Goal: Task Accomplishment & Management: Manage account settings

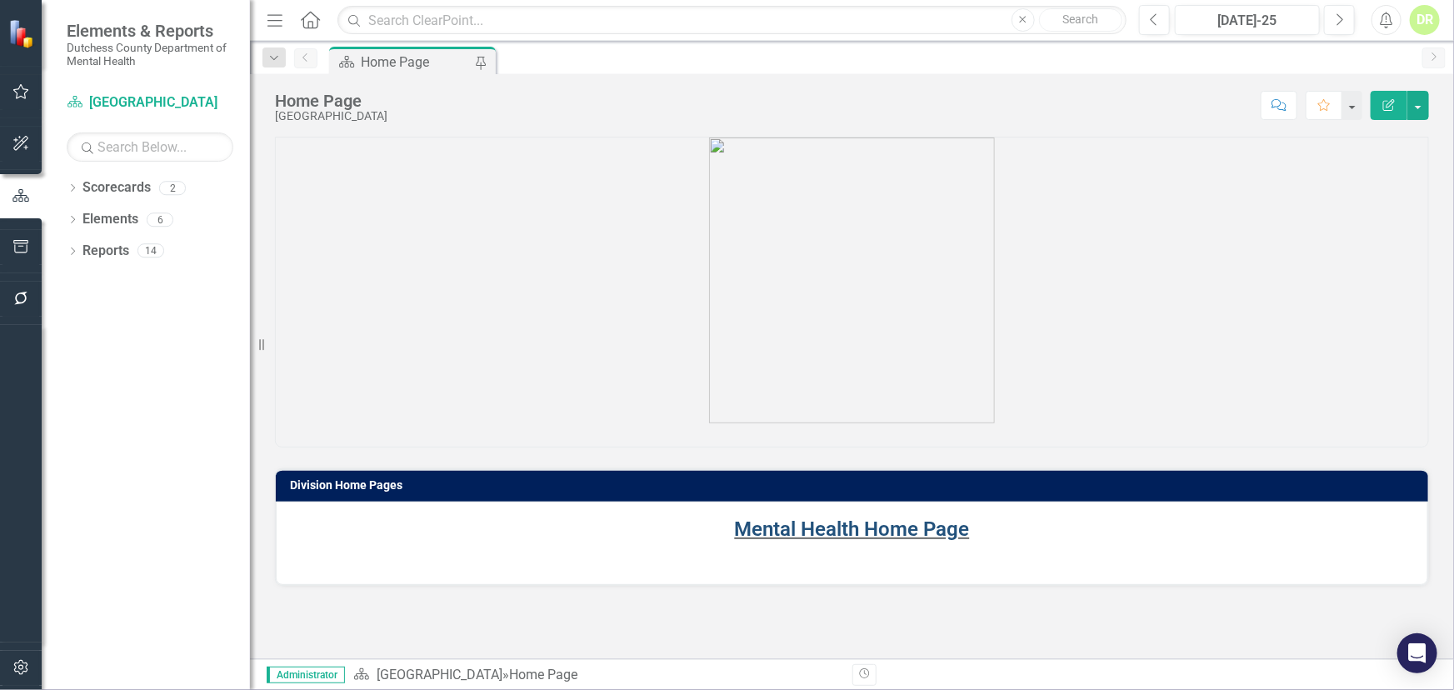
click at [765, 534] on link "Mental Health Home Page" at bounding box center [852, 528] width 235 height 23
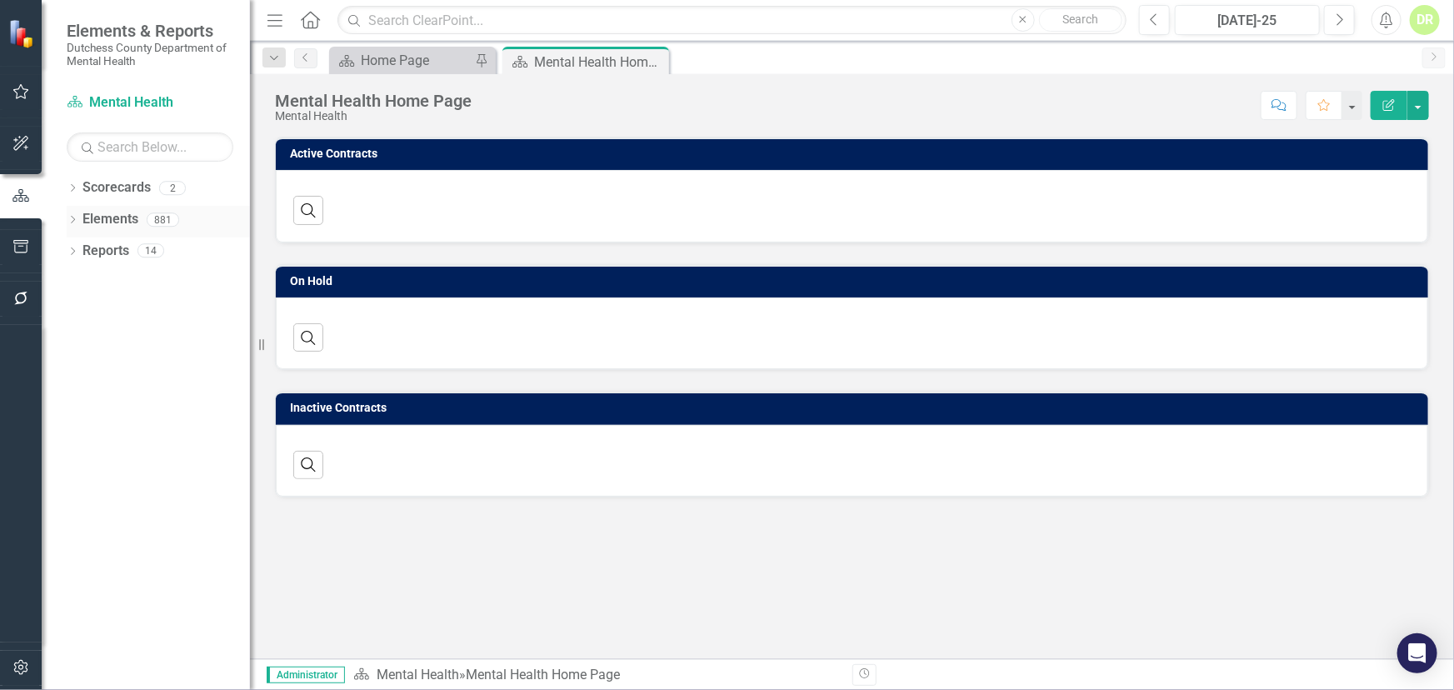
click at [97, 210] on link "Elements" at bounding box center [110, 219] width 56 height 19
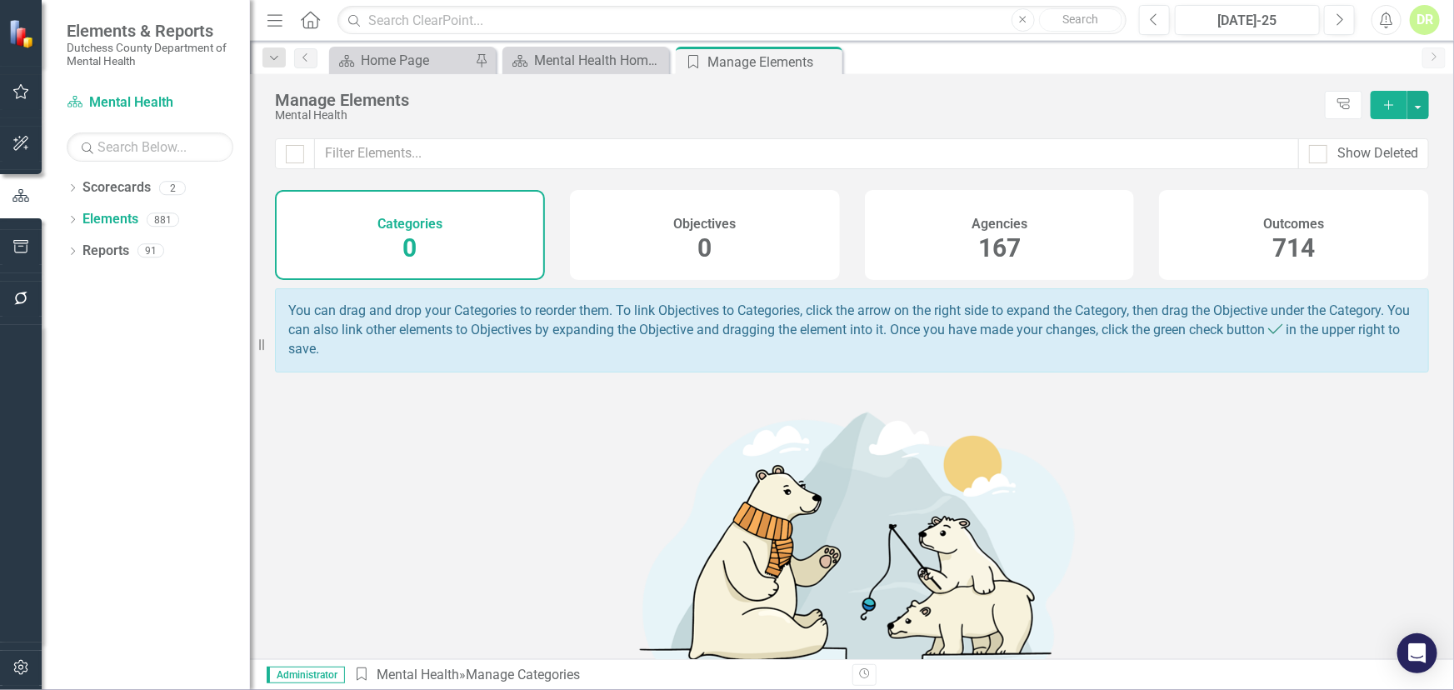
click at [985, 227] on h4 "Agencies" at bounding box center [999, 224] width 56 height 15
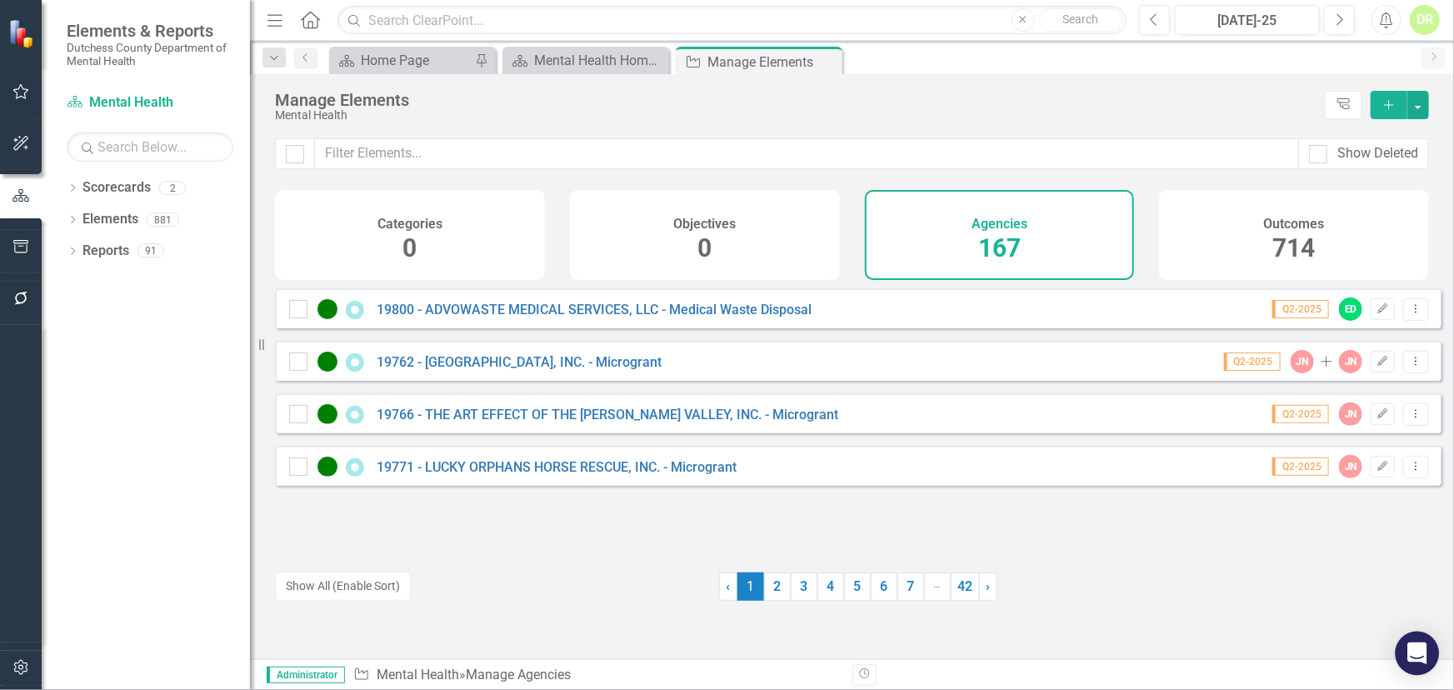
click at [1416, 659] on icon "Open Intercom Messenger" at bounding box center [1416, 653] width 19 height 22
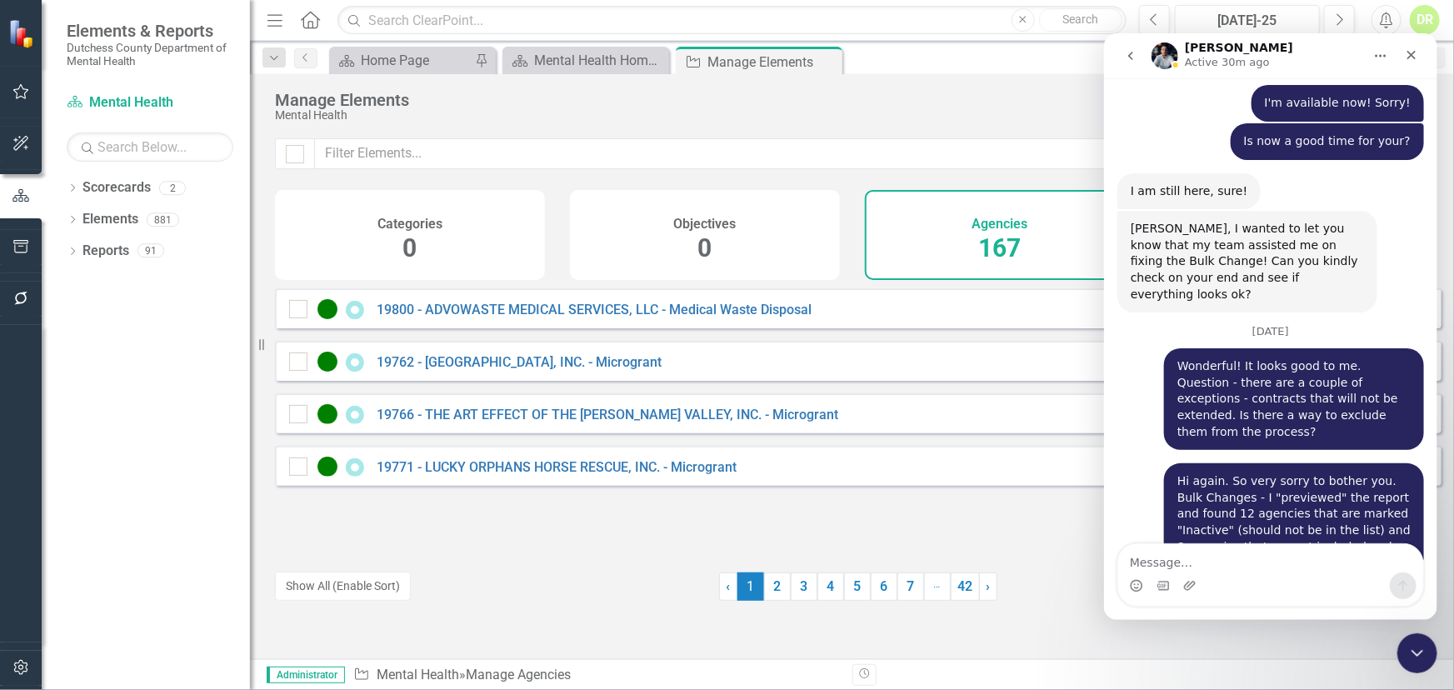
scroll to position [8780, 0]
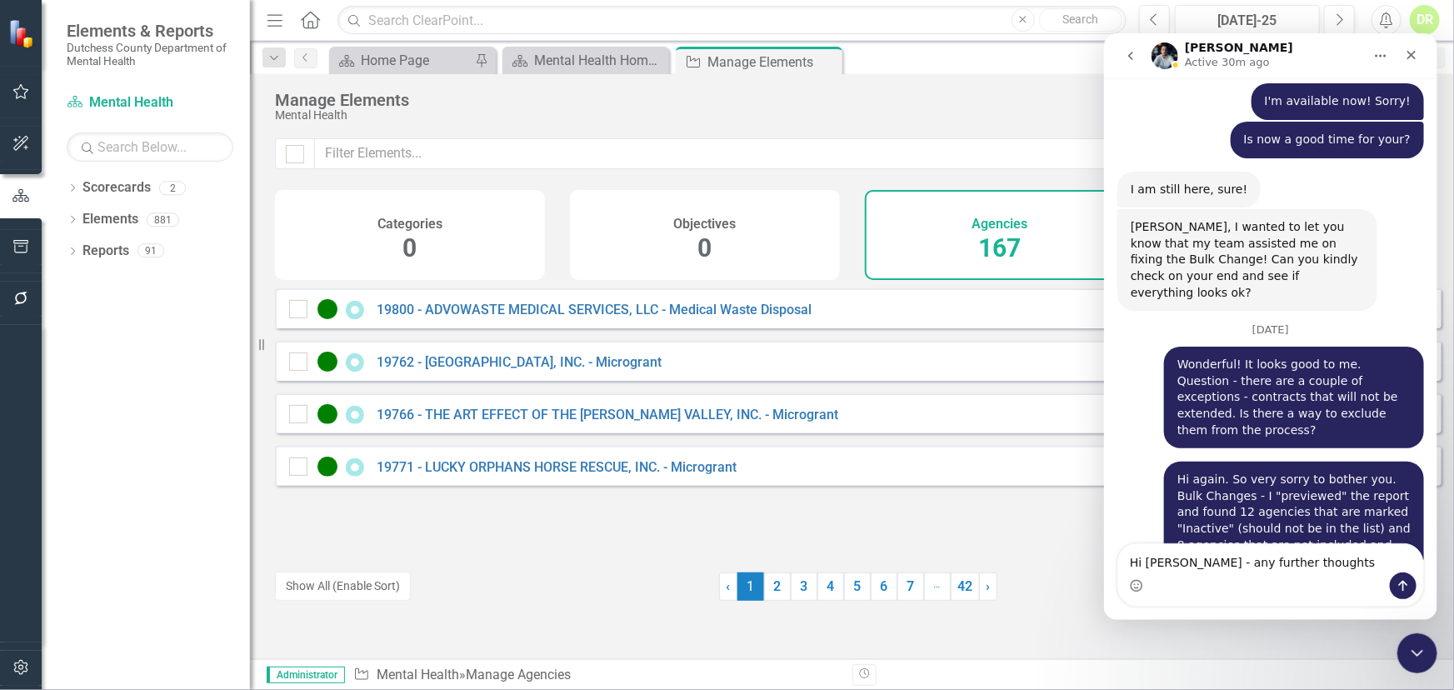
type textarea "Hi [PERSON_NAME] - any further thoughts?"
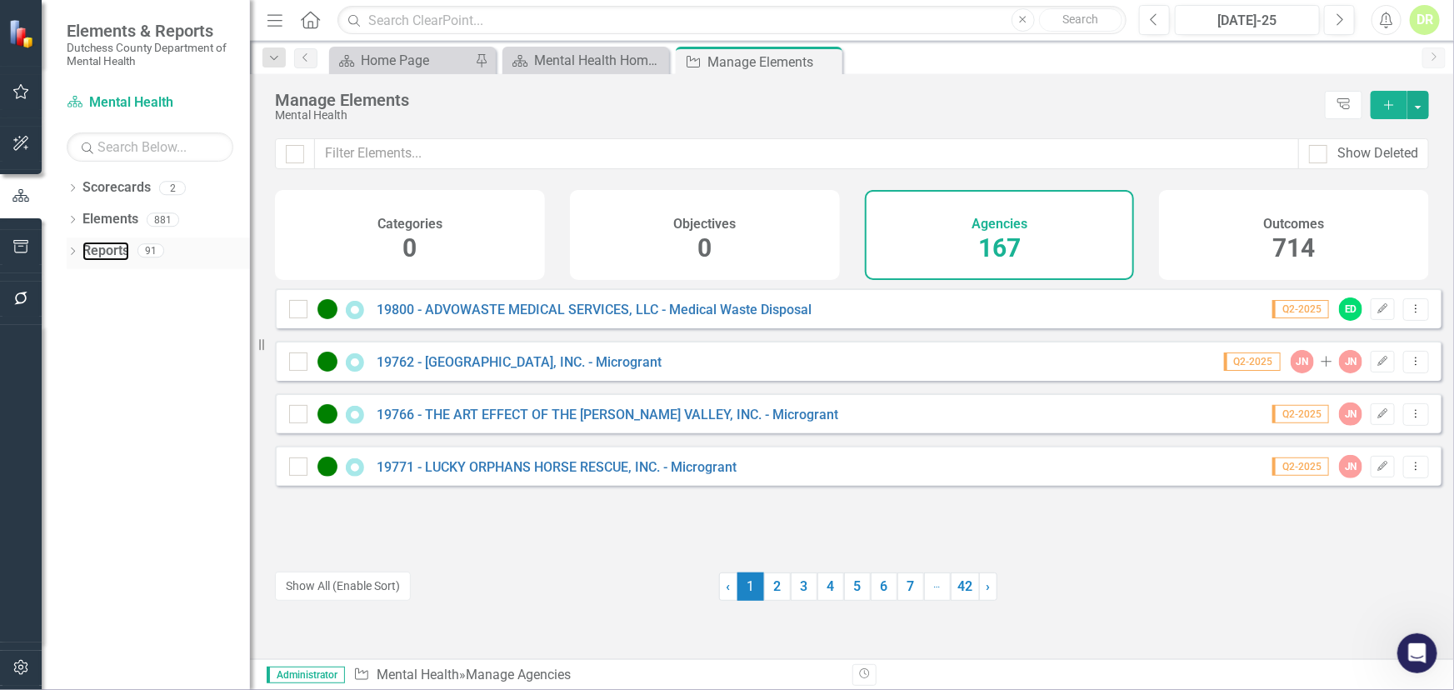
drag, startPoint x: 103, startPoint y: 250, endPoint x: 174, endPoint y: 267, distance: 72.9
click at [103, 250] on link "Reports" at bounding box center [105, 251] width 47 height 19
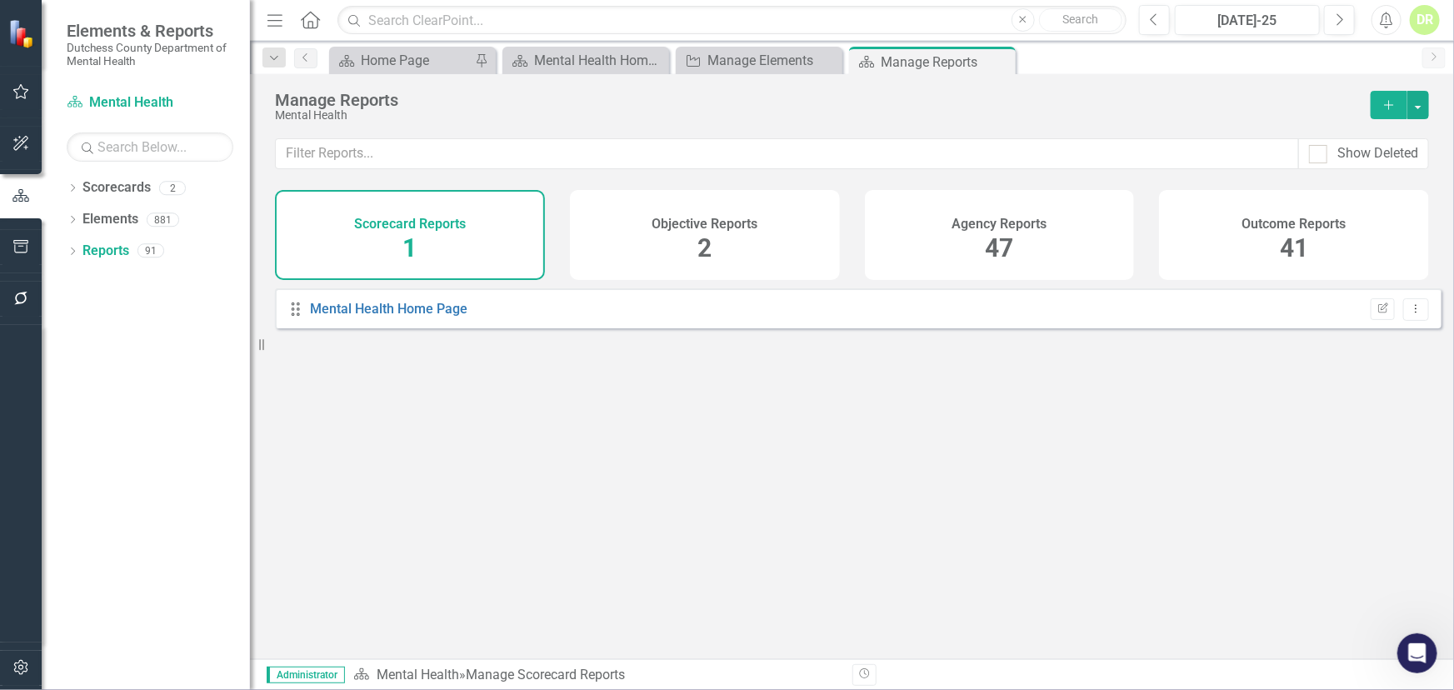
click at [1304, 233] on span "41" at bounding box center [1294, 247] width 28 height 29
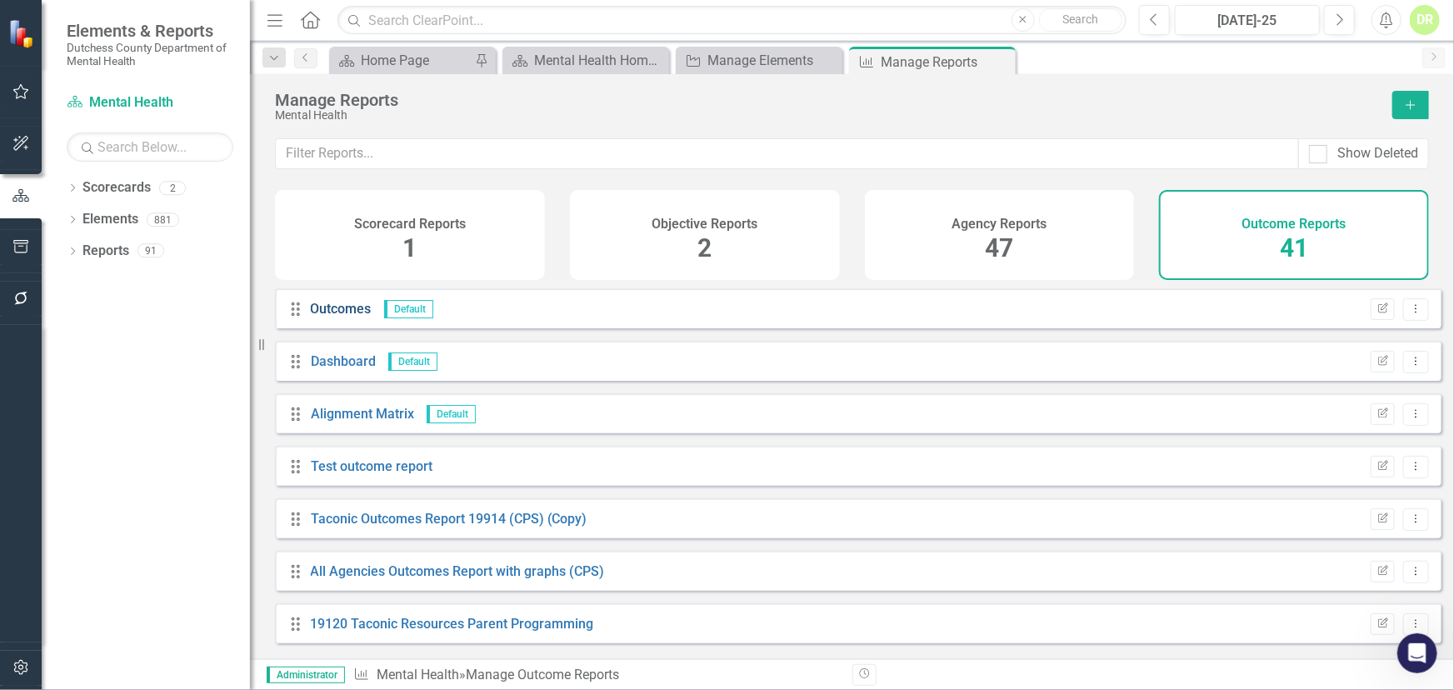
click at [330, 317] on link "Outcomes" at bounding box center [341, 309] width 61 height 16
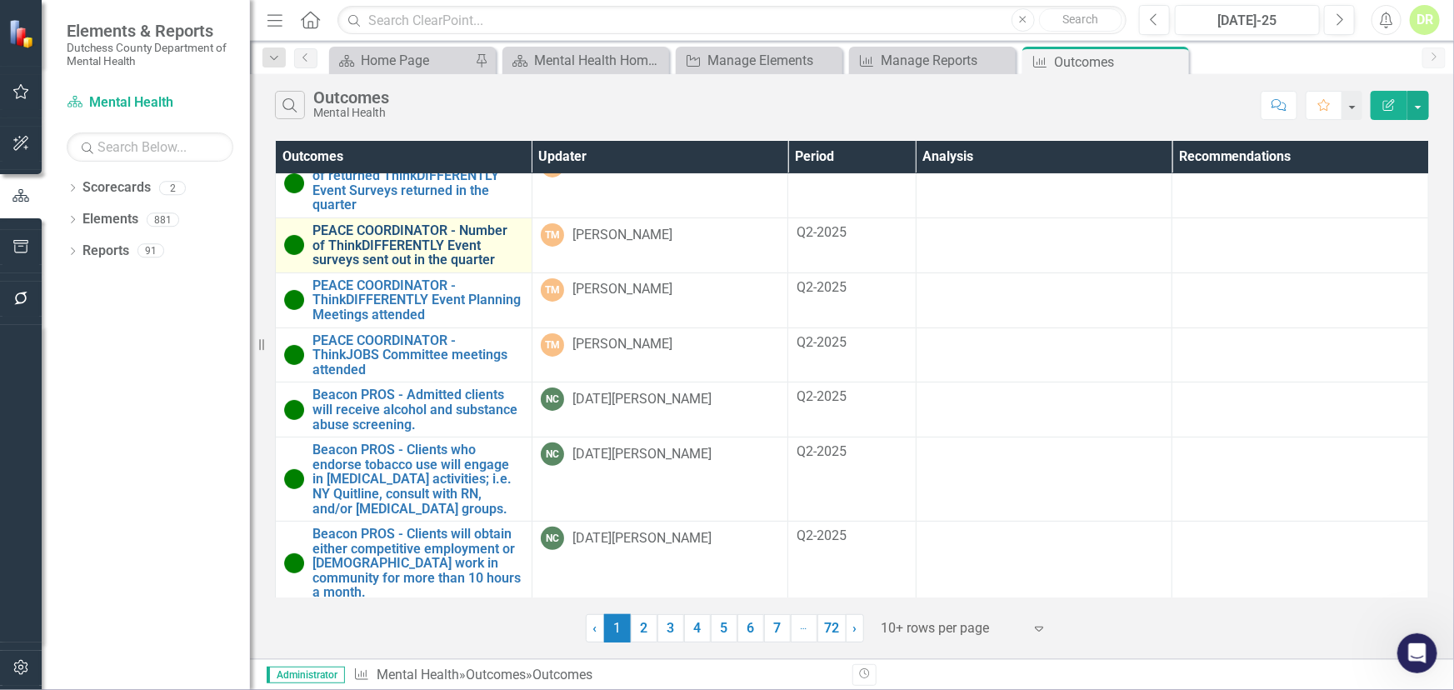
scroll to position [161, 0]
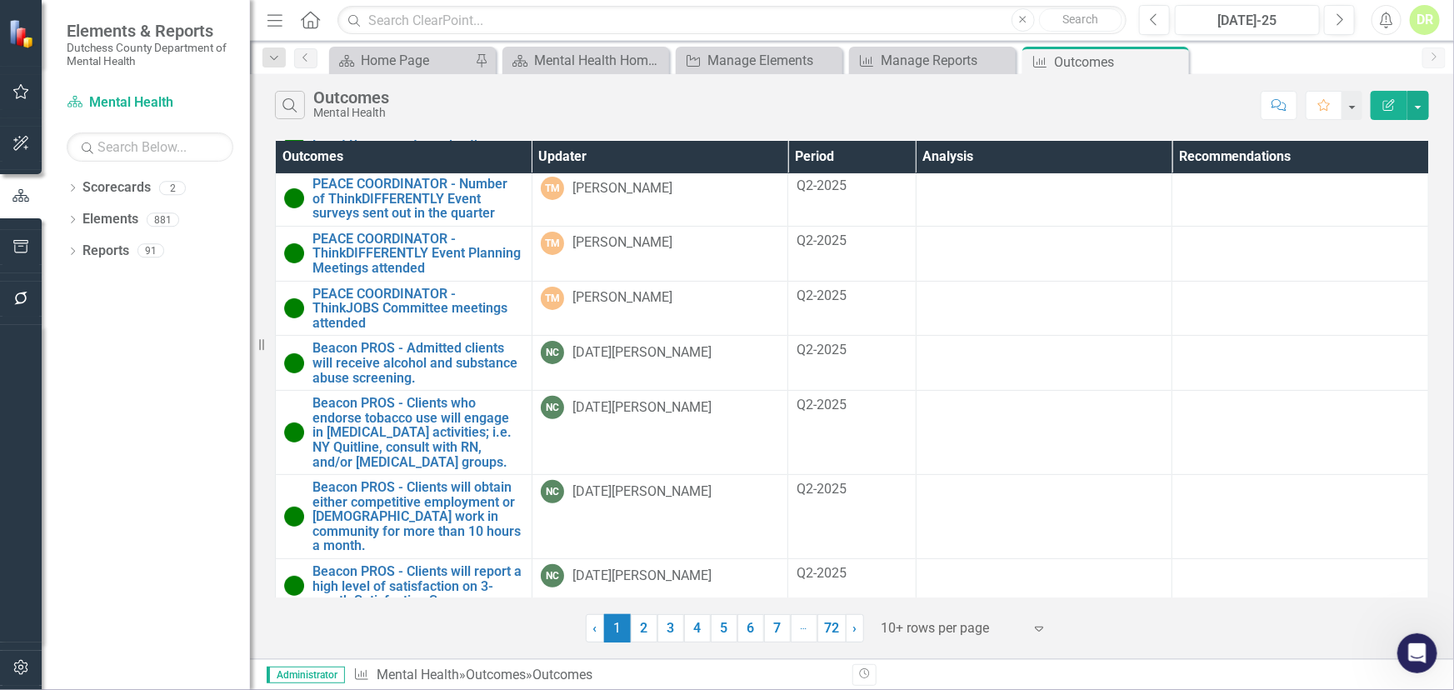
click at [0, 0] on div "Close" at bounding box center [0, 0] width 0 height 0
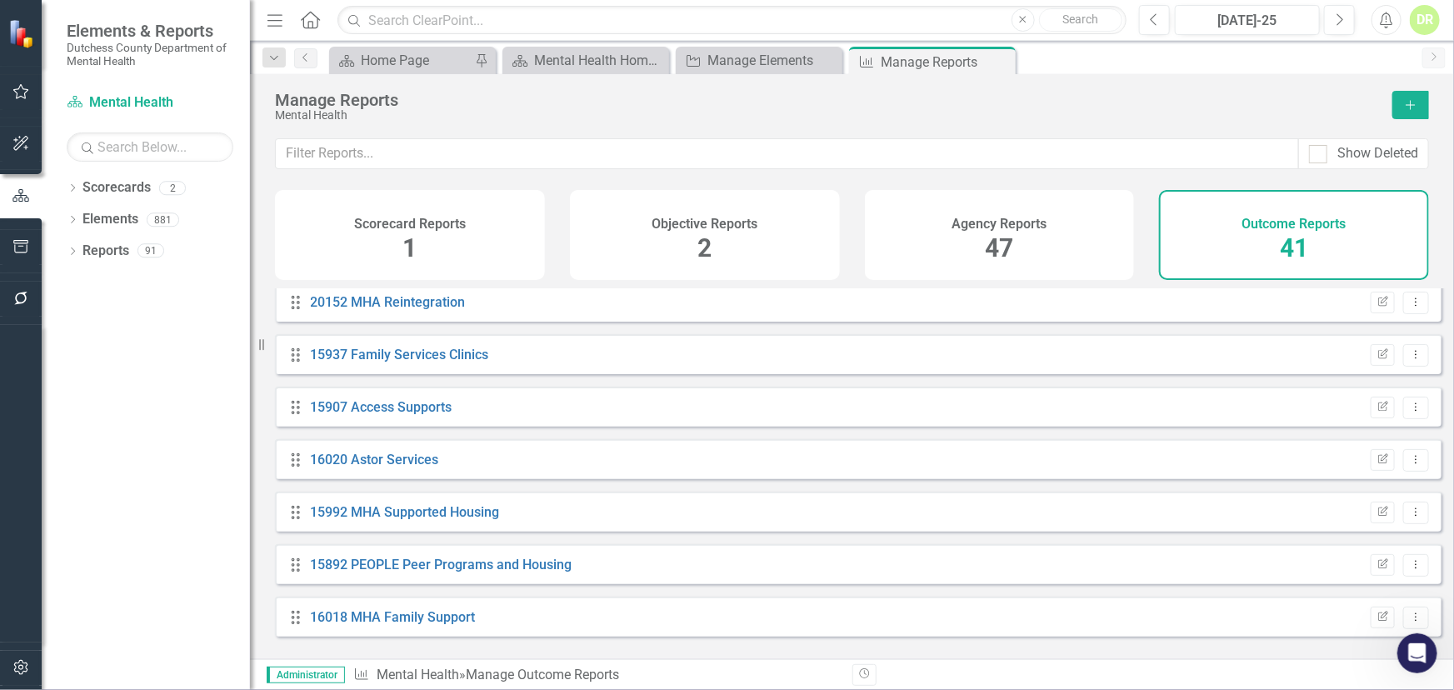
scroll to position [1793, 0]
drag, startPoint x: 1016, startPoint y: 218, endPoint x: 348, endPoint y: 434, distance: 701.3
click at [1014, 219] on h4 "Agency Reports" at bounding box center [998, 224] width 95 height 15
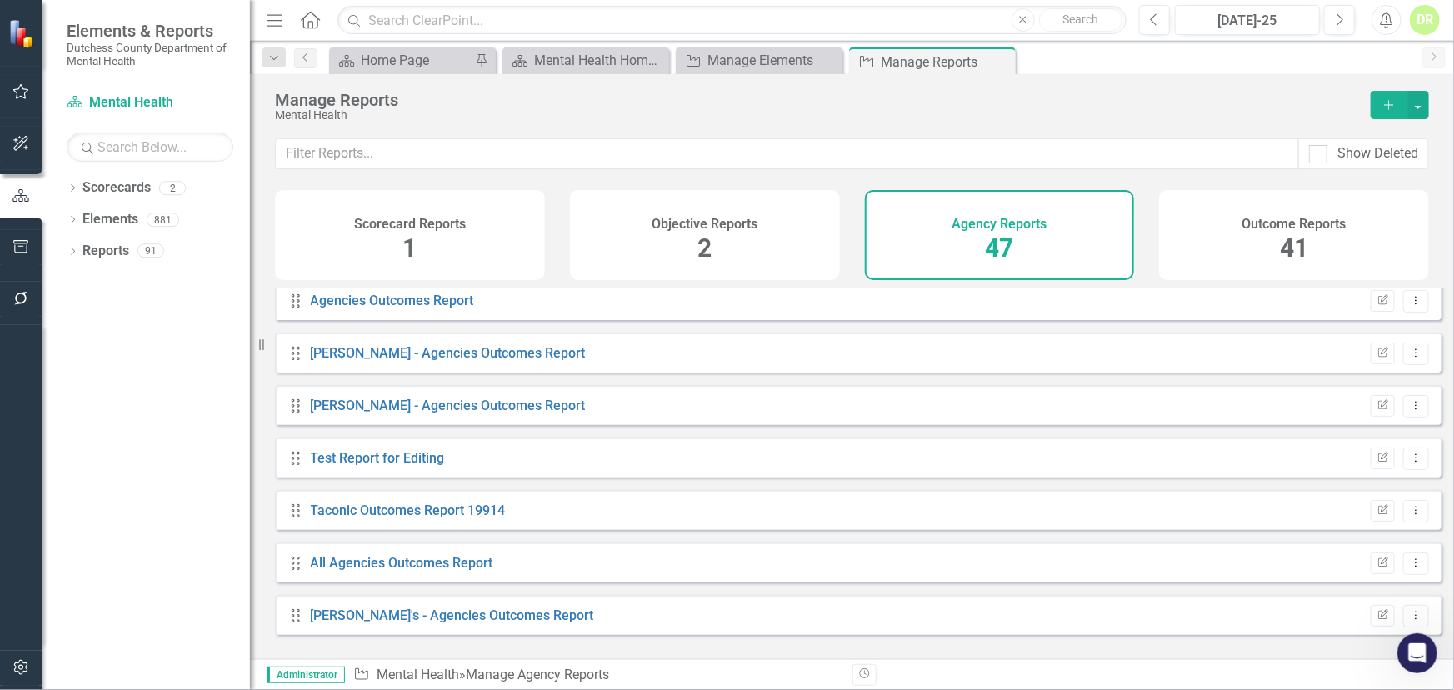
scroll to position [1641, 0]
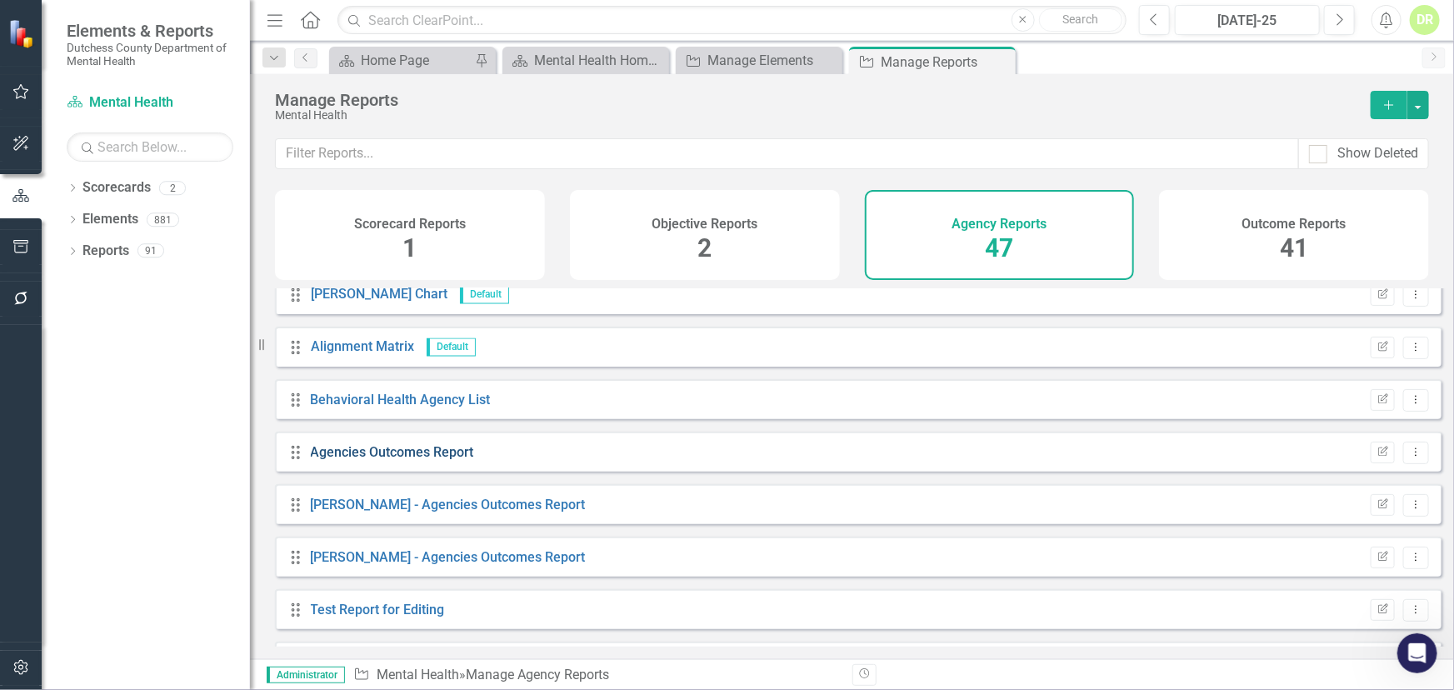
click at [389, 458] on link "Agencies Outcomes Report" at bounding box center [392, 452] width 163 height 16
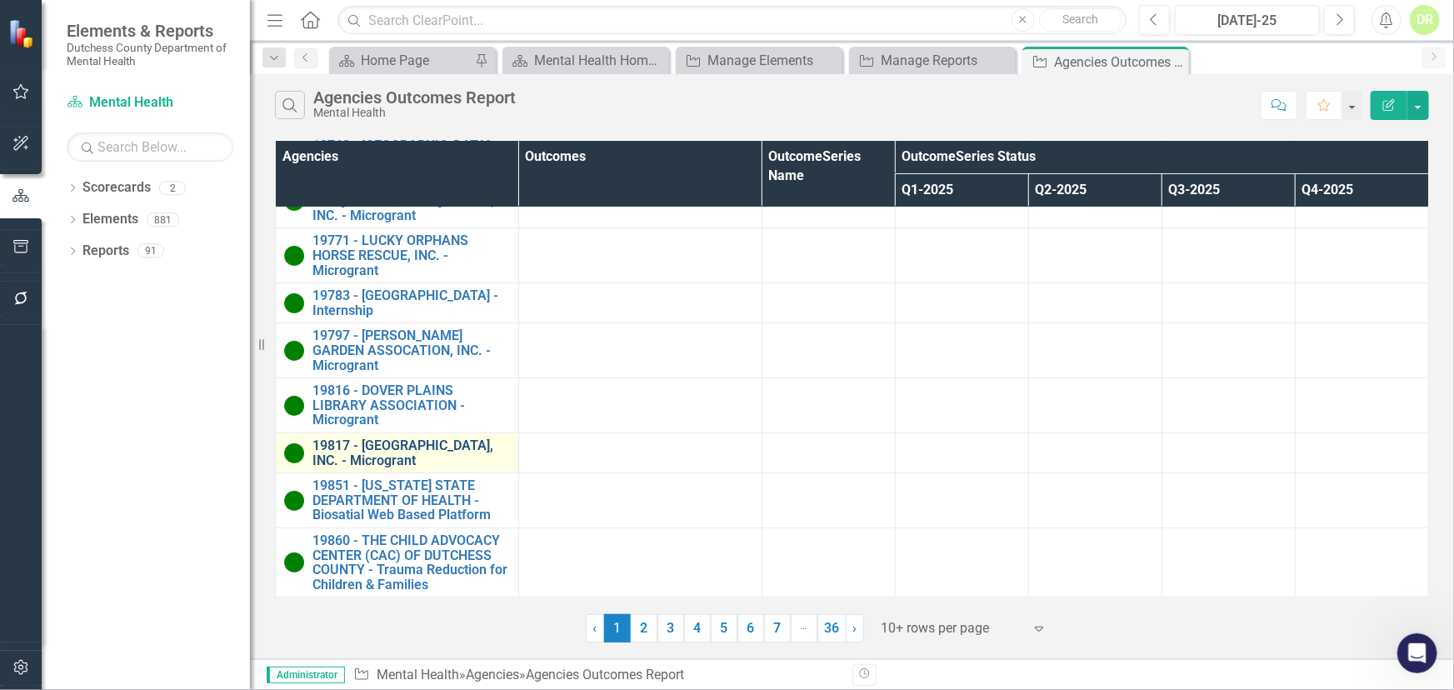
scroll to position [156, 0]
click at [944, 631] on div at bounding box center [952, 628] width 142 height 22
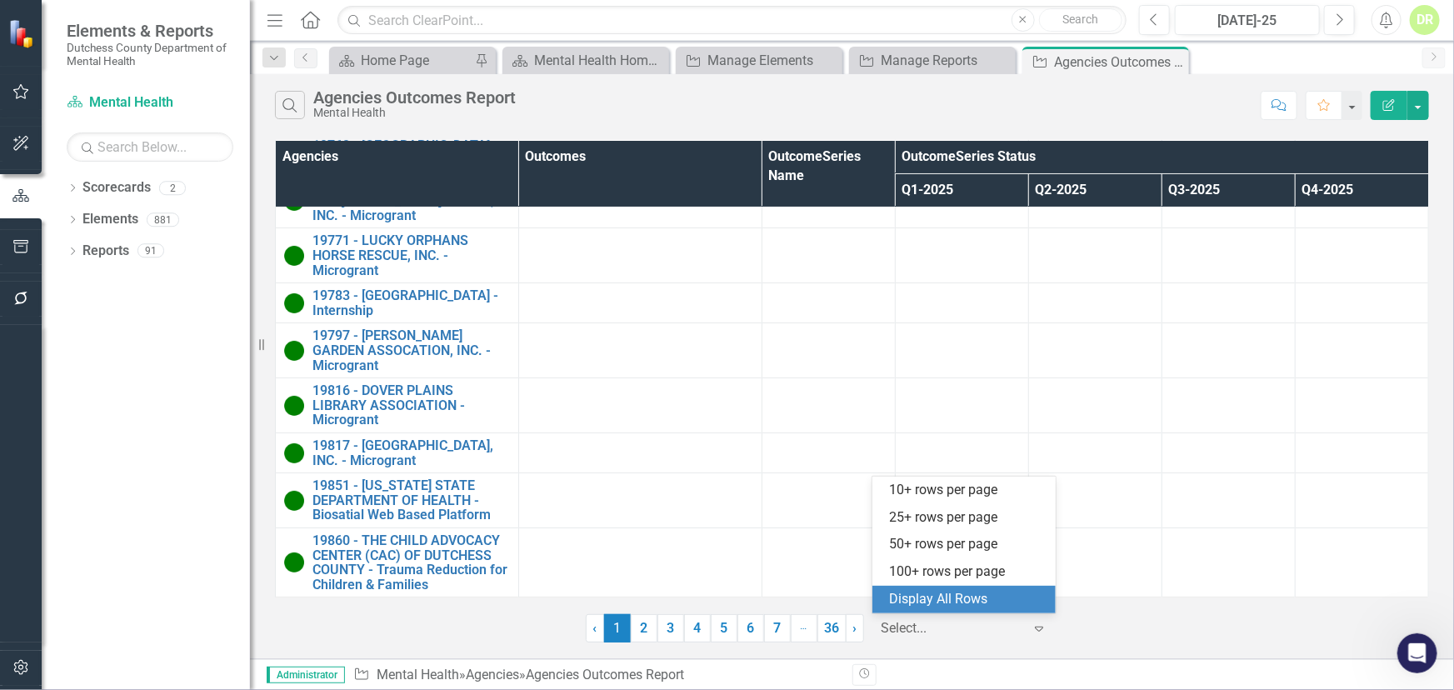
click at [941, 610] on div "Display All Rows" at bounding box center [963, 599] width 183 height 27
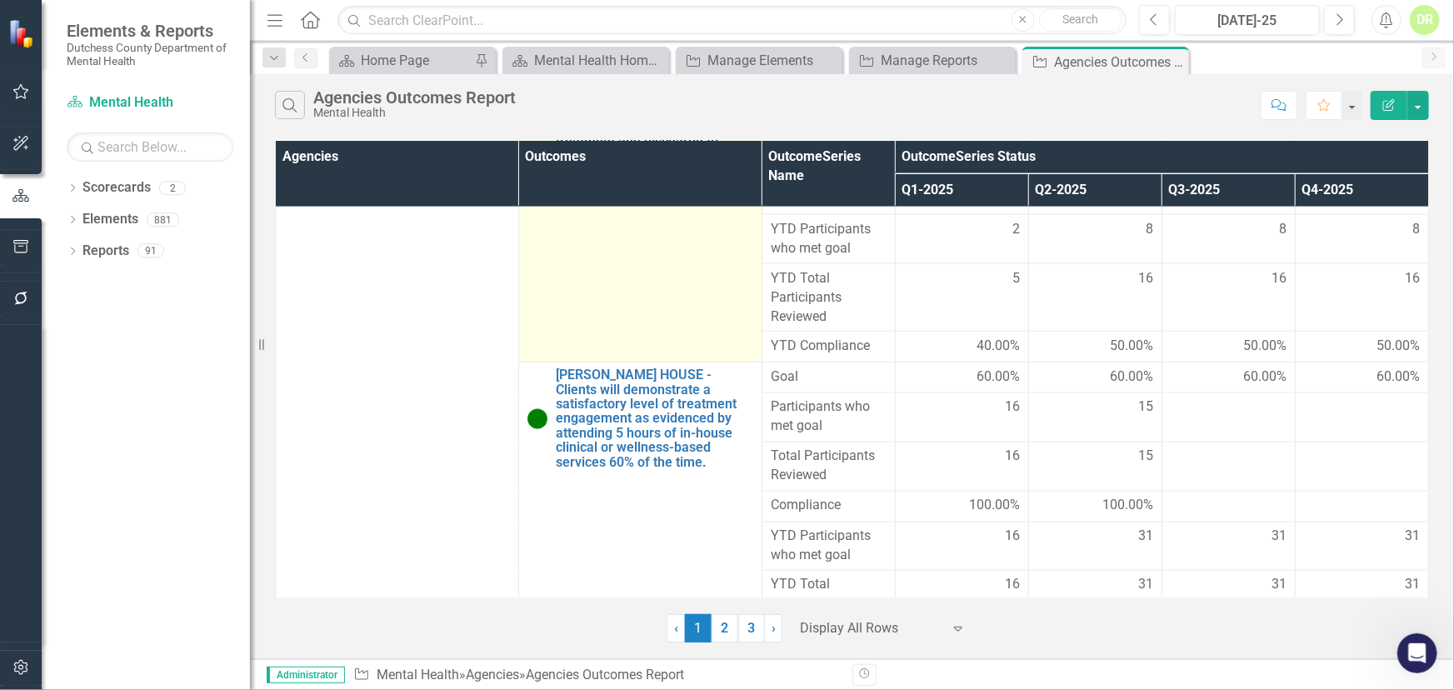
scroll to position [1350, 0]
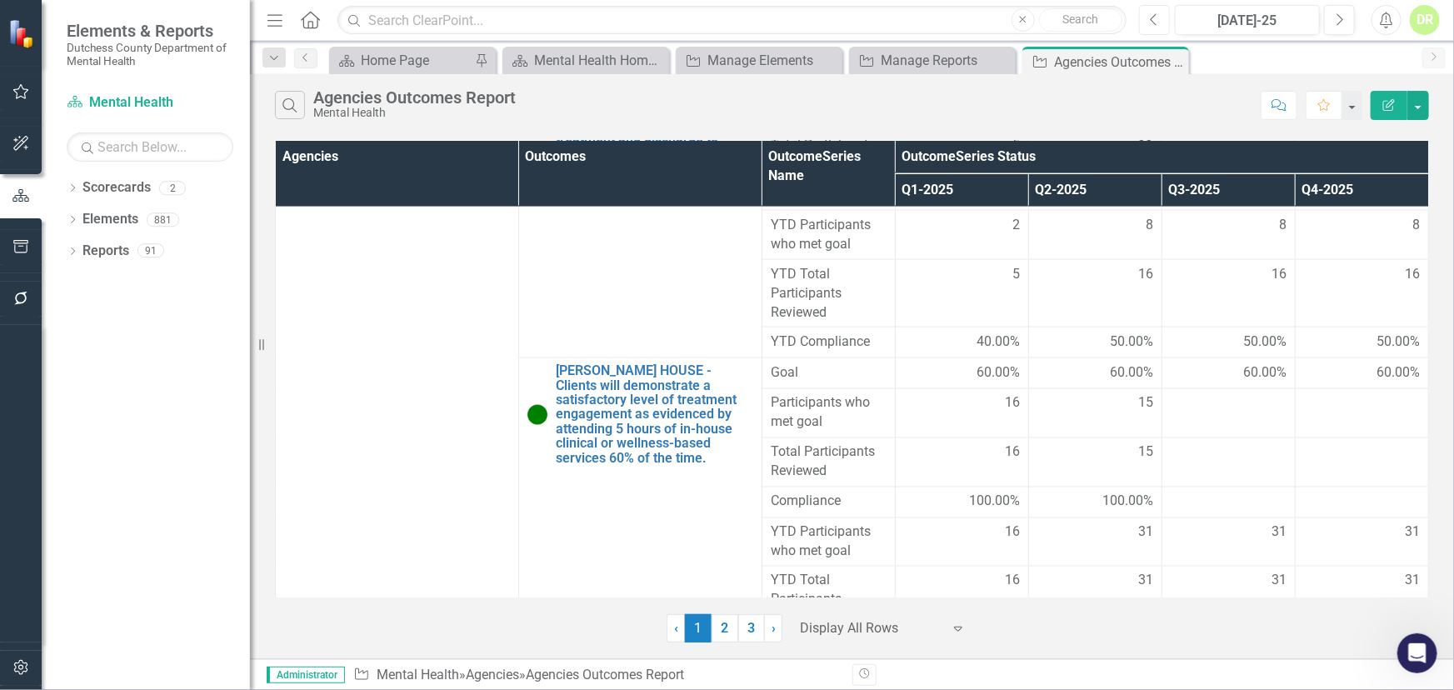
click at [1154, 17] on icon "Previous" at bounding box center [1154, 19] width 9 height 15
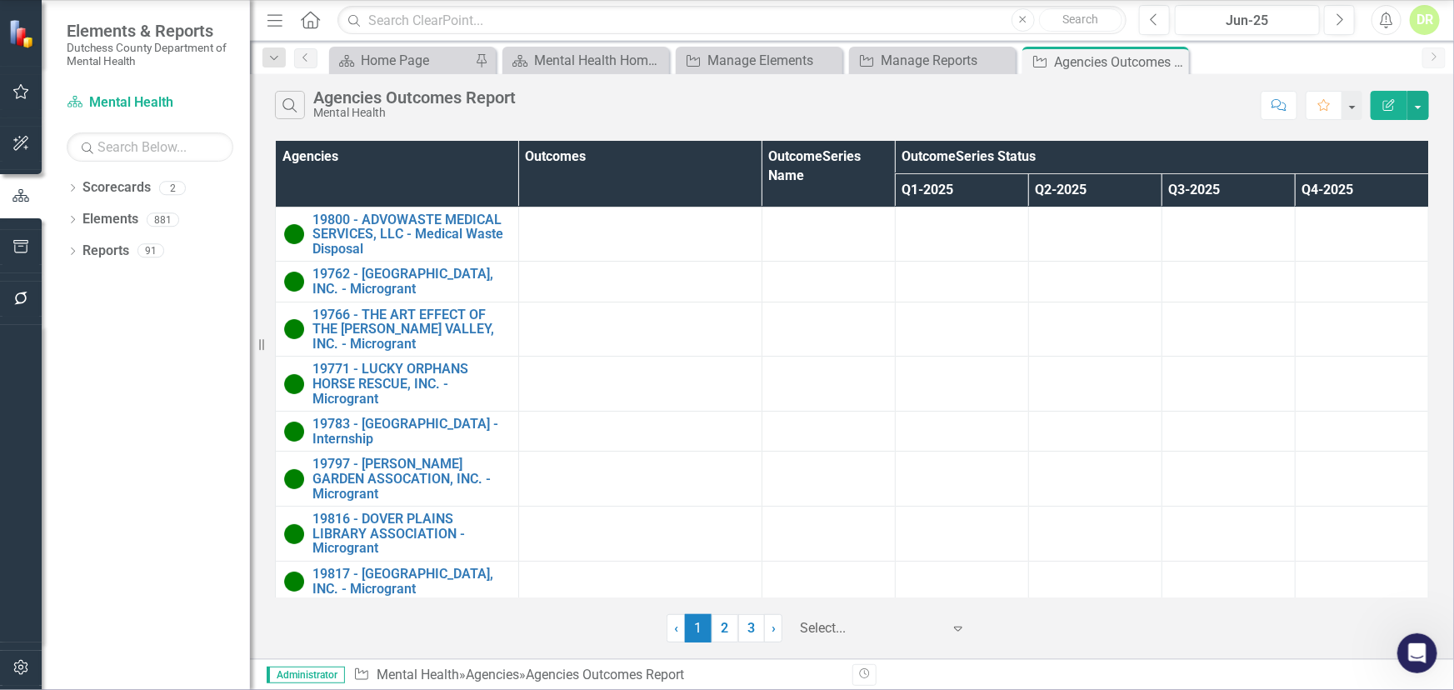
click at [891, 630] on div at bounding box center [871, 628] width 142 height 22
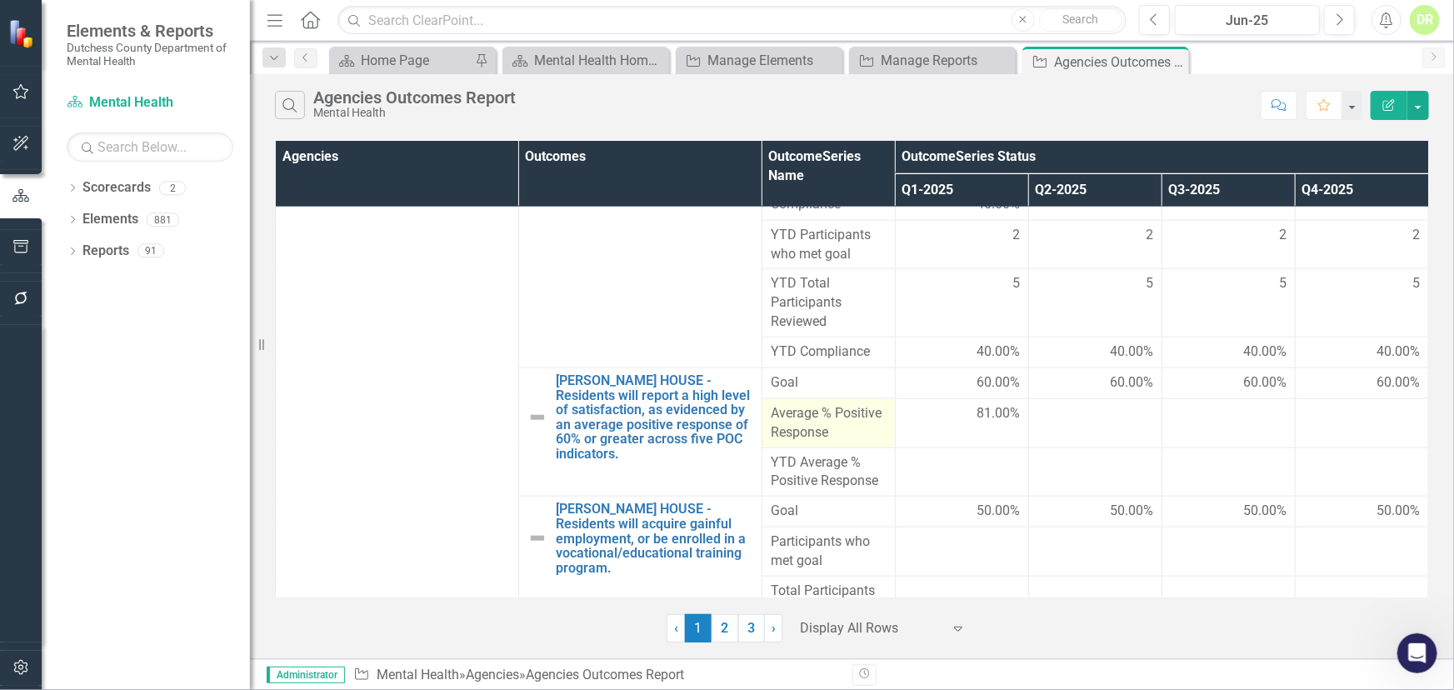
scroll to position [3862, 0]
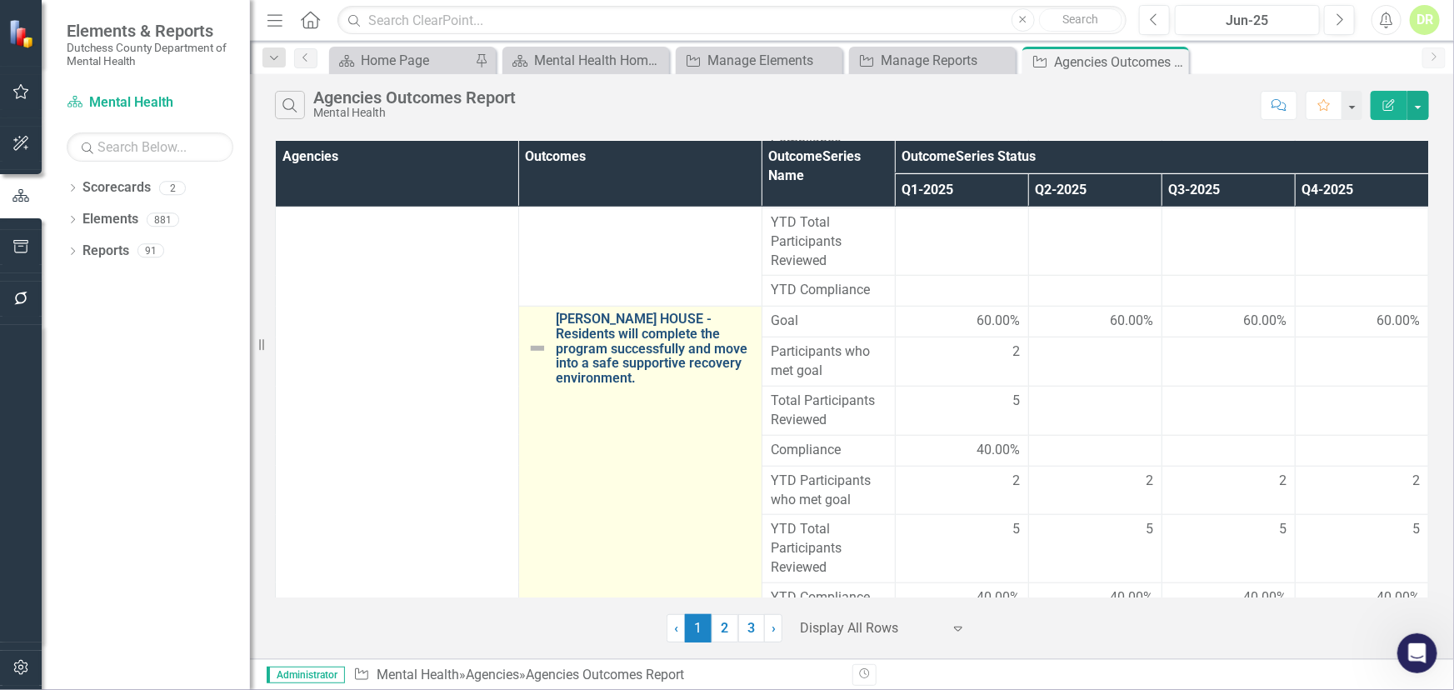
click at [636, 342] on link "[PERSON_NAME] HOUSE - Residents will complete the program successfully and move…" at bounding box center [654, 348] width 197 height 73
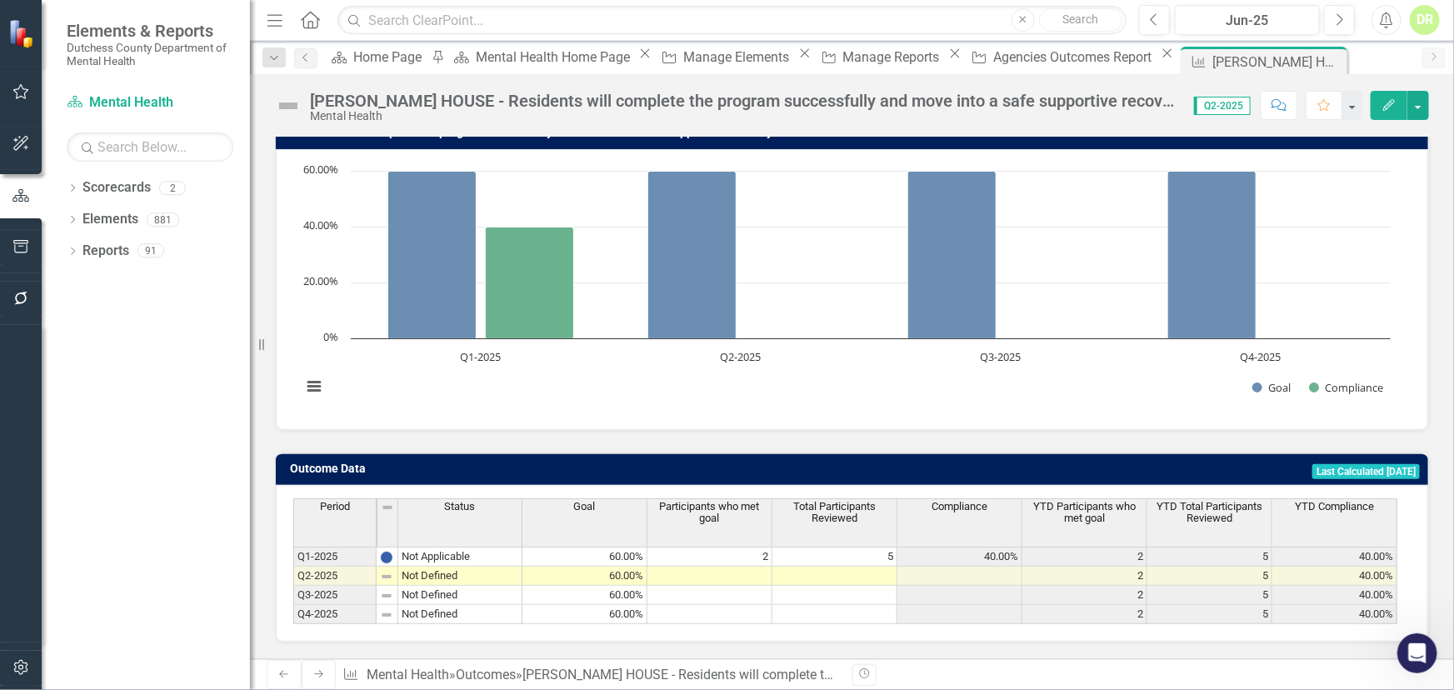
scroll to position [151, 0]
click at [1323, 60] on icon "Close" at bounding box center [1331, 61] width 17 height 13
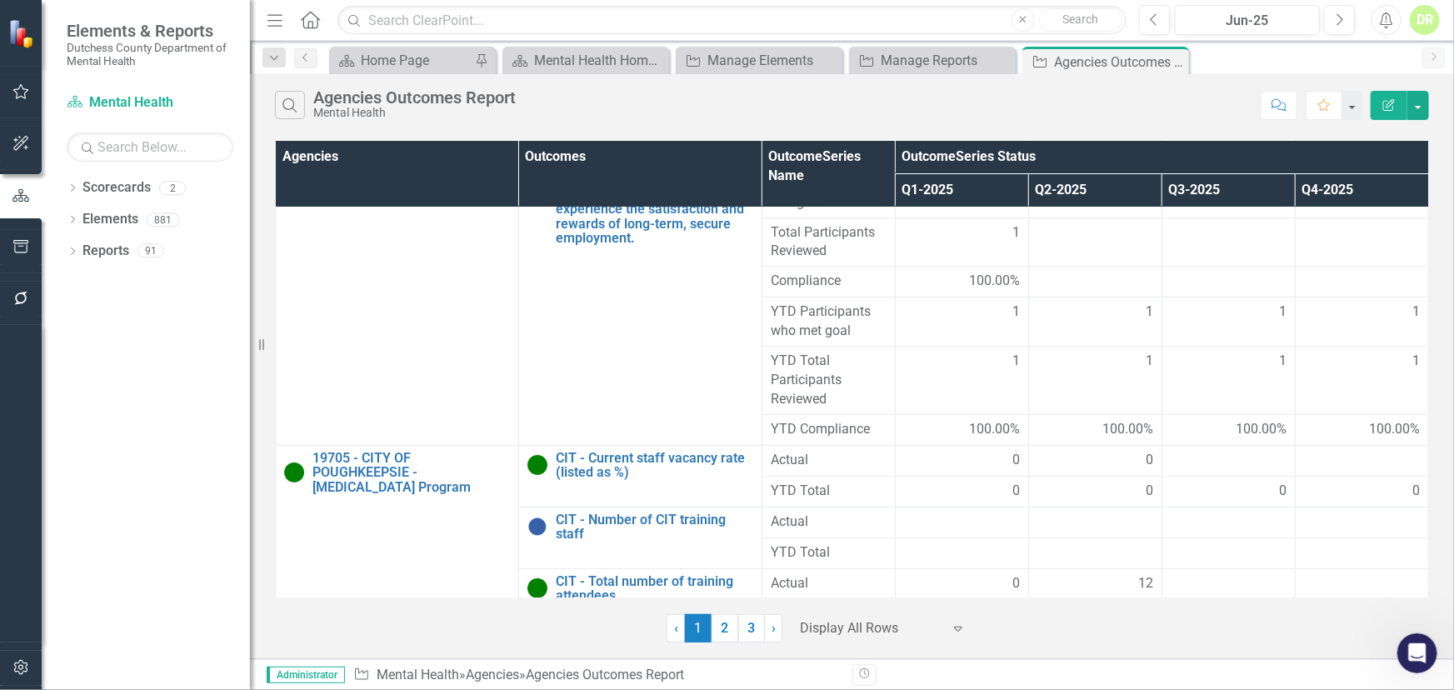
scroll to position [9390, 0]
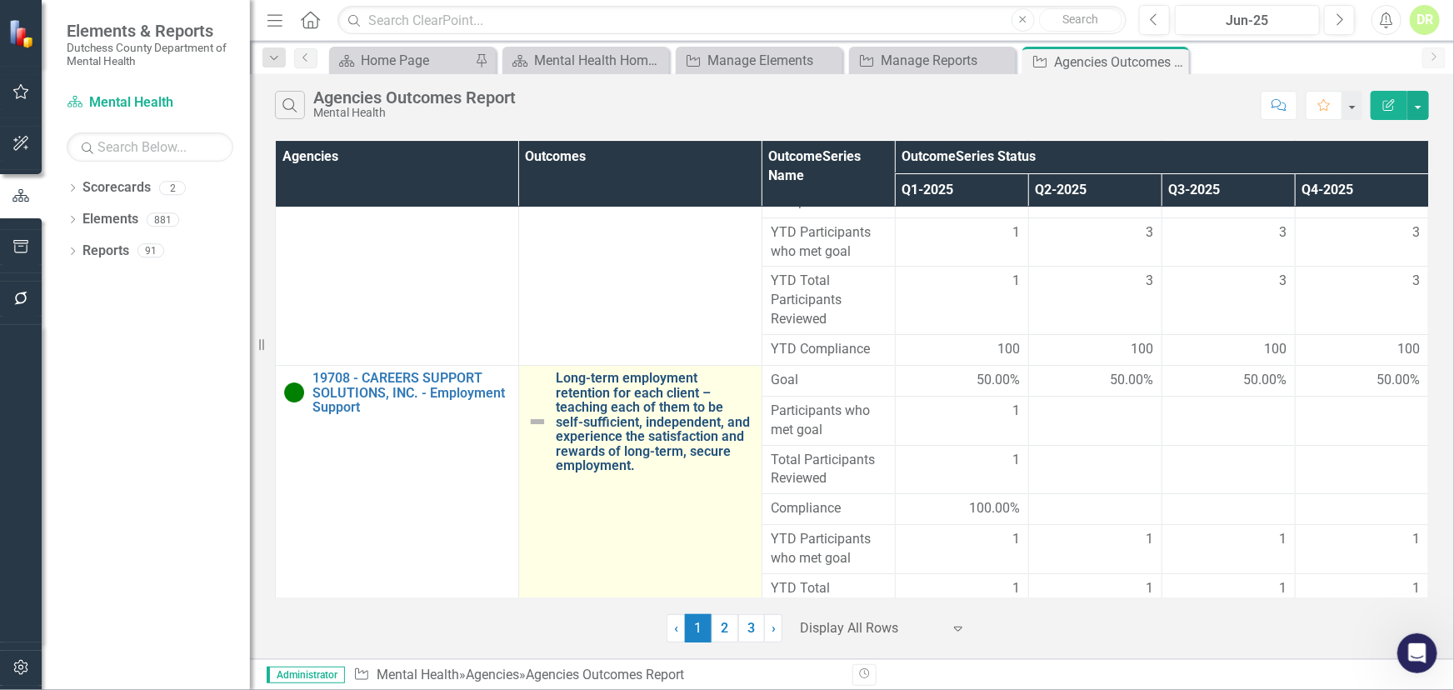
click at [596, 466] on link "Long-term employment retention for each client – teaching each of them to be se…" at bounding box center [654, 422] width 197 height 102
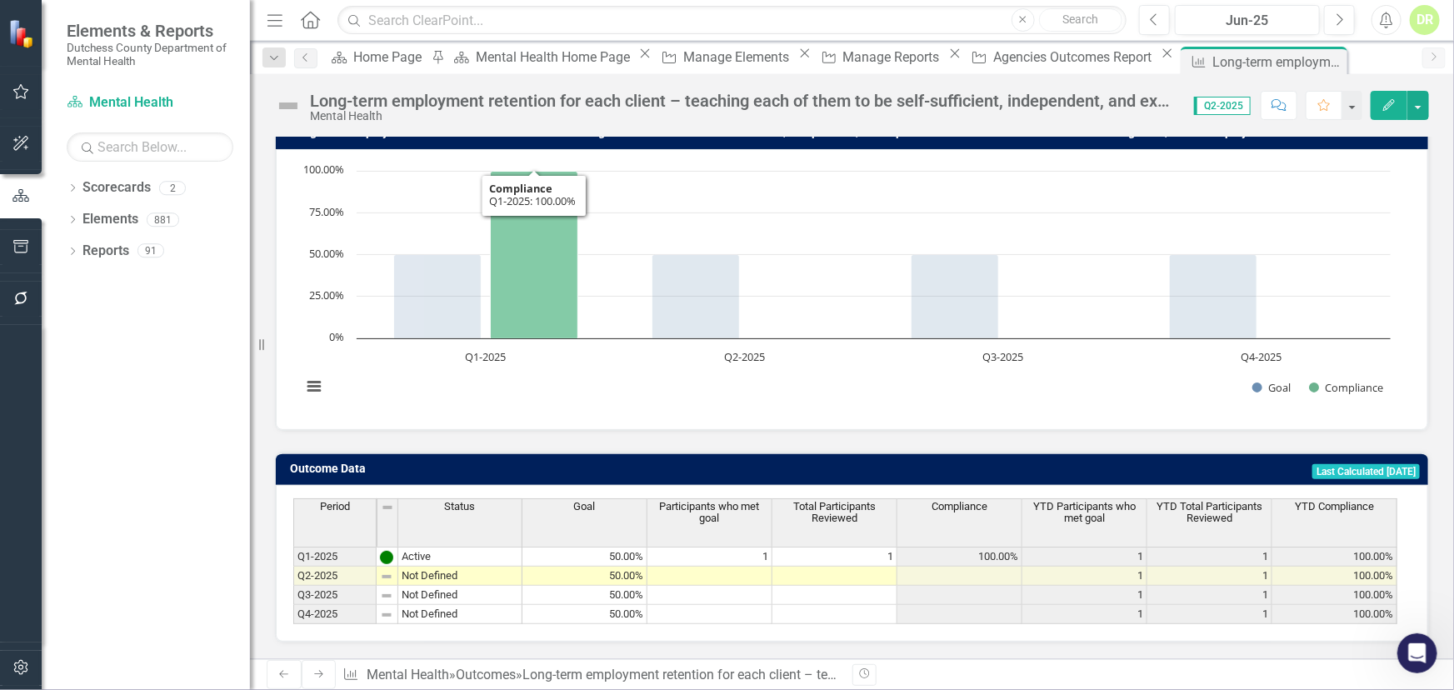
scroll to position [151, 0]
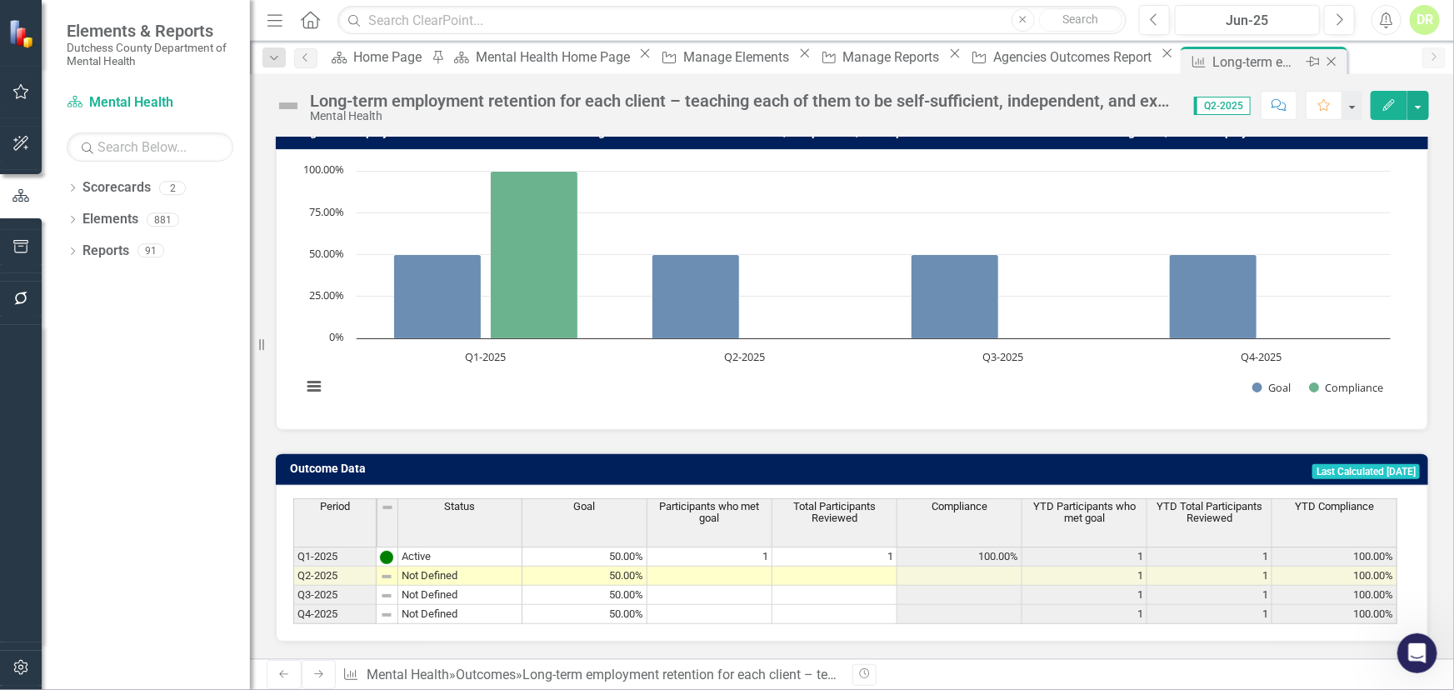
click at [1327, 62] on icon at bounding box center [1331, 61] width 9 height 9
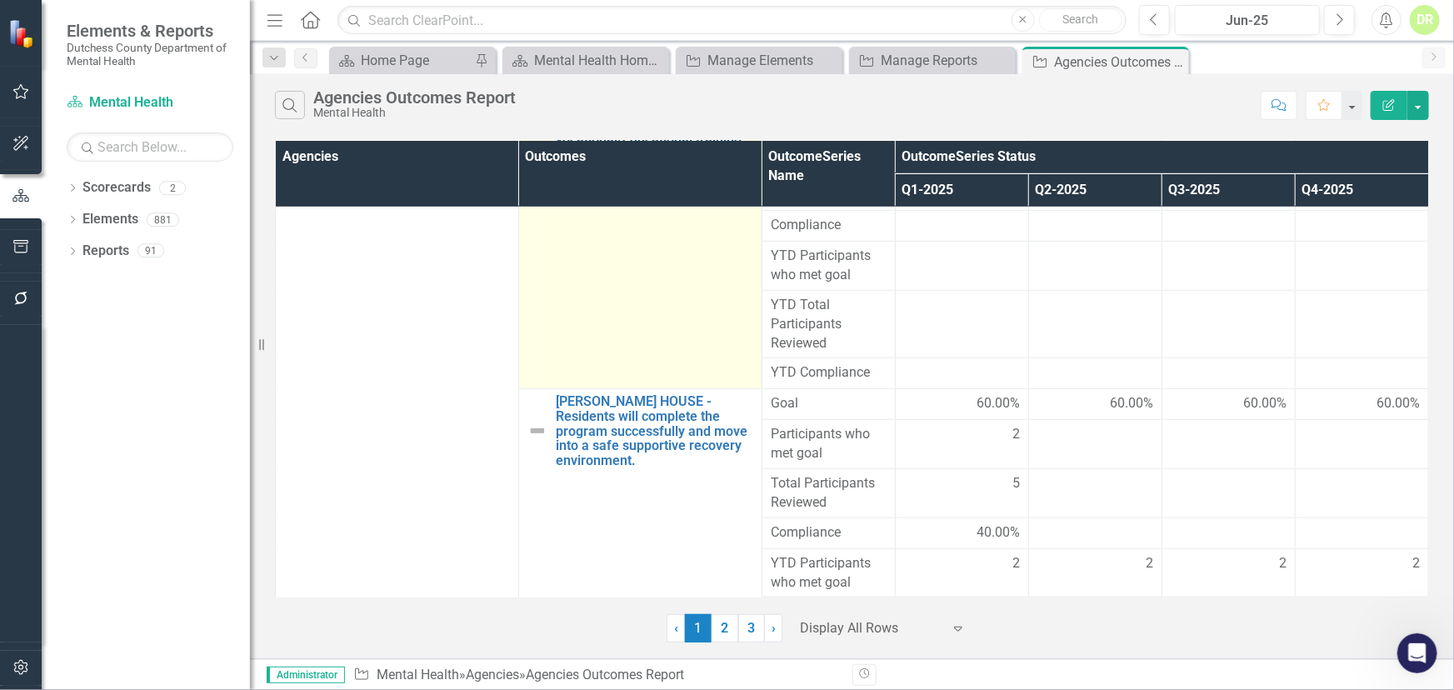
scroll to position [3786, 0]
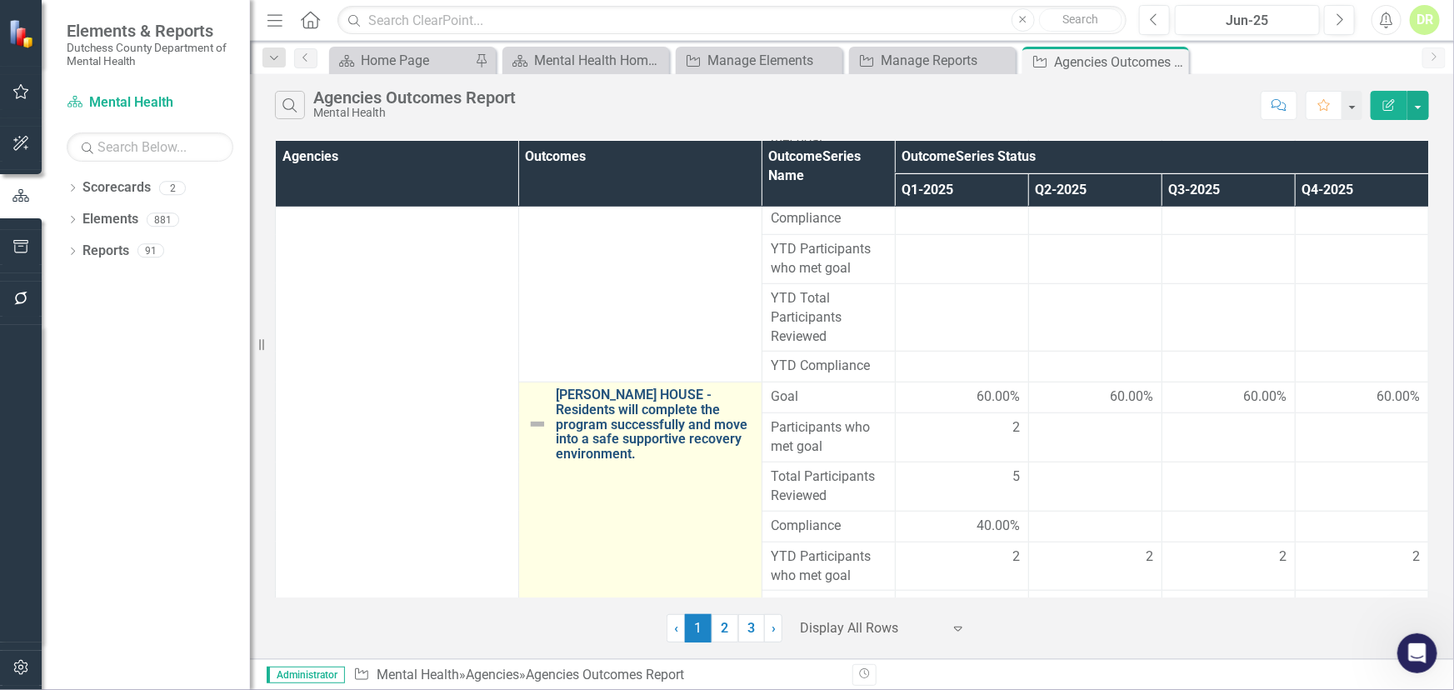
click at [652, 453] on link "[PERSON_NAME] HOUSE - Residents will complete the program successfully and move…" at bounding box center [654, 423] width 197 height 73
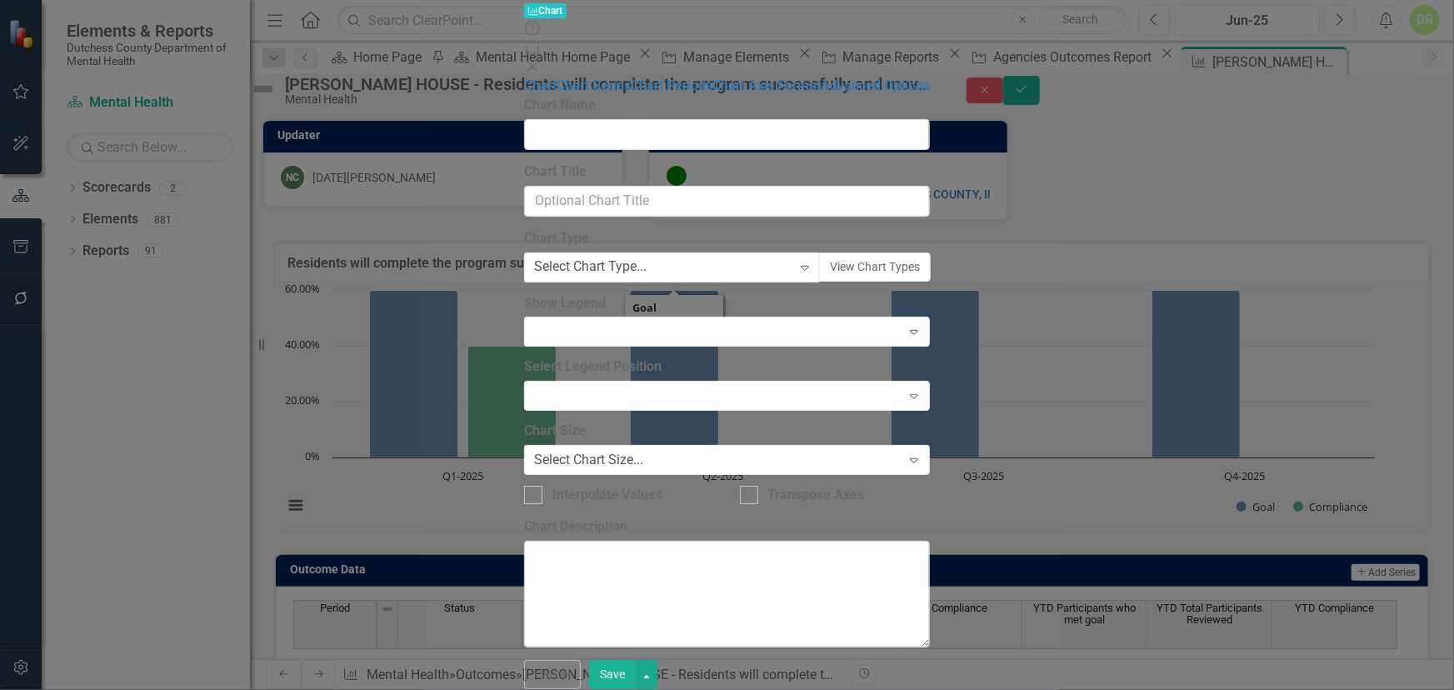
type input "Residents will complete the program successfully and move into a safe supportiv…"
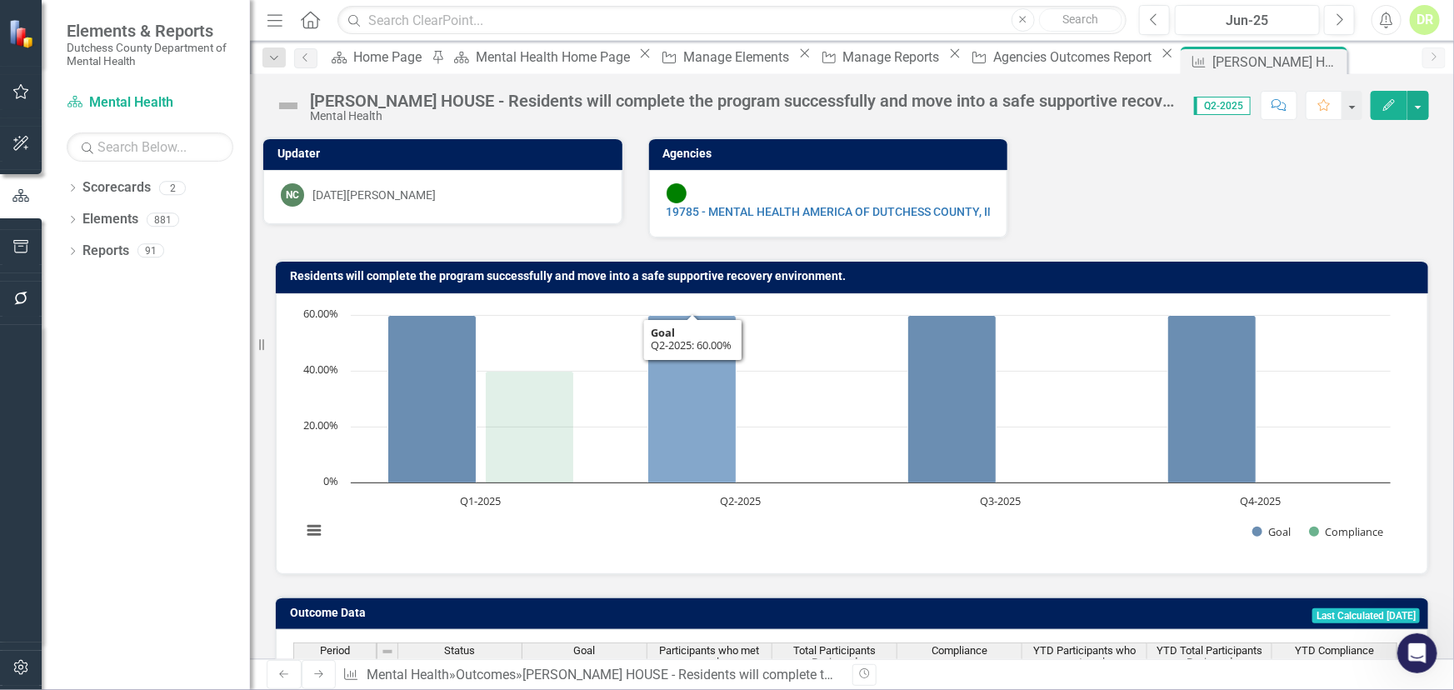
scroll to position [198, 0]
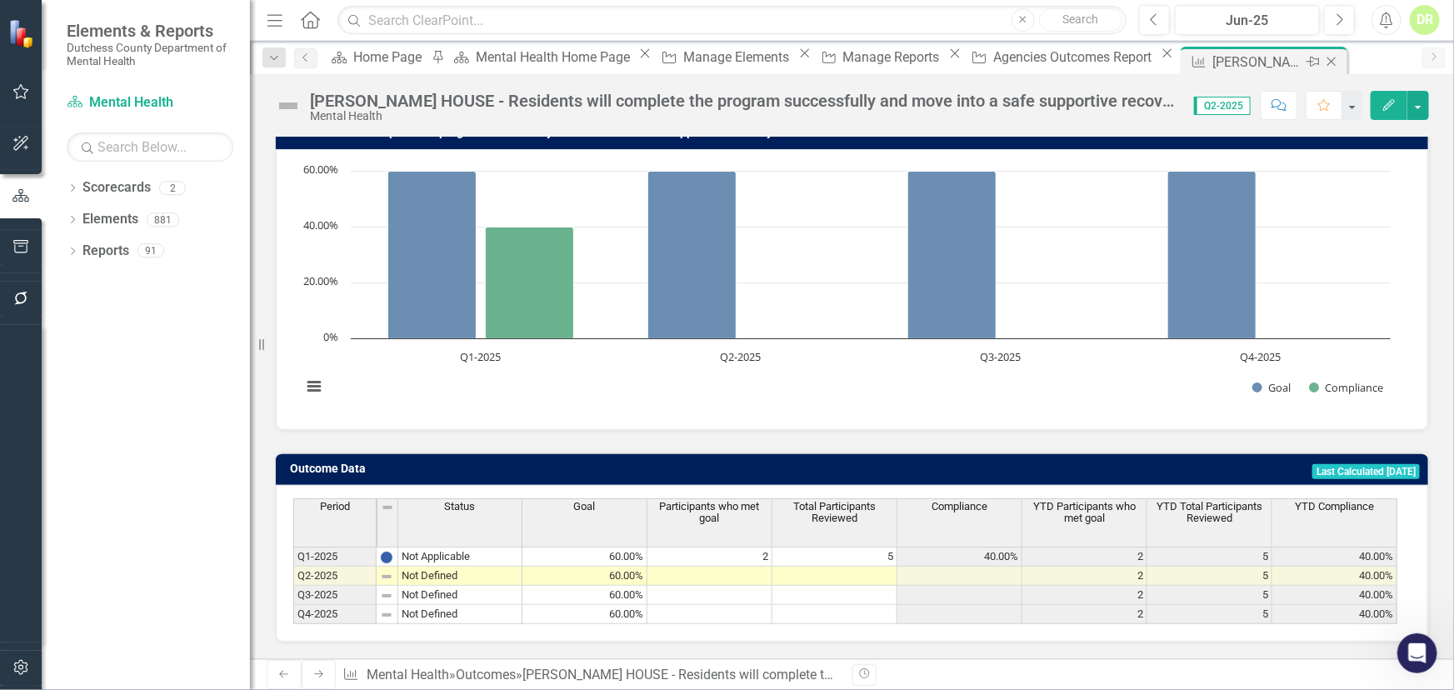
click at [1323, 61] on icon "Close" at bounding box center [1331, 61] width 17 height 13
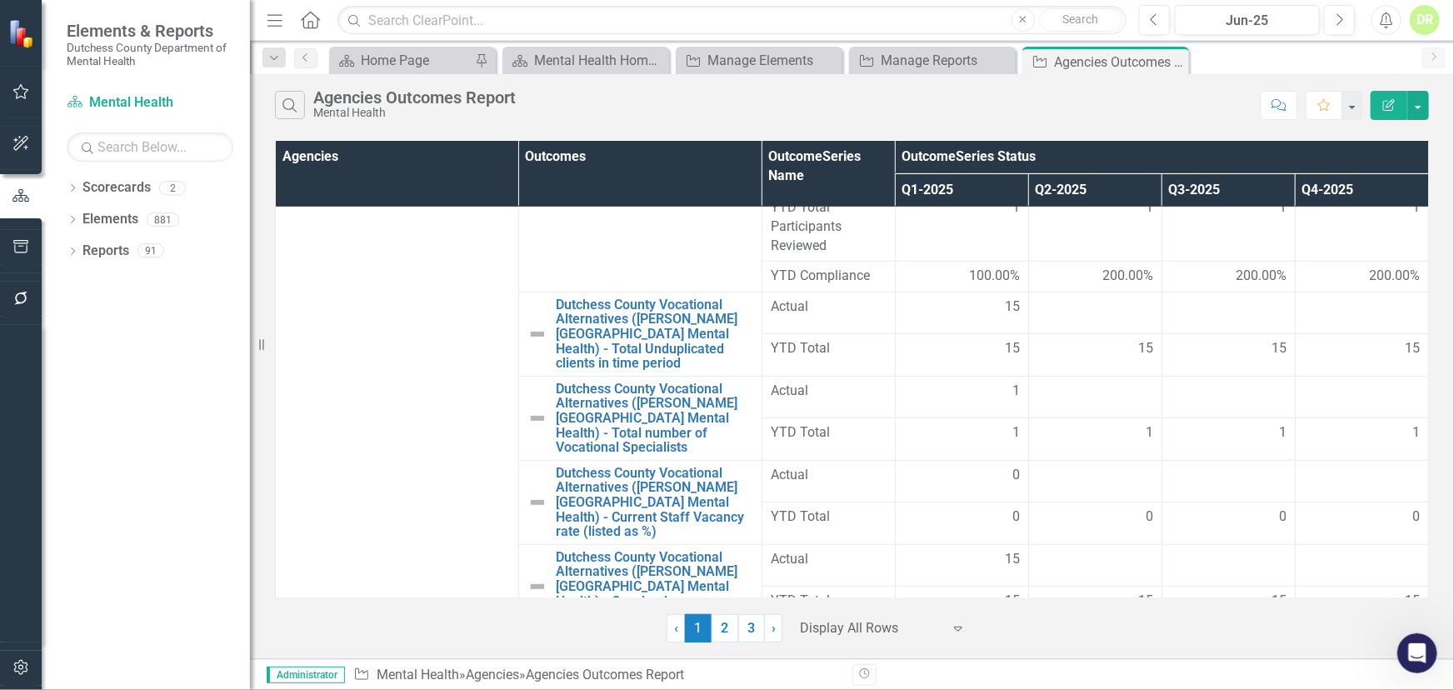
scroll to position [13253, 0]
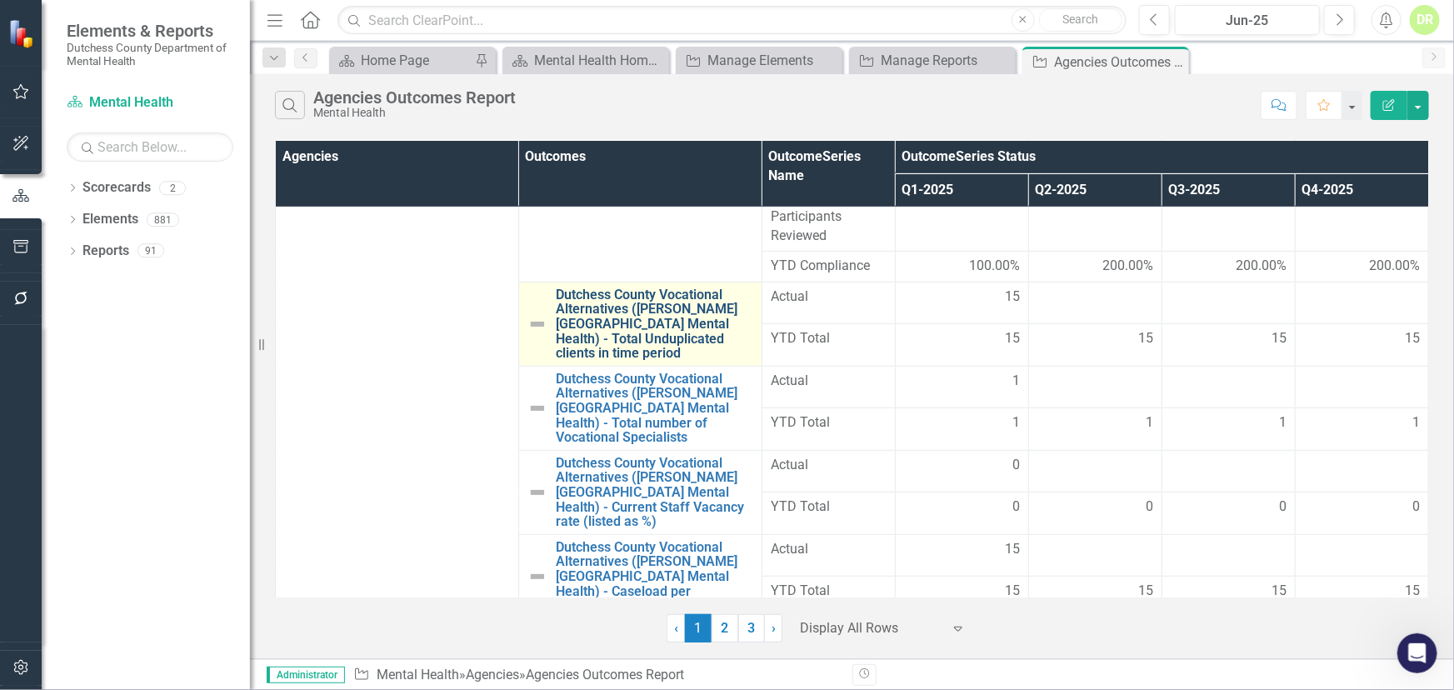
click at [631, 347] on link "Dutchess County Vocational Alternatives ([PERSON_NAME][GEOGRAPHIC_DATA] Mental …" at bounding box center [654, 323] width 197 height 73
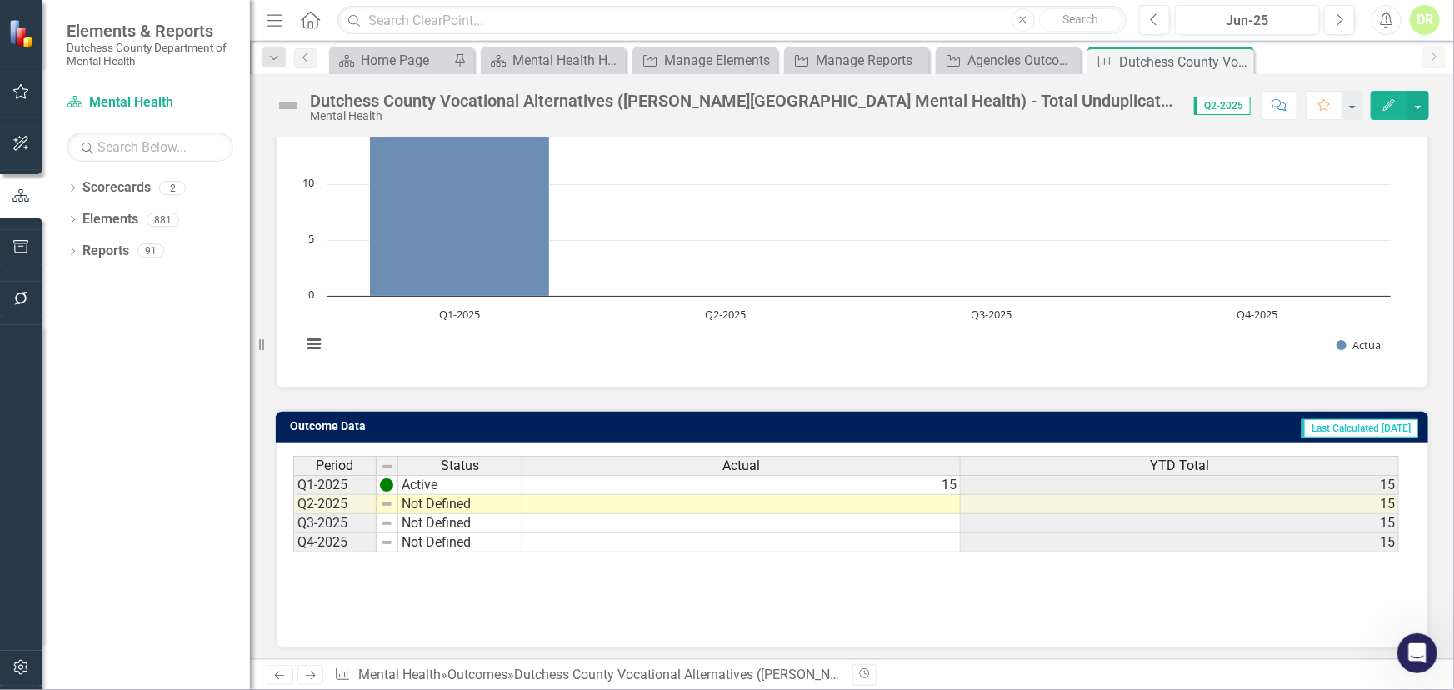
scroll to position [198, 0]
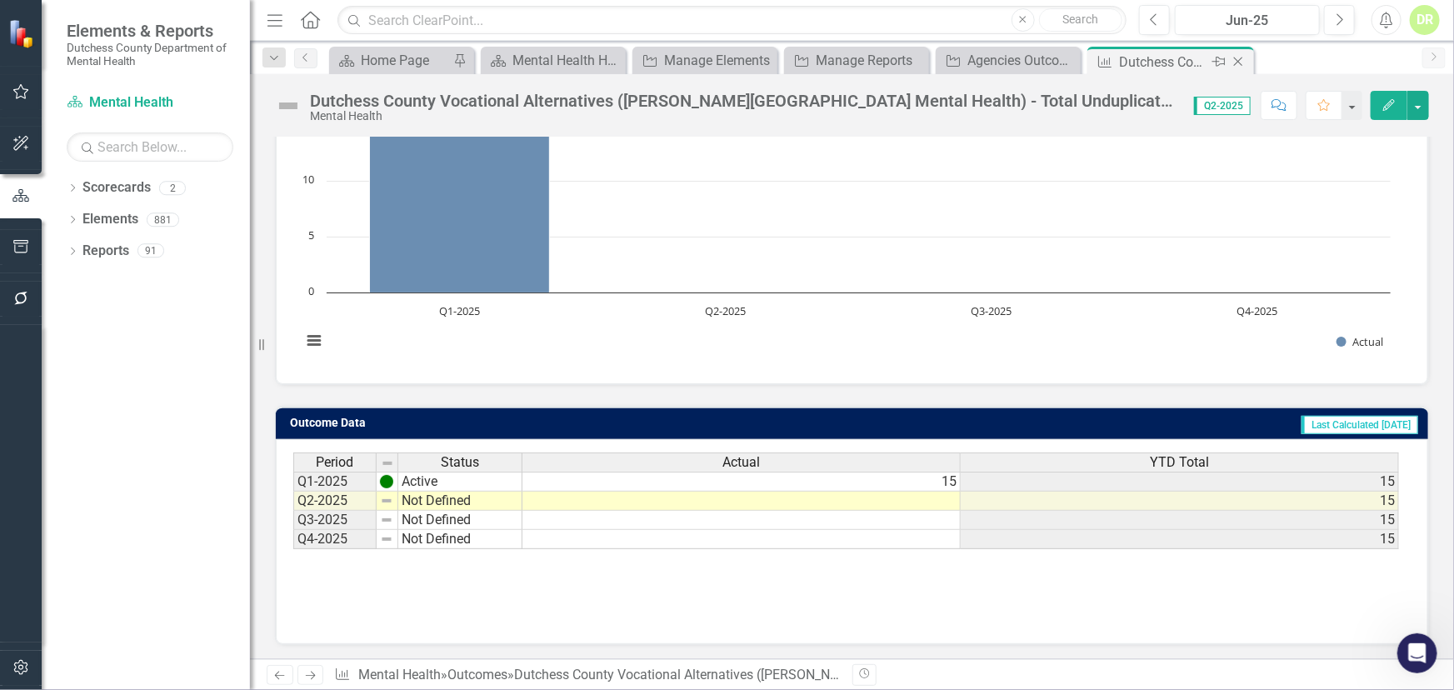
click at [1237, 58] on icon "Close" at bounding box center [1238, 61] width 17 height 13
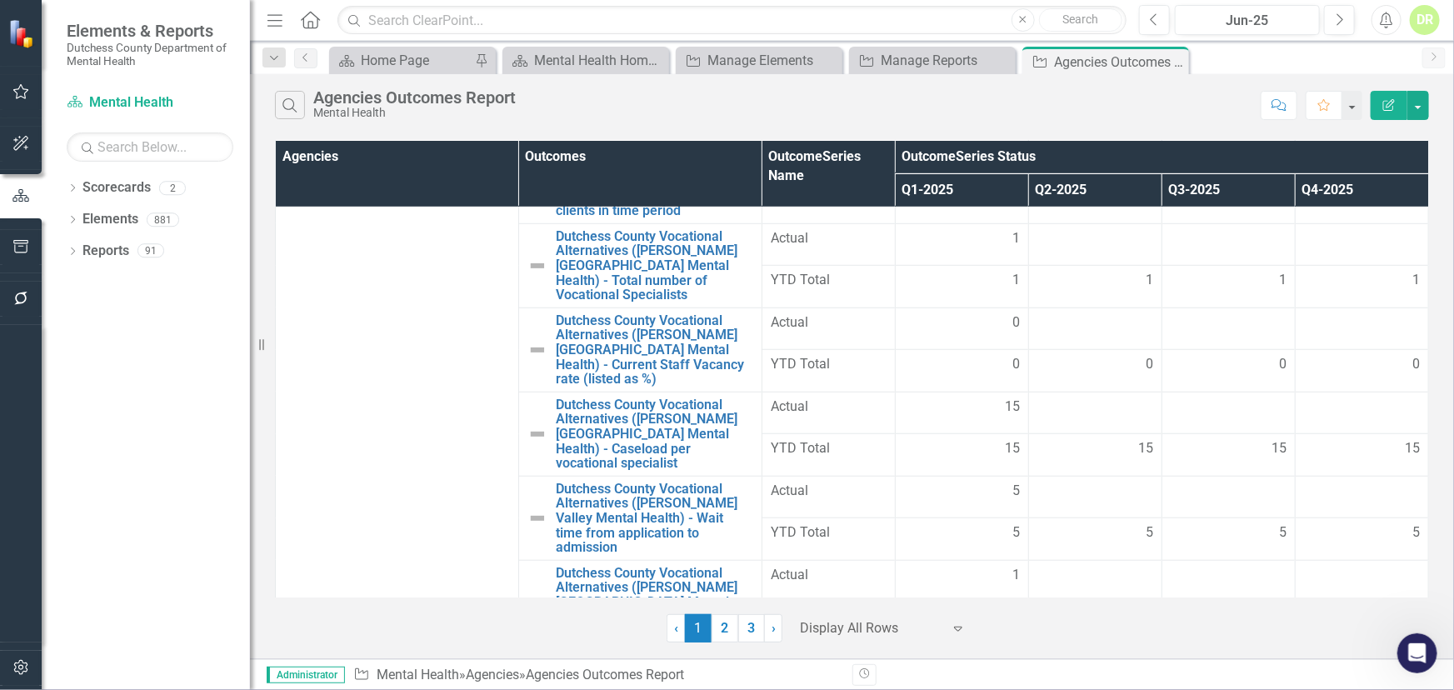
scroll to position [13404, 0]
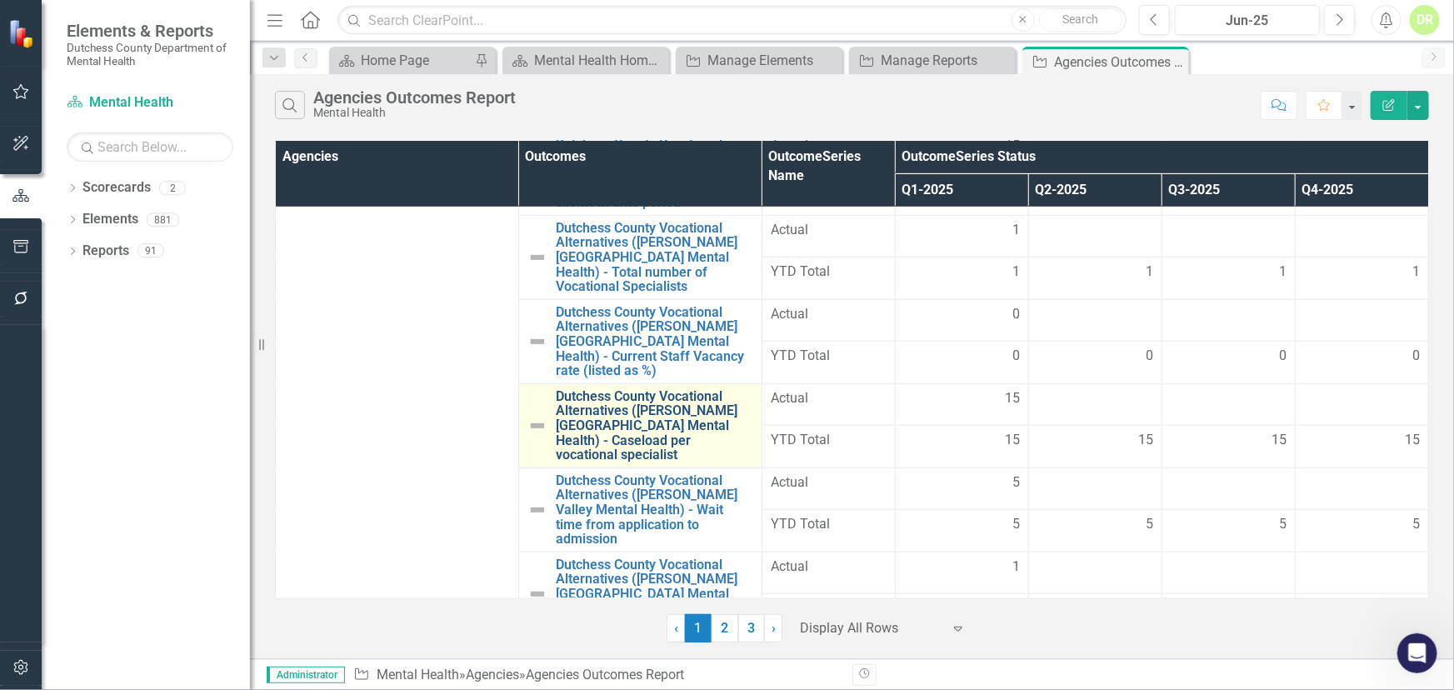
click at [671, 438] on link "Dutchess County Vocational Alternatives ([PERSON_NAME][GEOGRAPHIC_DATA] Mental …" at bounding box center [654, 425] width 197 height 73
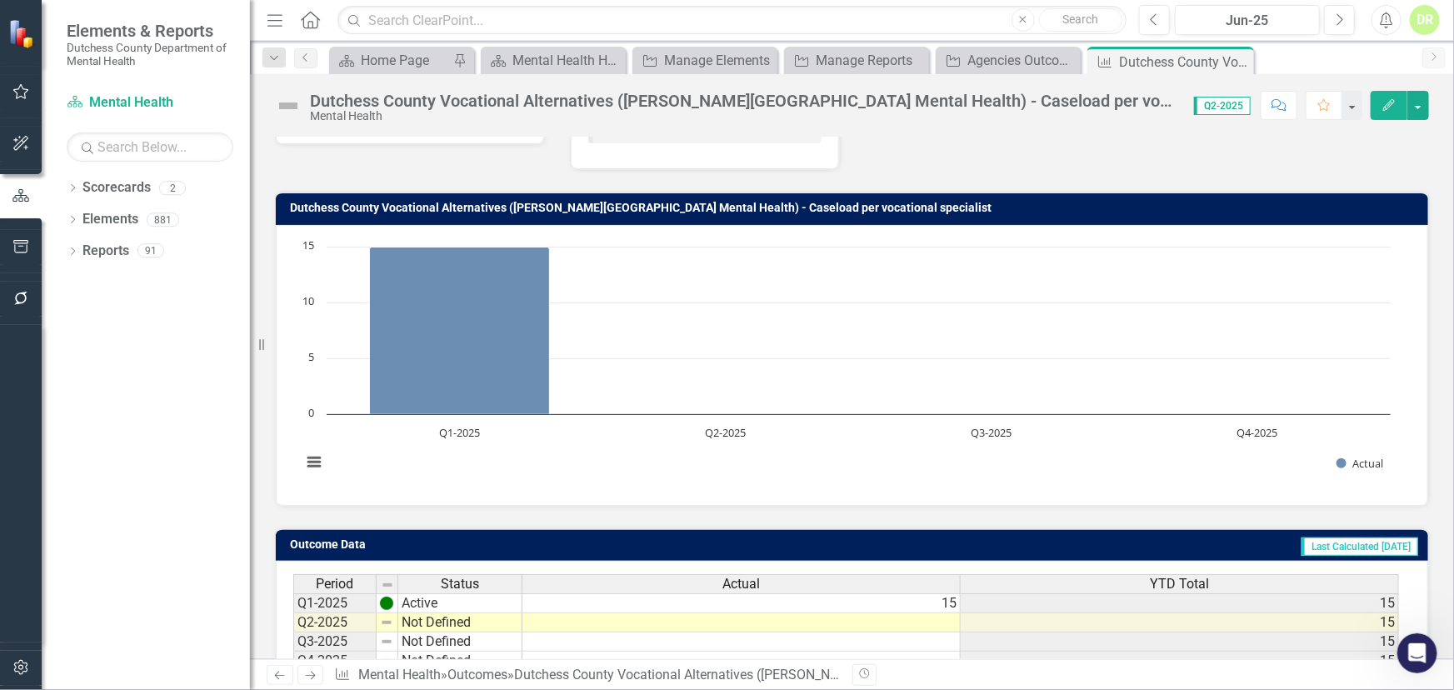
scroll to position [198, 0]
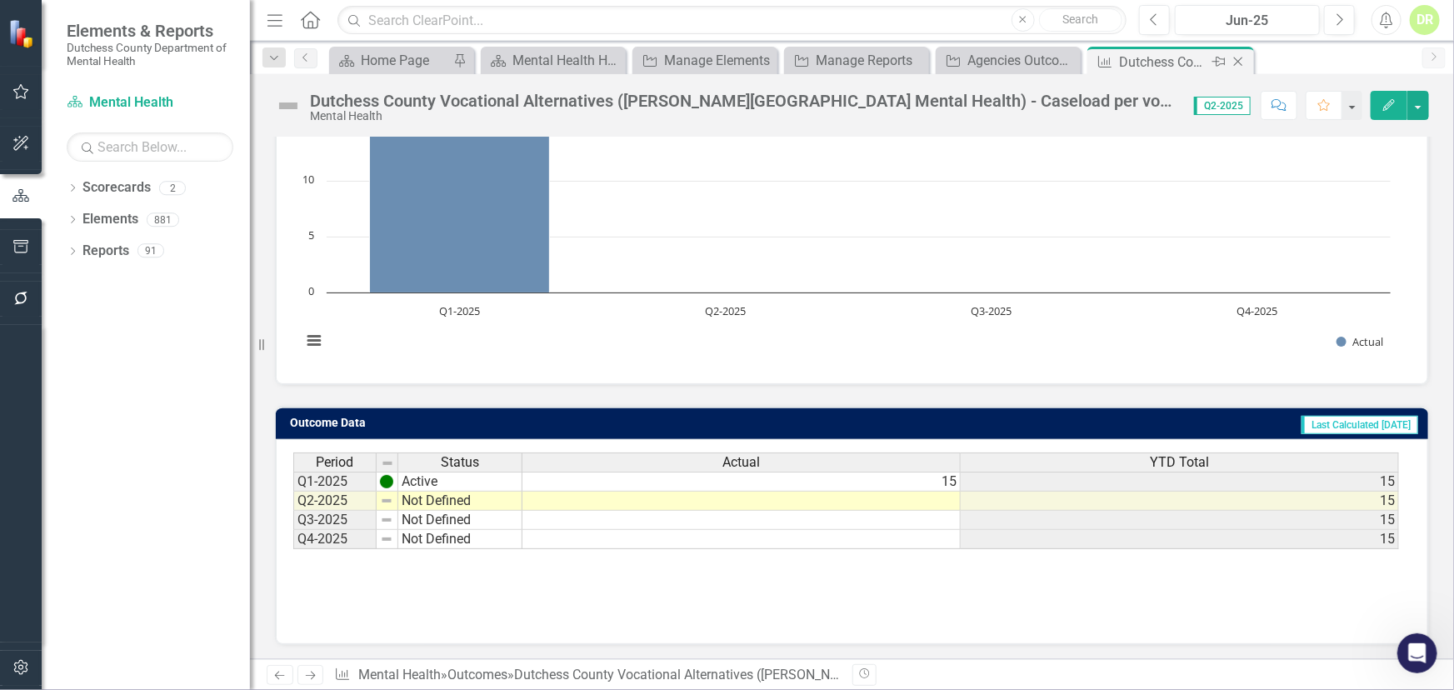
click at [1240, 58] on icon at bounding box center [1238, 61] width 9 height 9
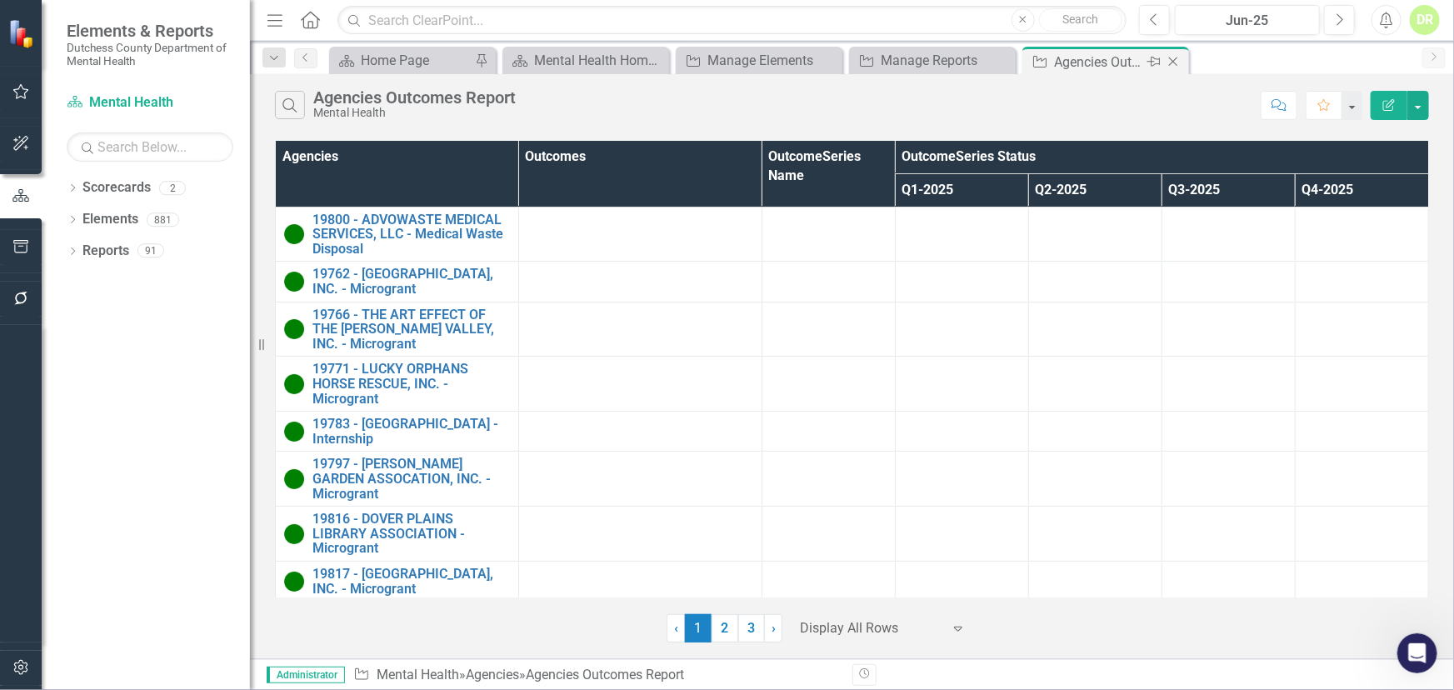
click at [1172, 64] on icon "Close" at bounding box center [1173, 61] width 17 height 13
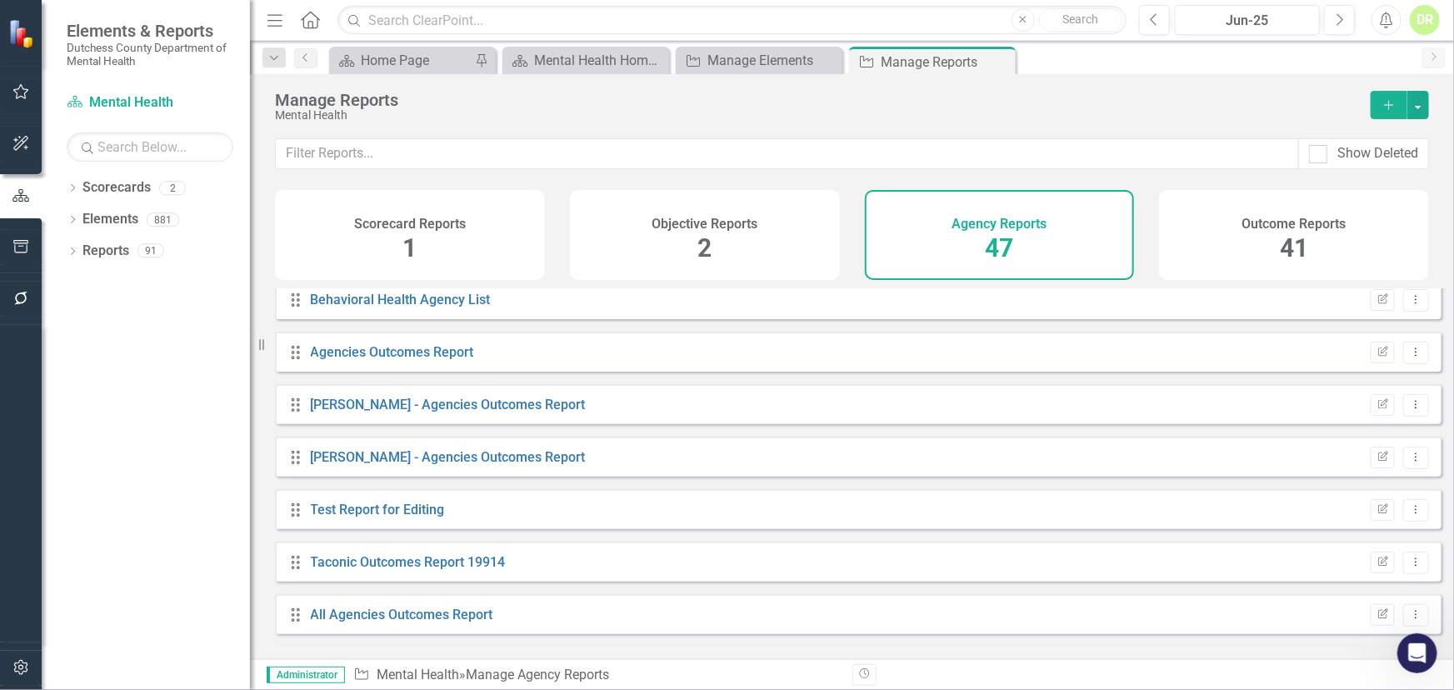
scroll to position [1666, 0]
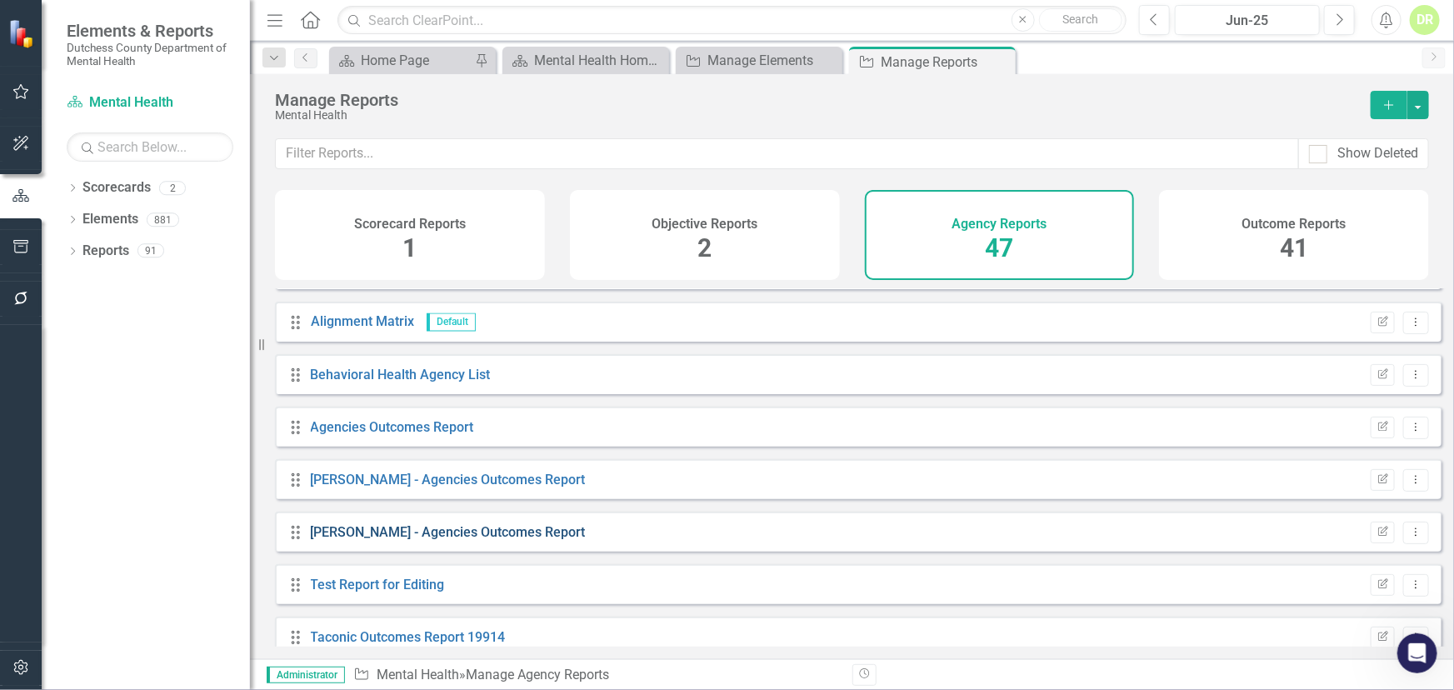
click at [430, 540] on link "[PERSON_NAME] - Agencies Outcomes Report" at bounding box center [448, 532] width 275 height 16
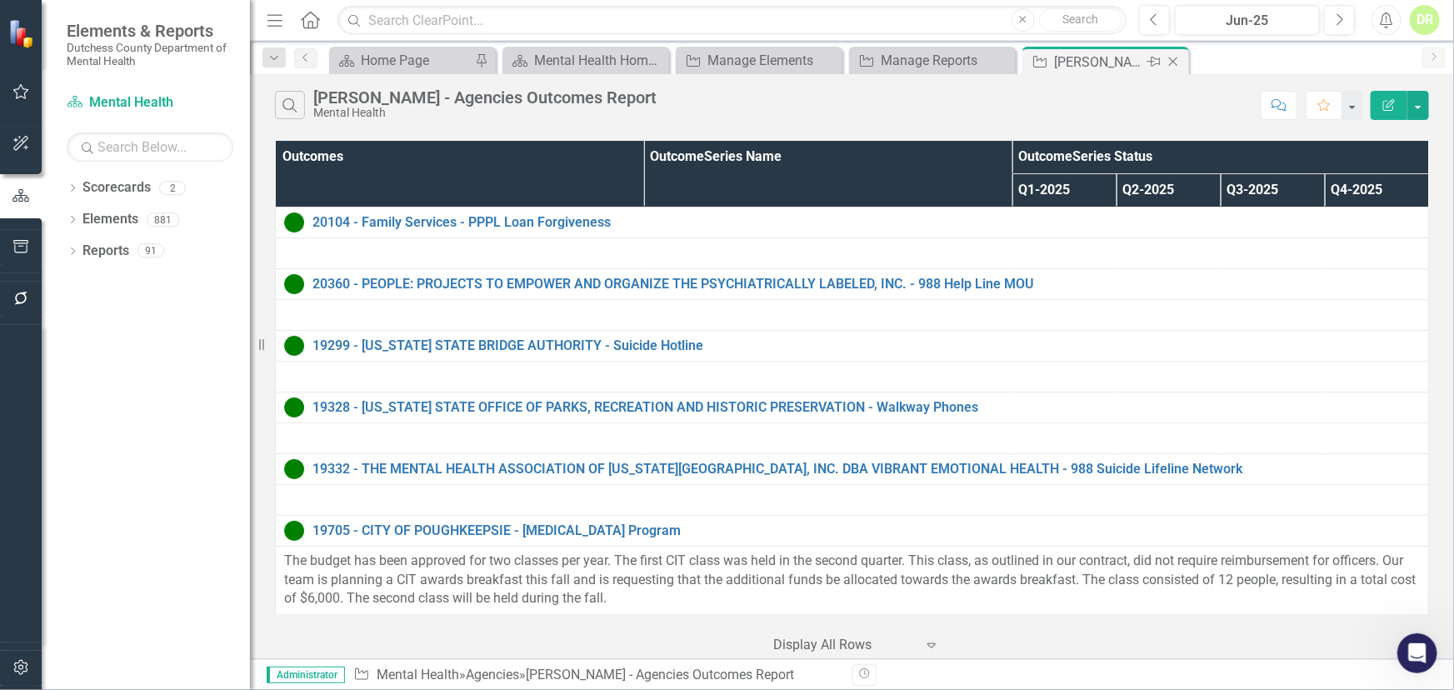
click at [1171, 55] on icon "Close" at bounding box center [1173, 61] width 17 height 13
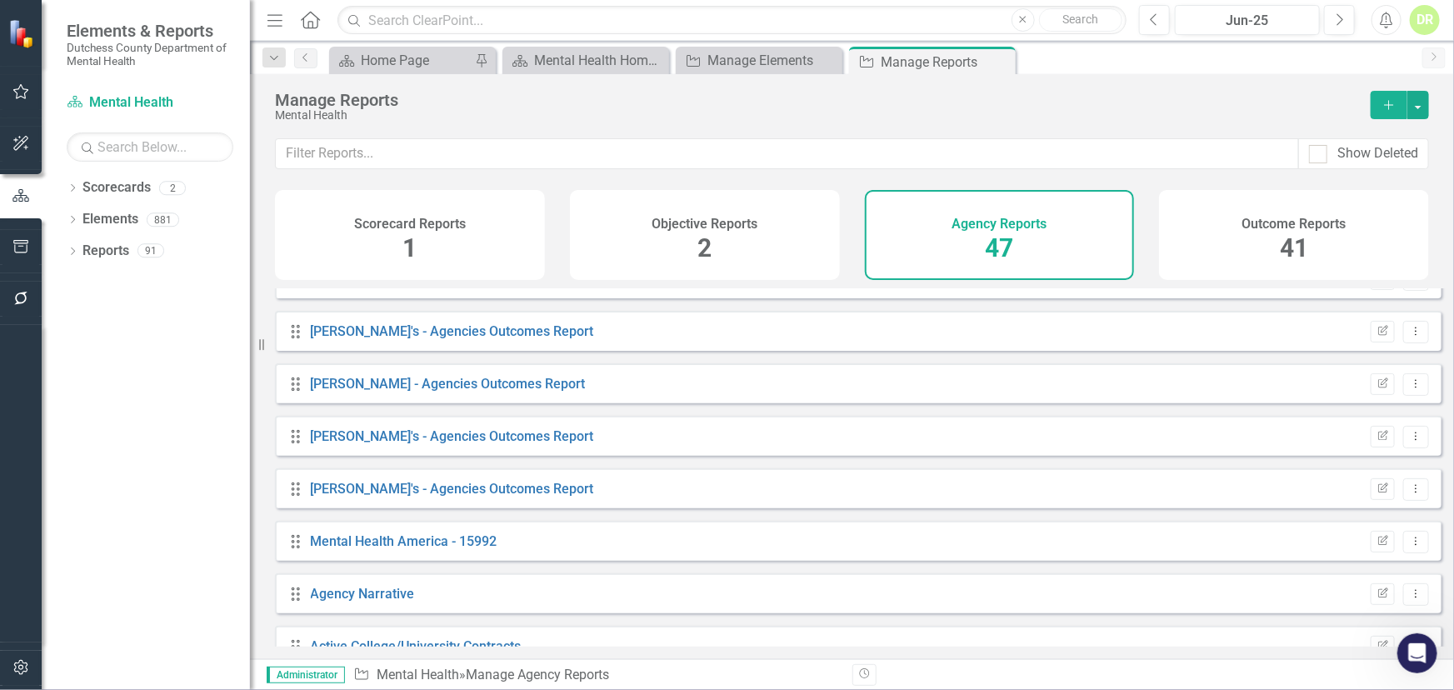
scroll to position [2108, 0]
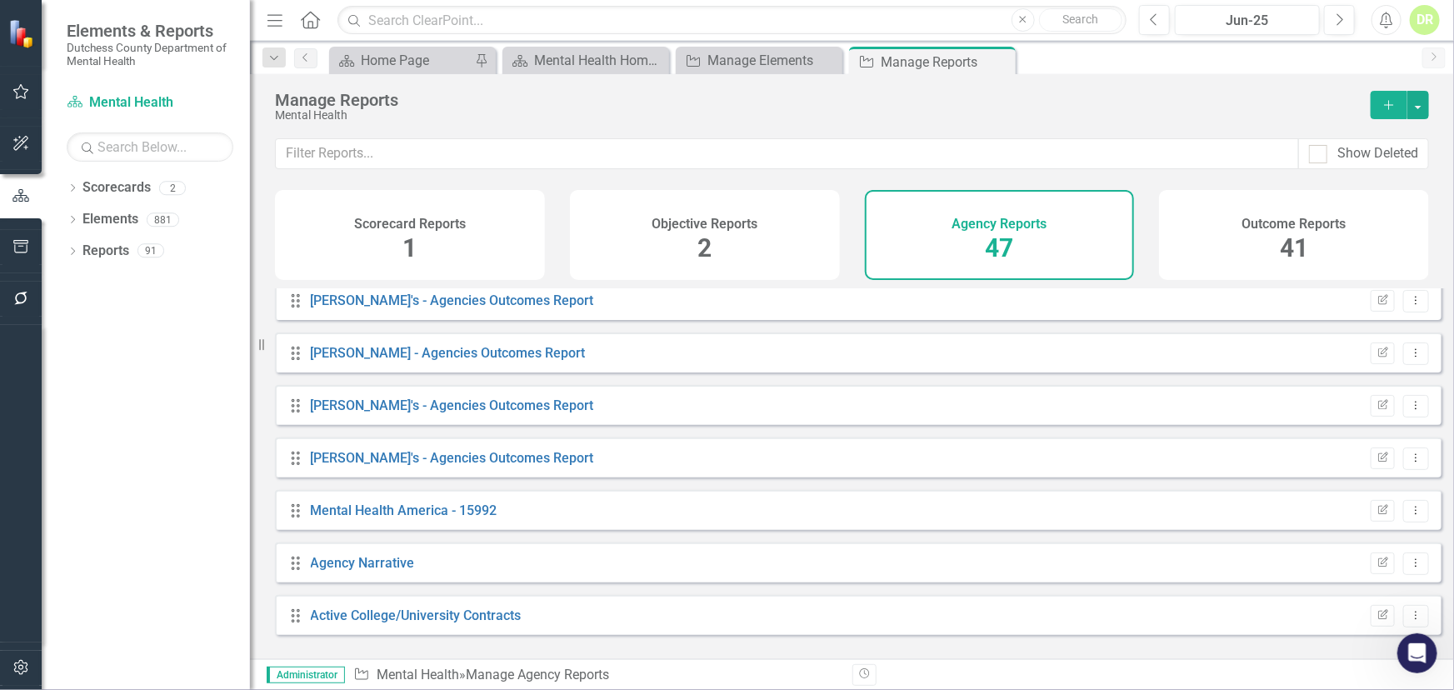
click at [1299, 218] on h4 "Outcome Reports" at bounding box center [1294, 224] width 104 height 15
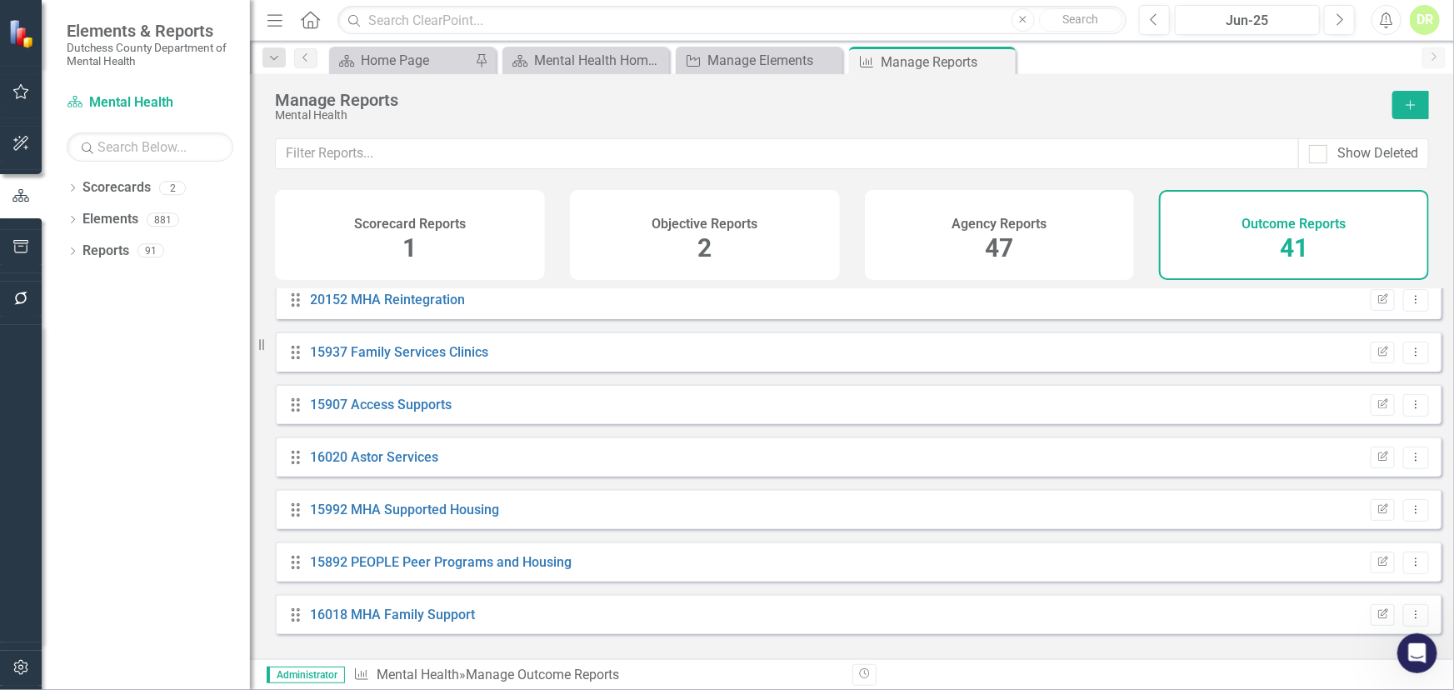
scroll to position [1793, 0]
click at [422, 571] on link "15892 PEOPLE Peer Programs and Housing" at bounding box center [442, 563] width 262 height 16
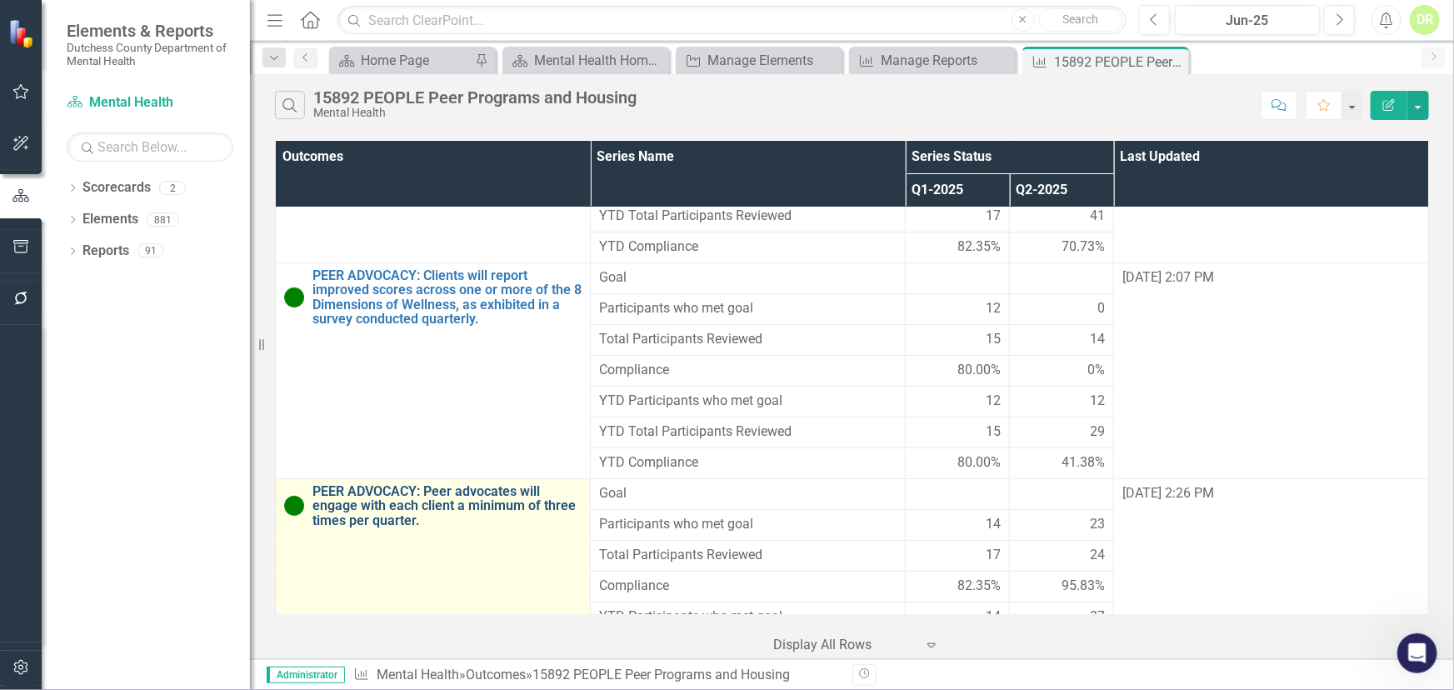
scroll to position [12965, 0]
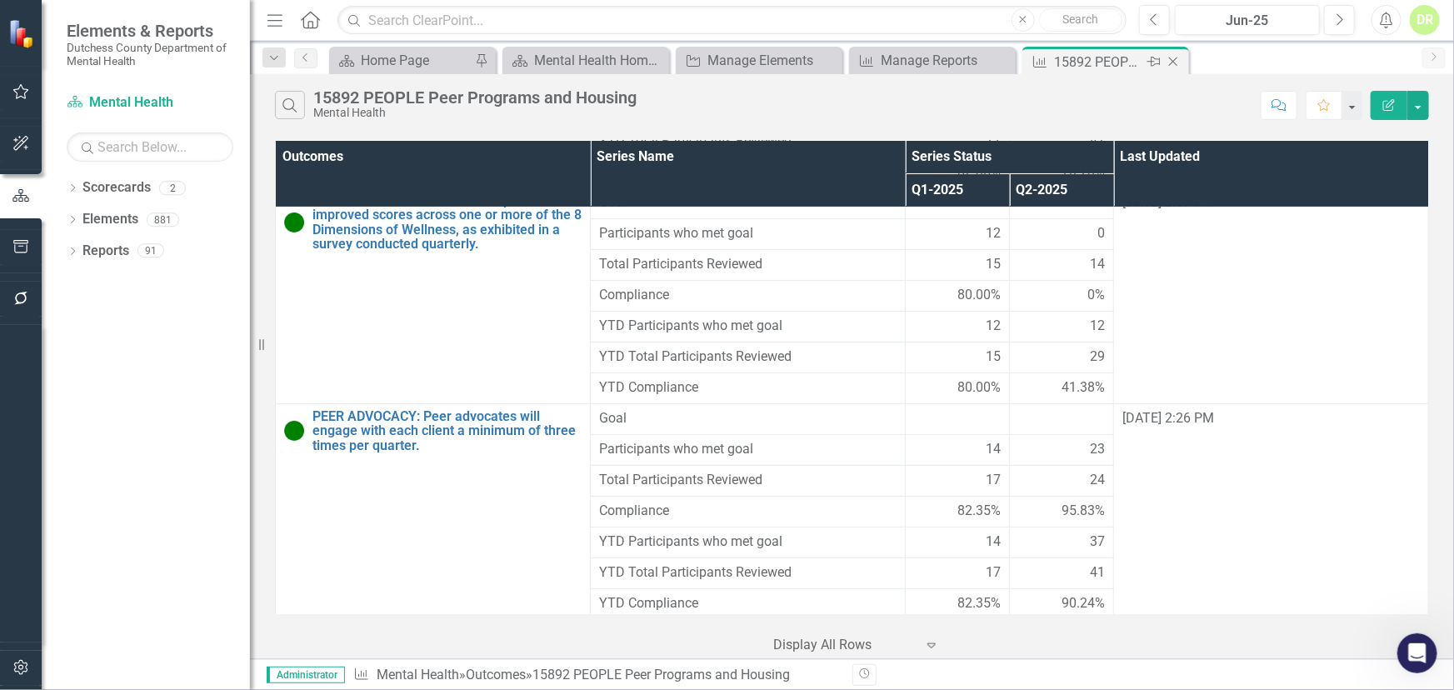
click at [1175, 60] on icon "Close" at bounding box center [1173, 61] width 17 height 13
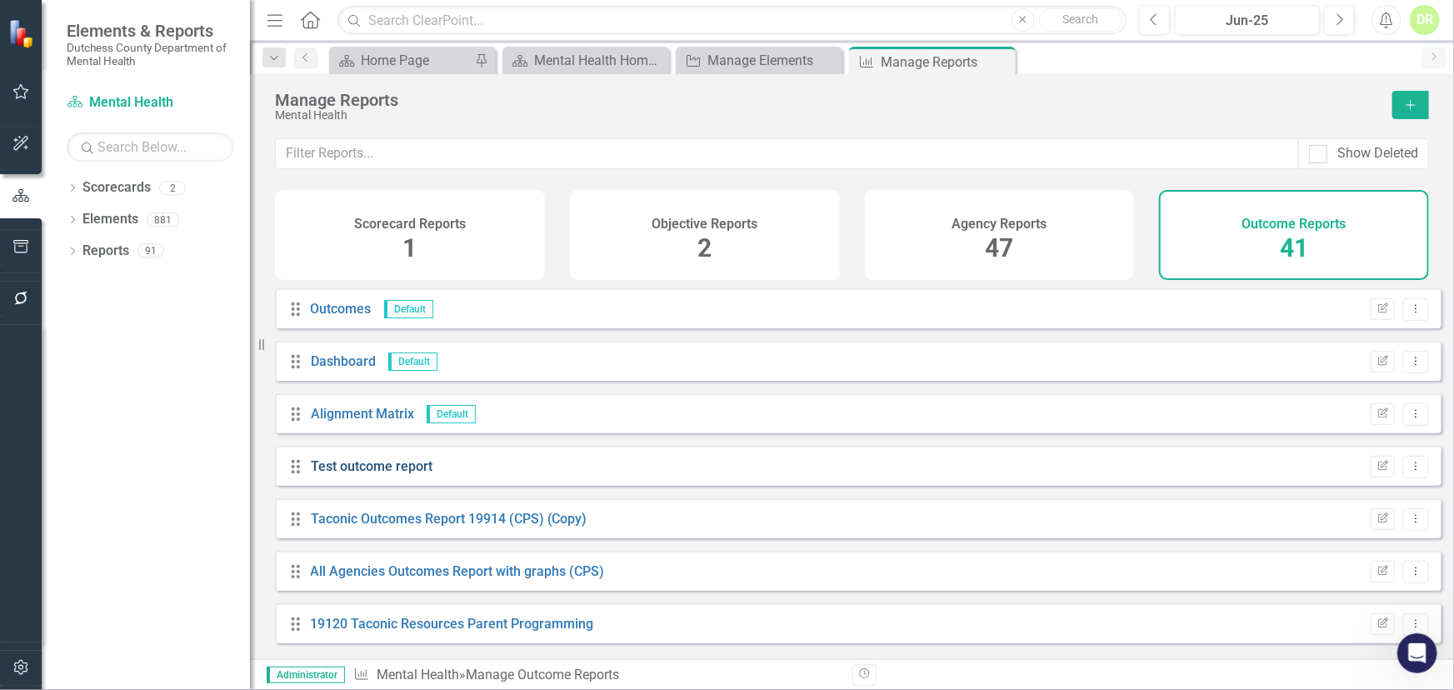
click at [395, 474] on link "Test outcome report" at bounding box center [372, 466] width 122 height 16
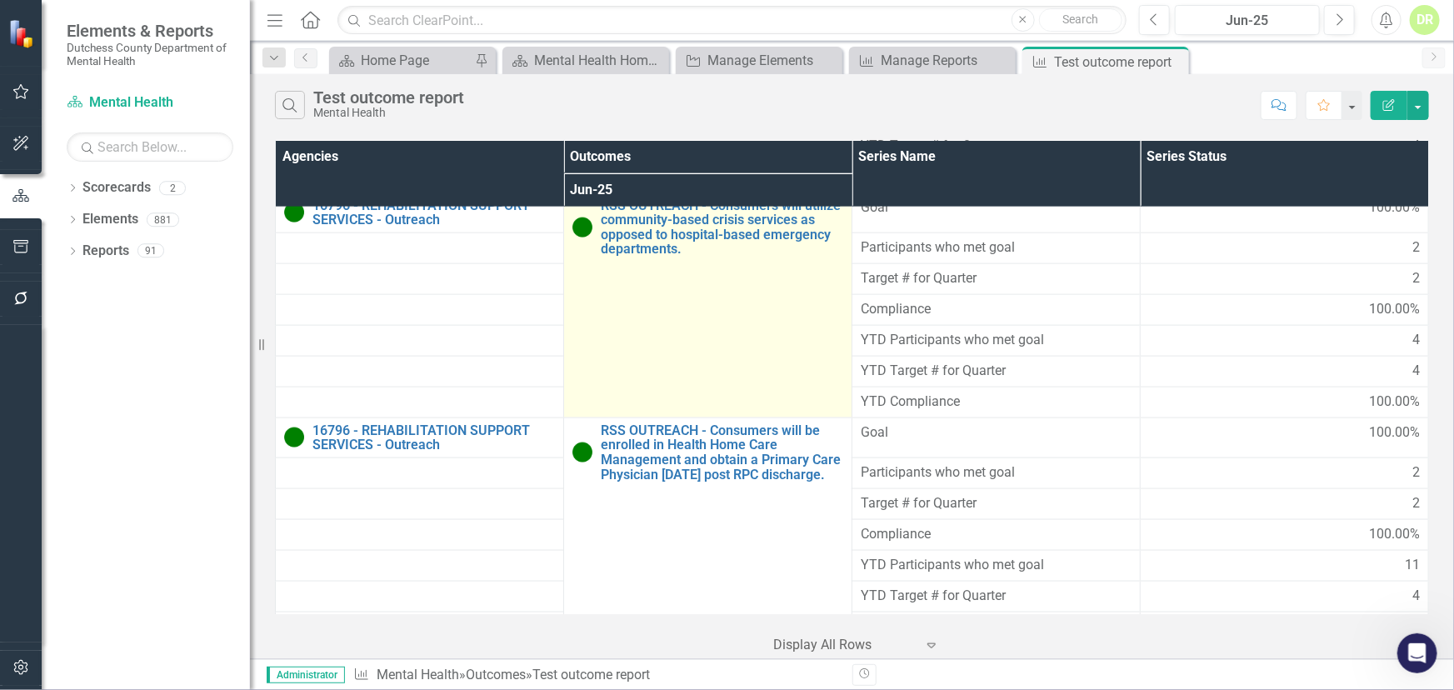
scroll to position [4312, 0]
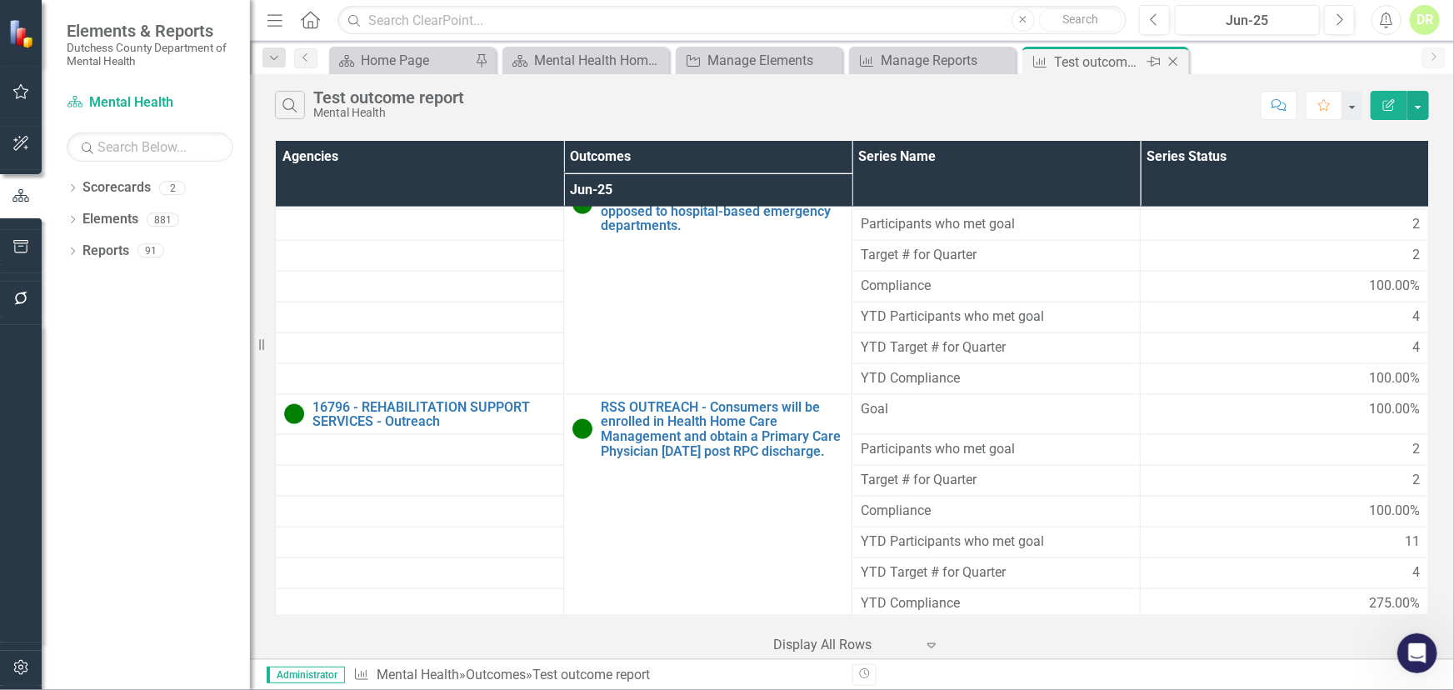
click at [1175, 58] on icon at bounding box center [1173, 61] width 9 height 9
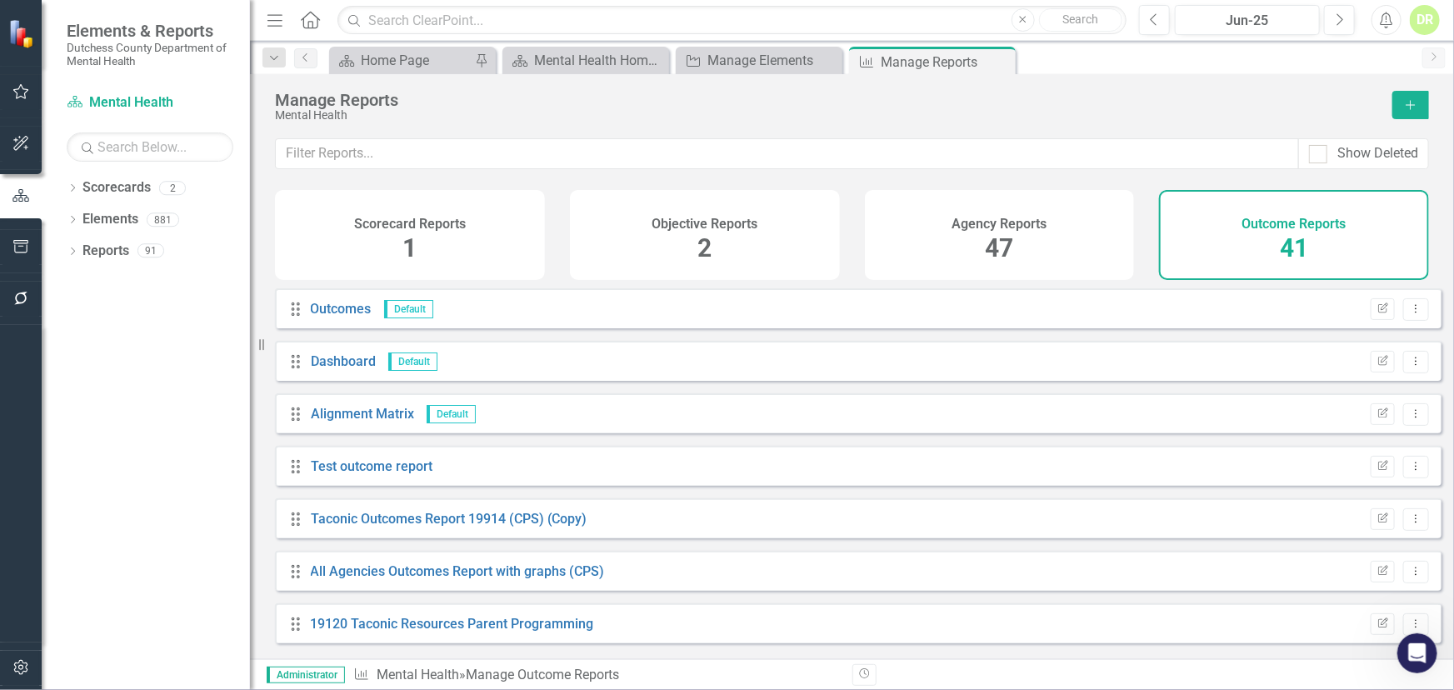
click at [681, 243] on div "Objective Reports 2" at bounding box center [705, 235] width 270 height 90
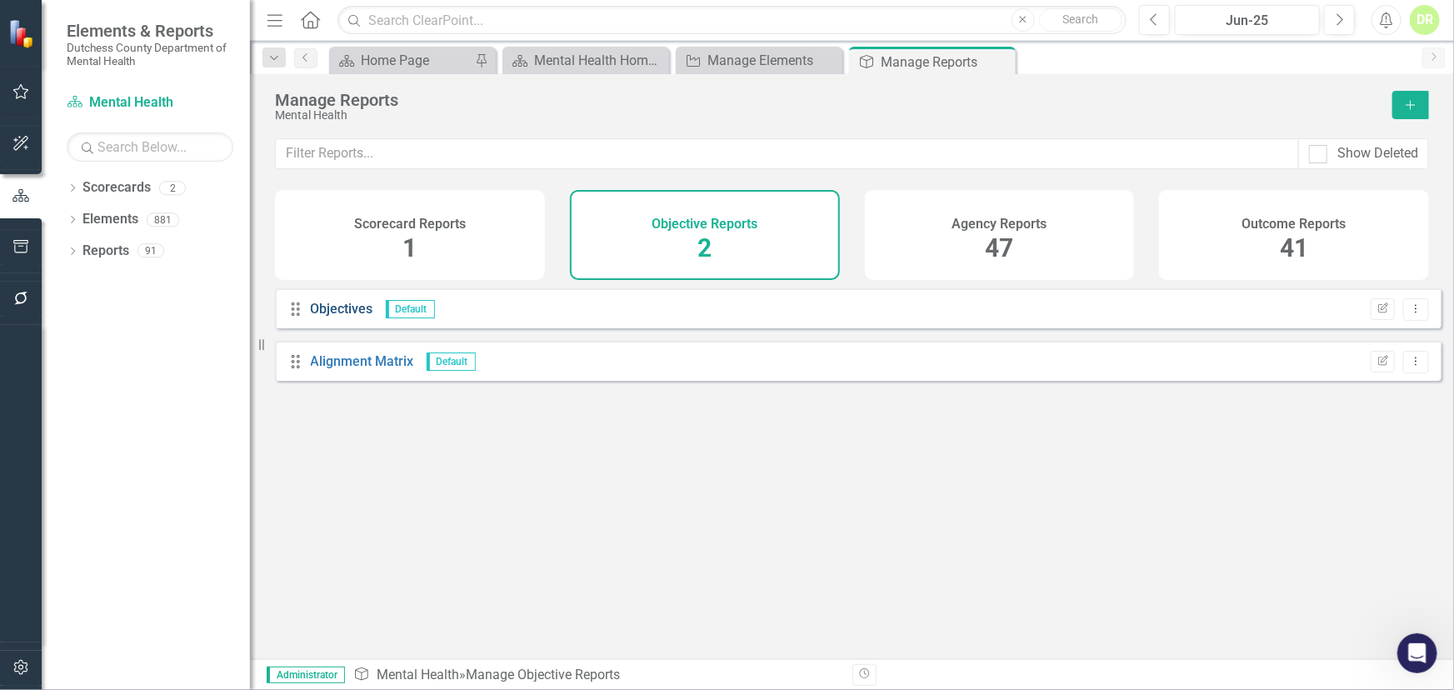
click at [345, 317] on link "Objectives" at bounding box center [342, 309] width 62 height 16
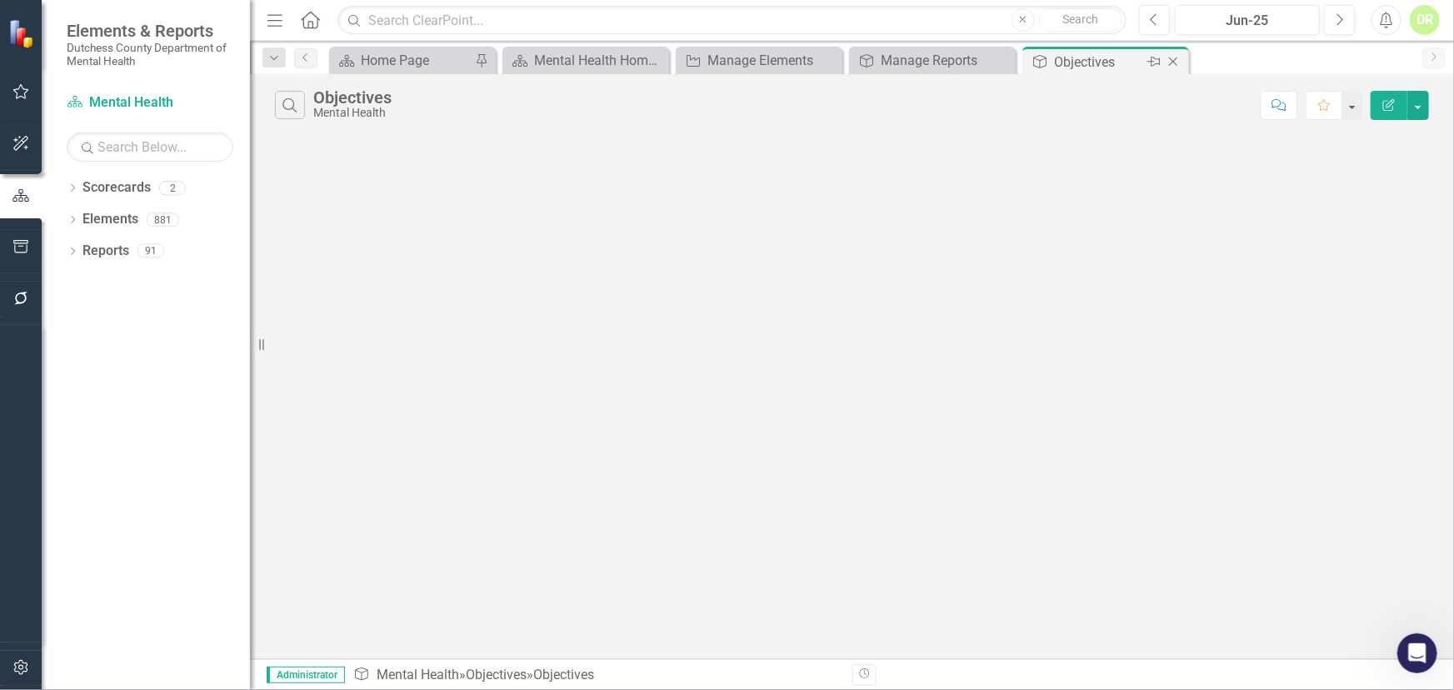
click at [1173, 57] on icon "Close" at bounding box center [1173, 61] width 17 height 13
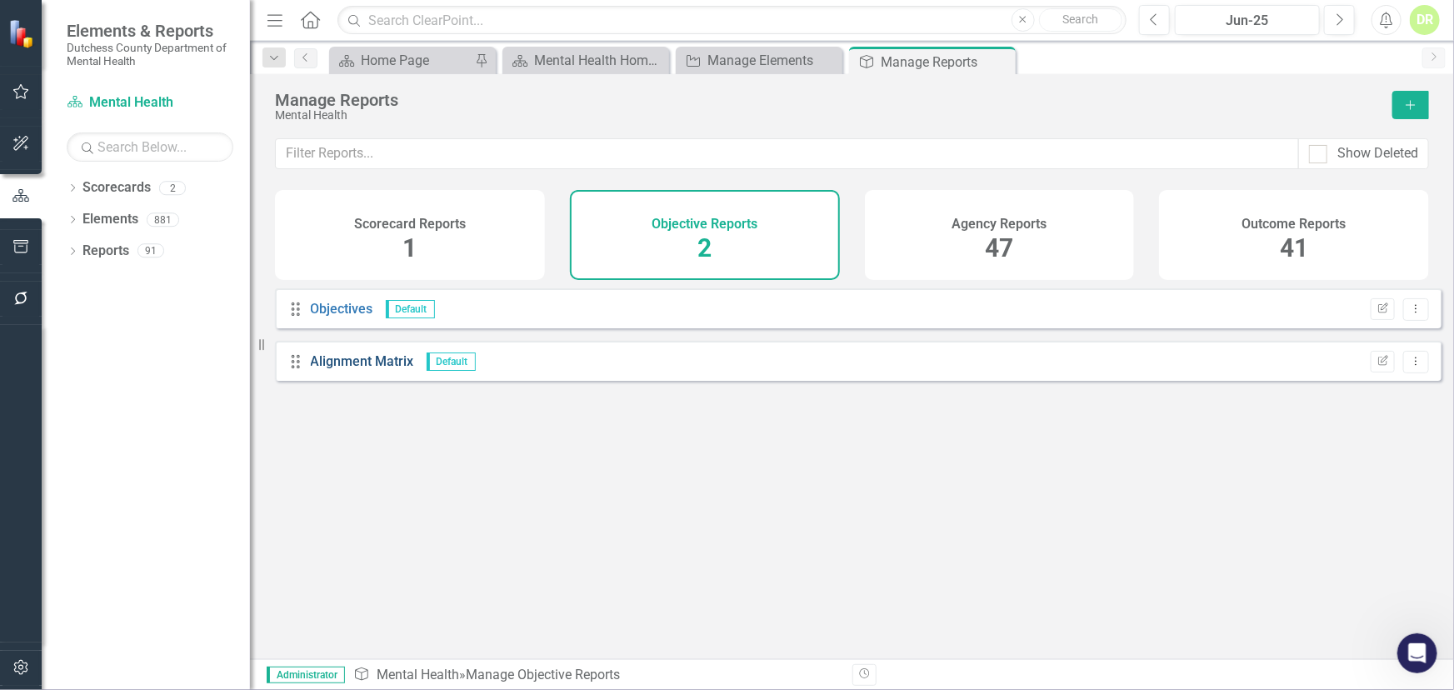
click at [372, 367] on link "Alignment Matrix" at bounding box center [362, 361] width 103 height 16
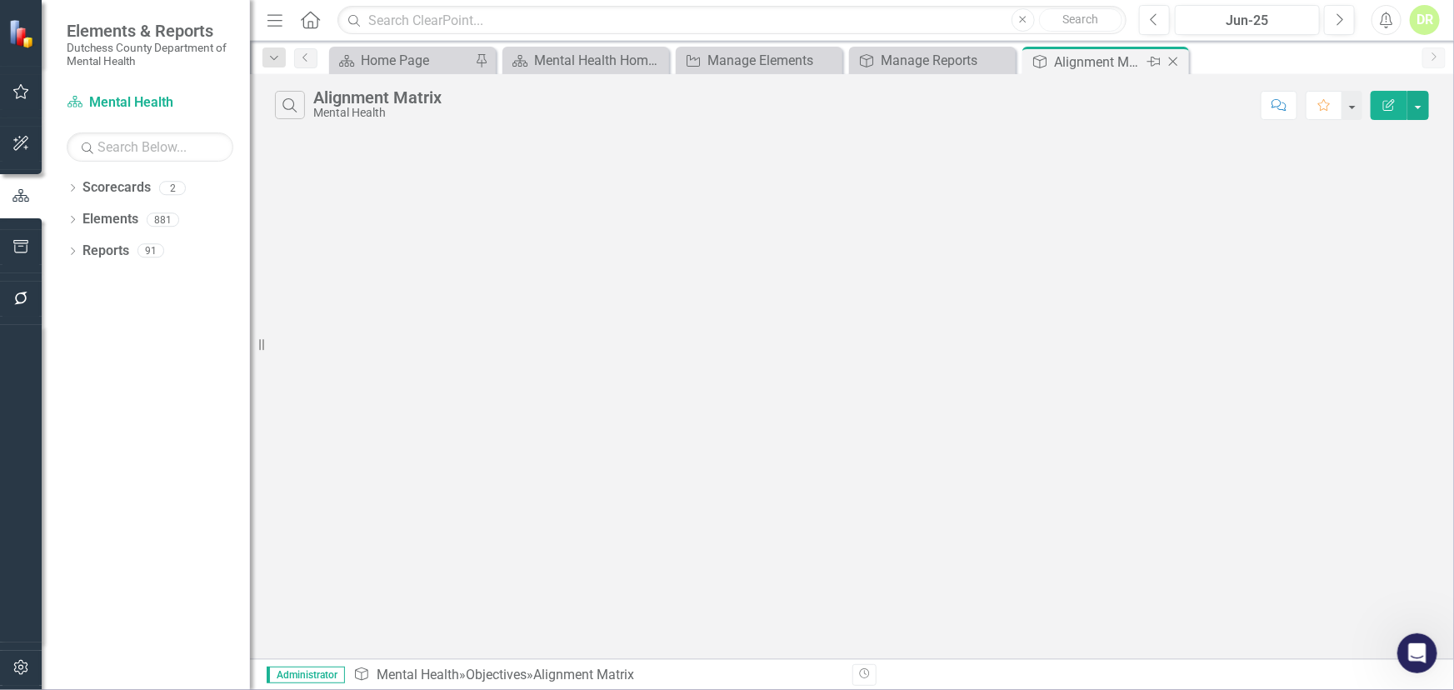
click at [1166, 59] on icon "Close" at bounding box center [1173, 61] width 17 height 13
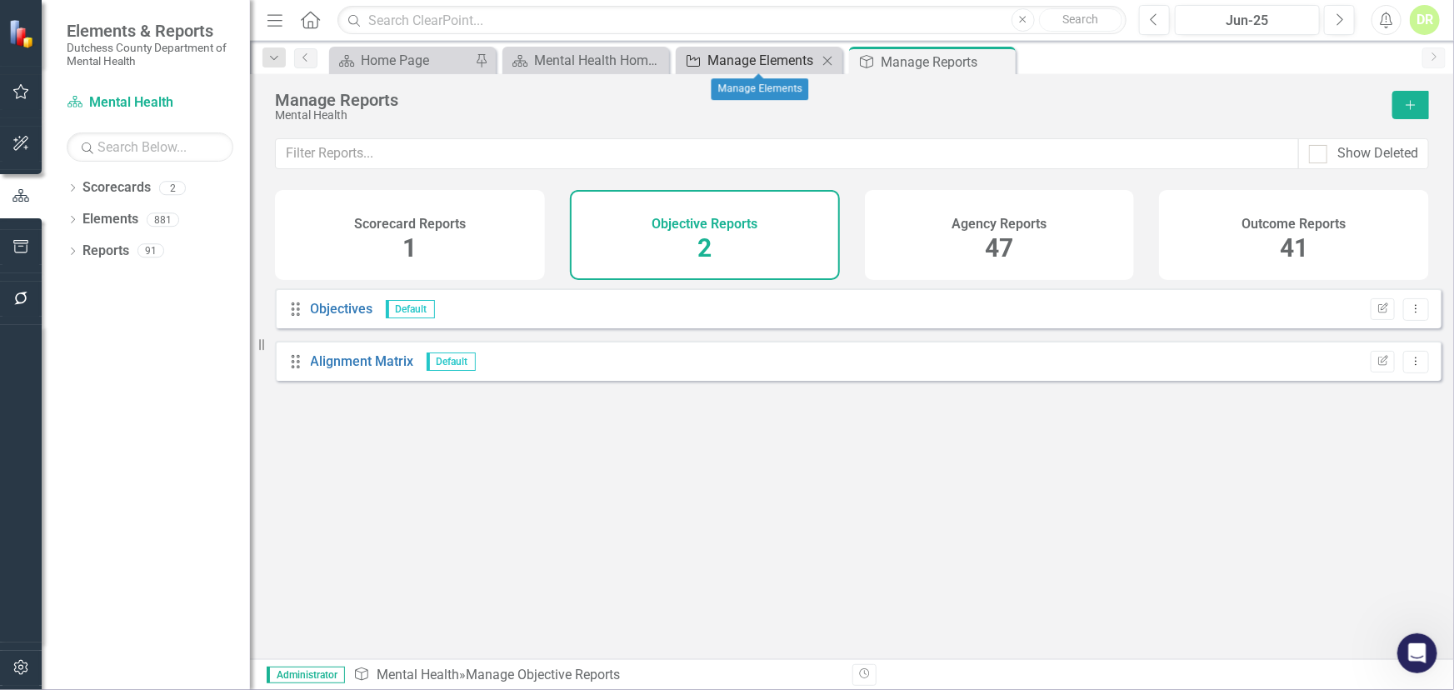
click at [751, 60] on div "Manage Elements" at bounding box center [762, 60] width 110 height 21
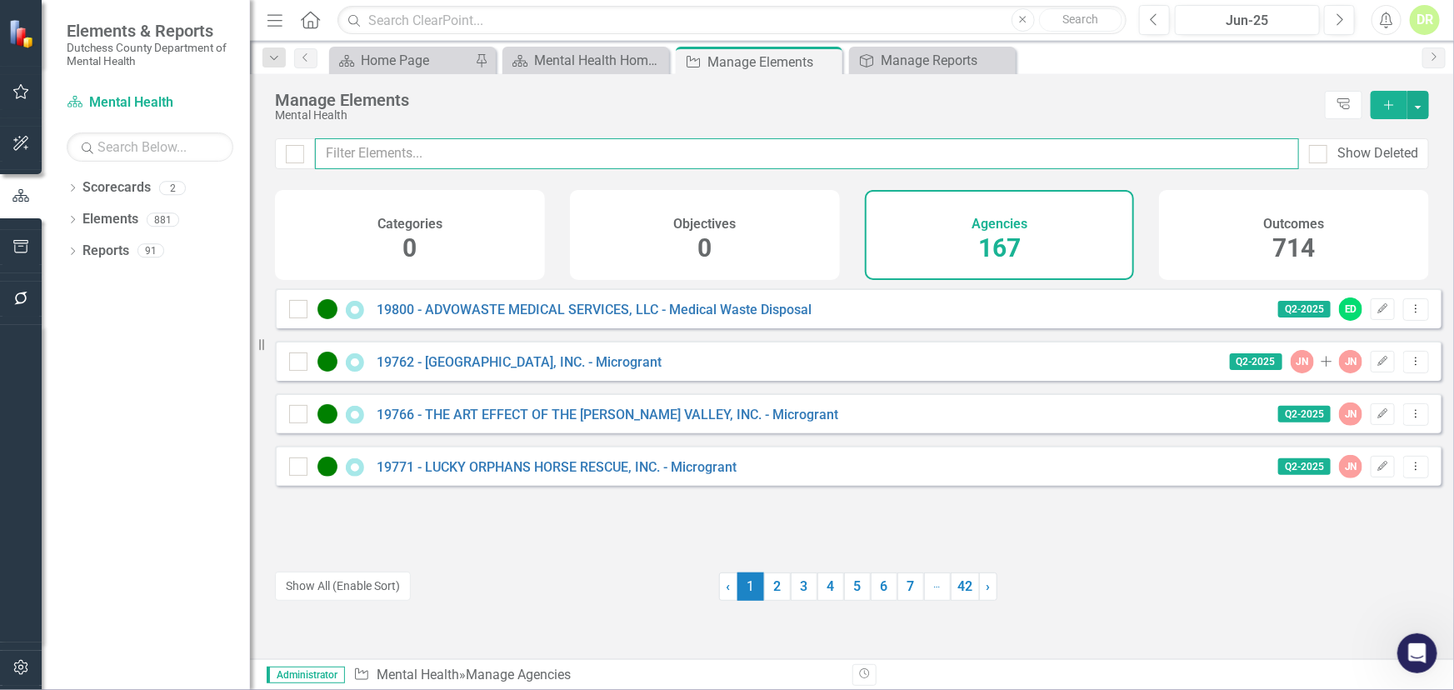
click at [414, 152] on input "text" at bounding box center [807, 153] width 984 height 31
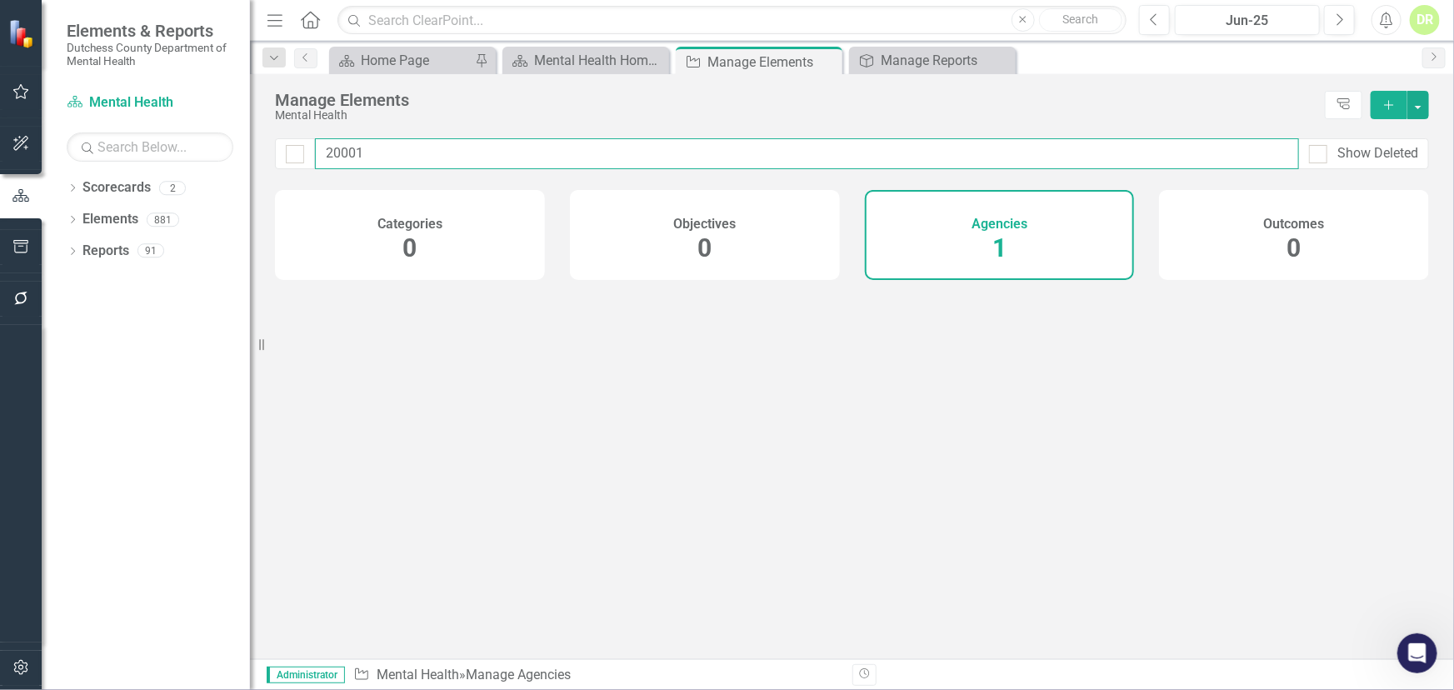
type input "20001"
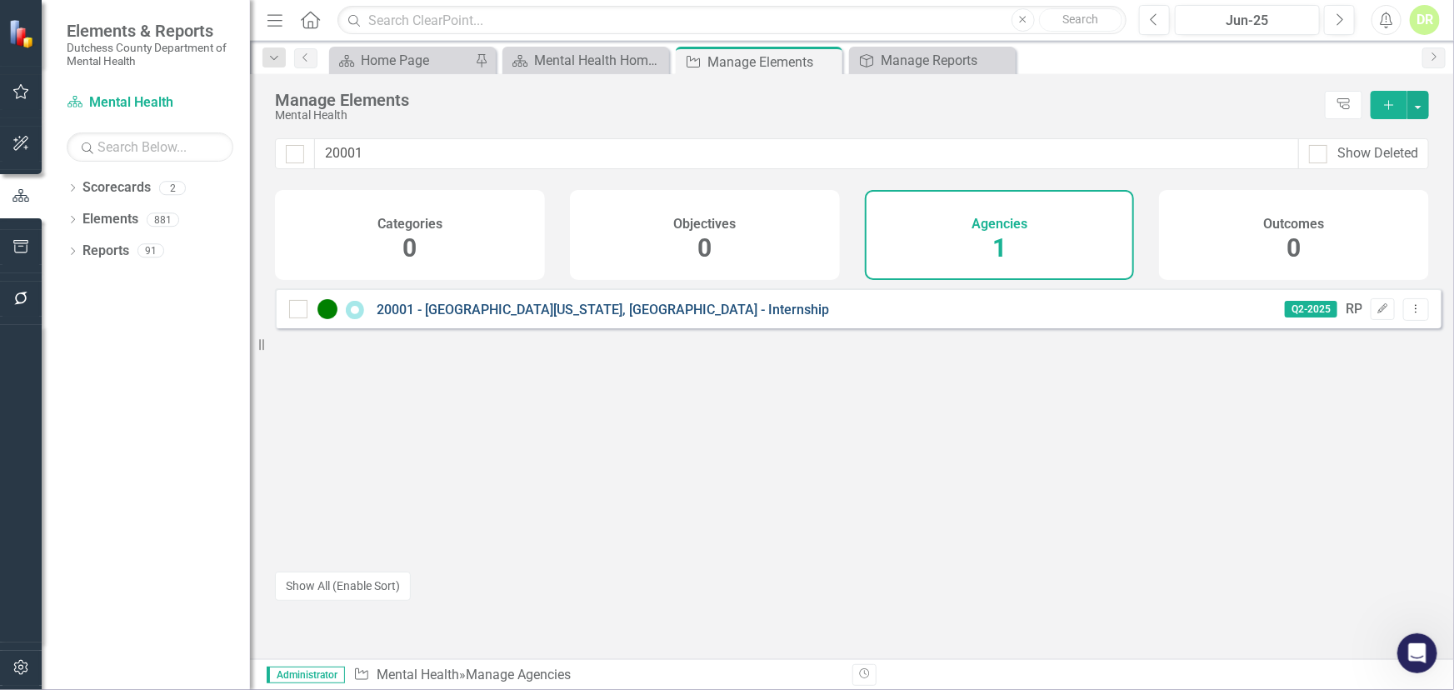
click at [546, 317] on link "20001 - [GEOGRAPHIC_DATA][US_STATE], [GEOGRAPHIC_DATA] - Internship" at bounding box center [603, 310] width 452 height 16
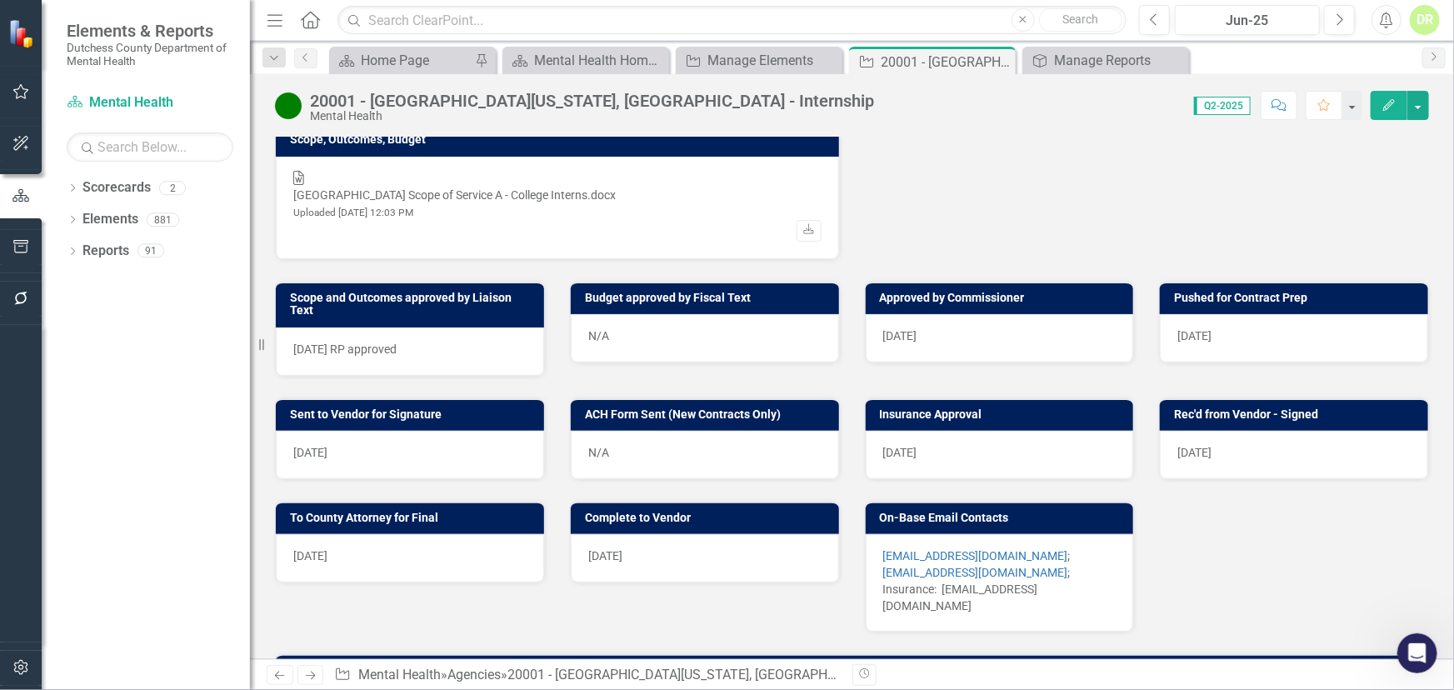
scroll to position [722, 0]
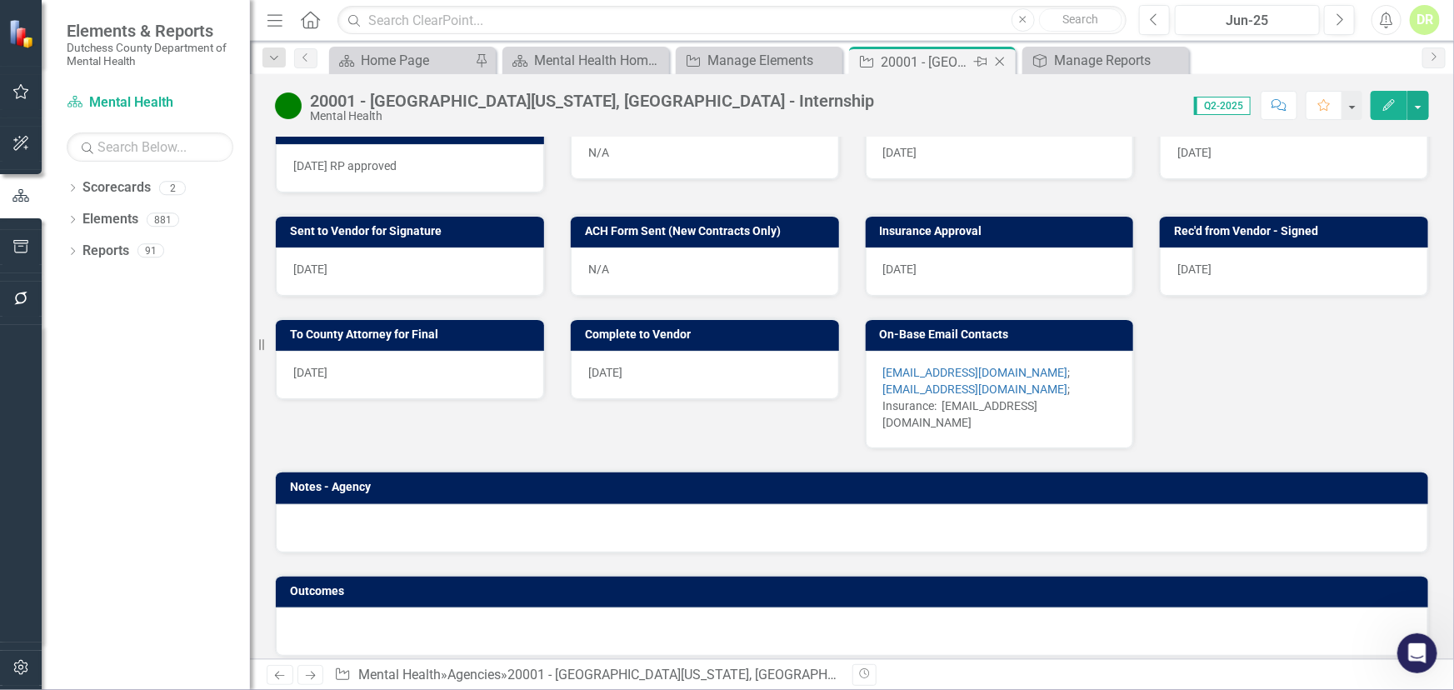
click at [1001, 62] on icon "Close" at bounding box center [999, 61] width 17 height 13
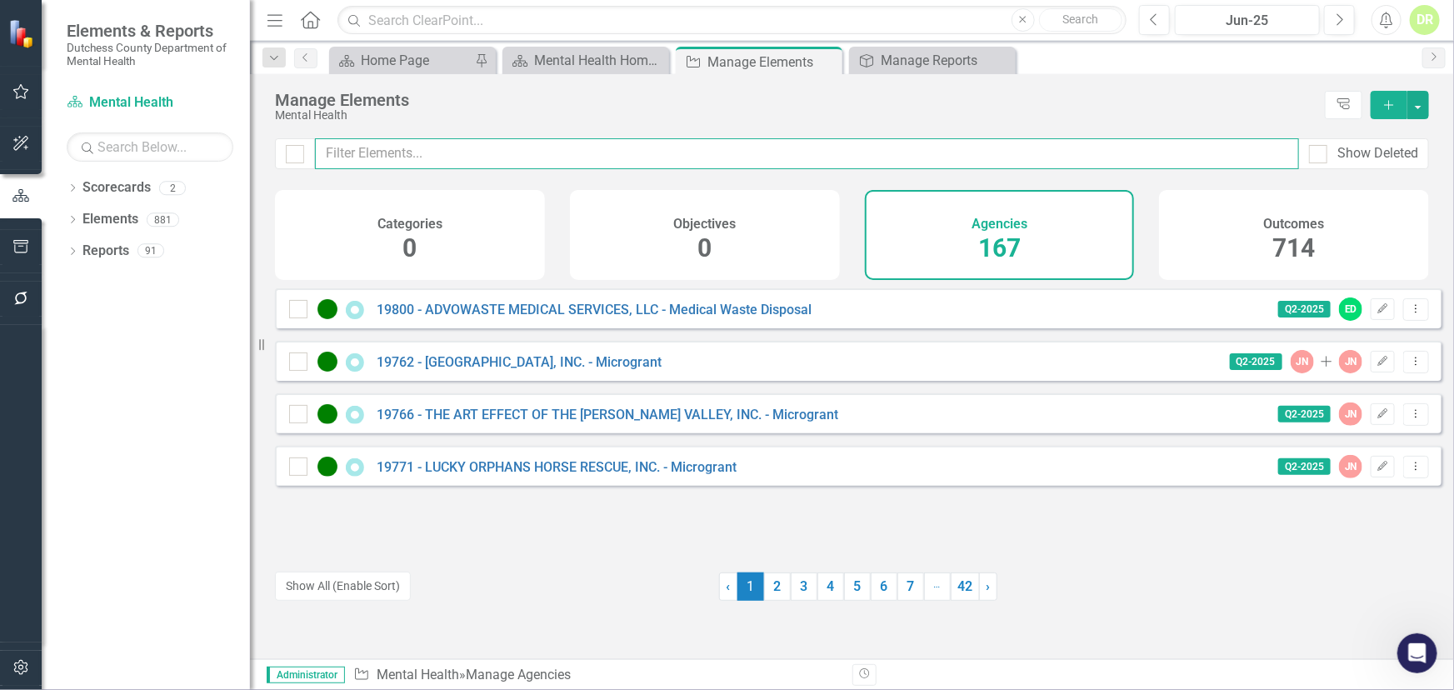
click at [552, 138] on input "text" at bounding box center [807, 153] width 984 height 31
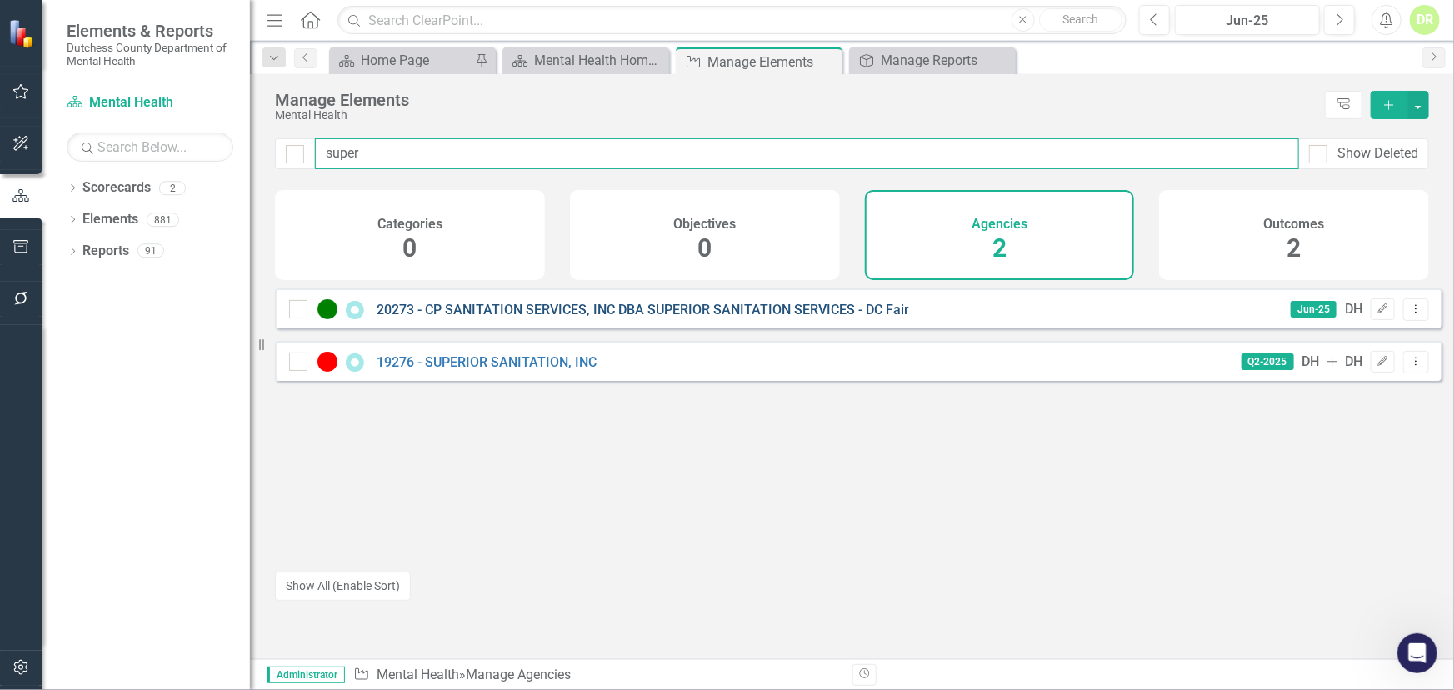
type input "super"
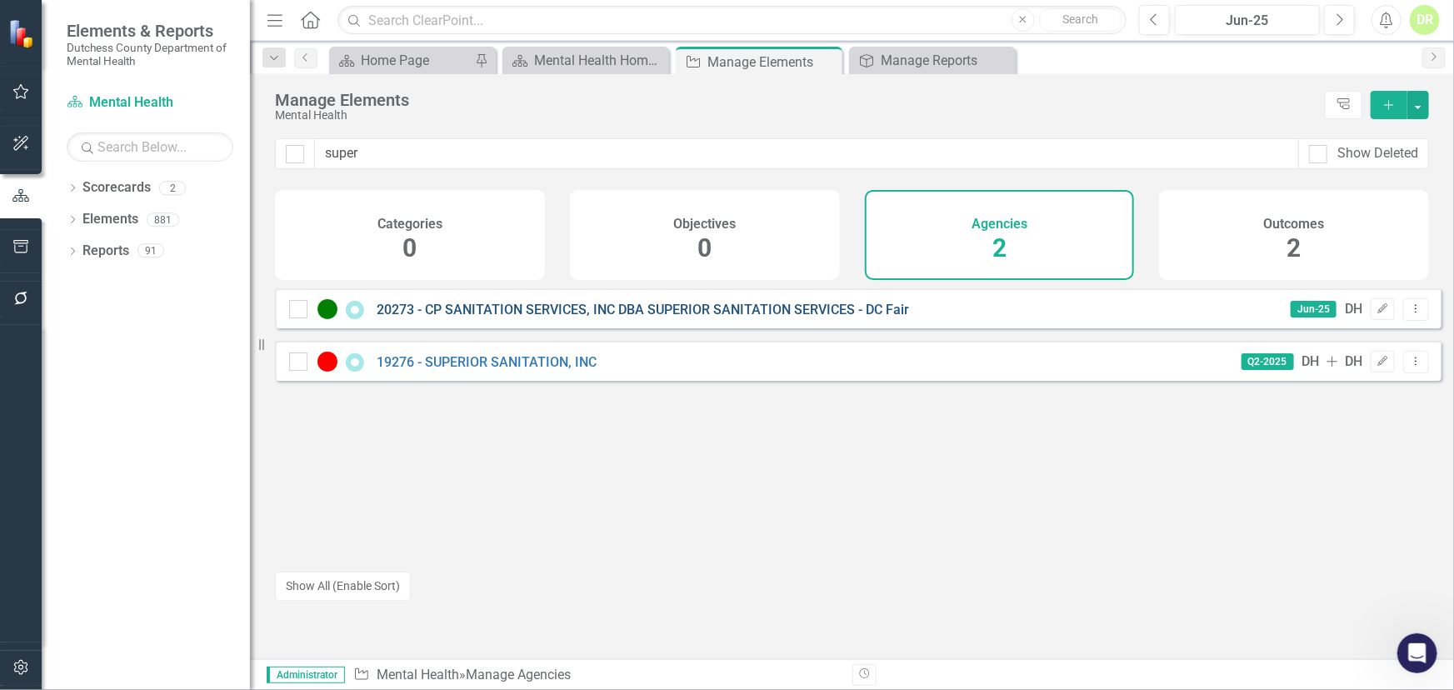
click at [495, 317] on link "20273 - CP SANITATION SERVICES, INC DBA SUPERIOR SANITATION SERVICES - DC Fair" at bounding box center [643, 310] width 532 height 16
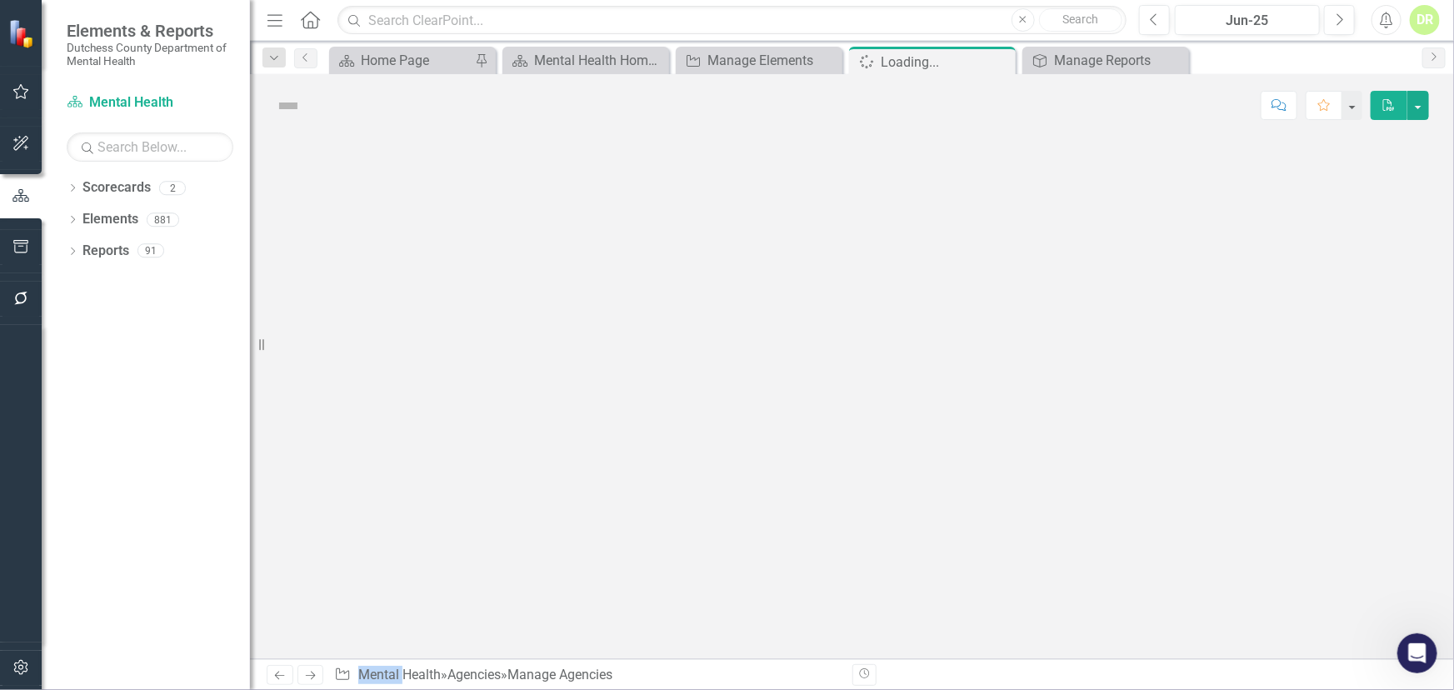
click at [495, 321] on div at bounding box center [852, 398] width 1204 height 522
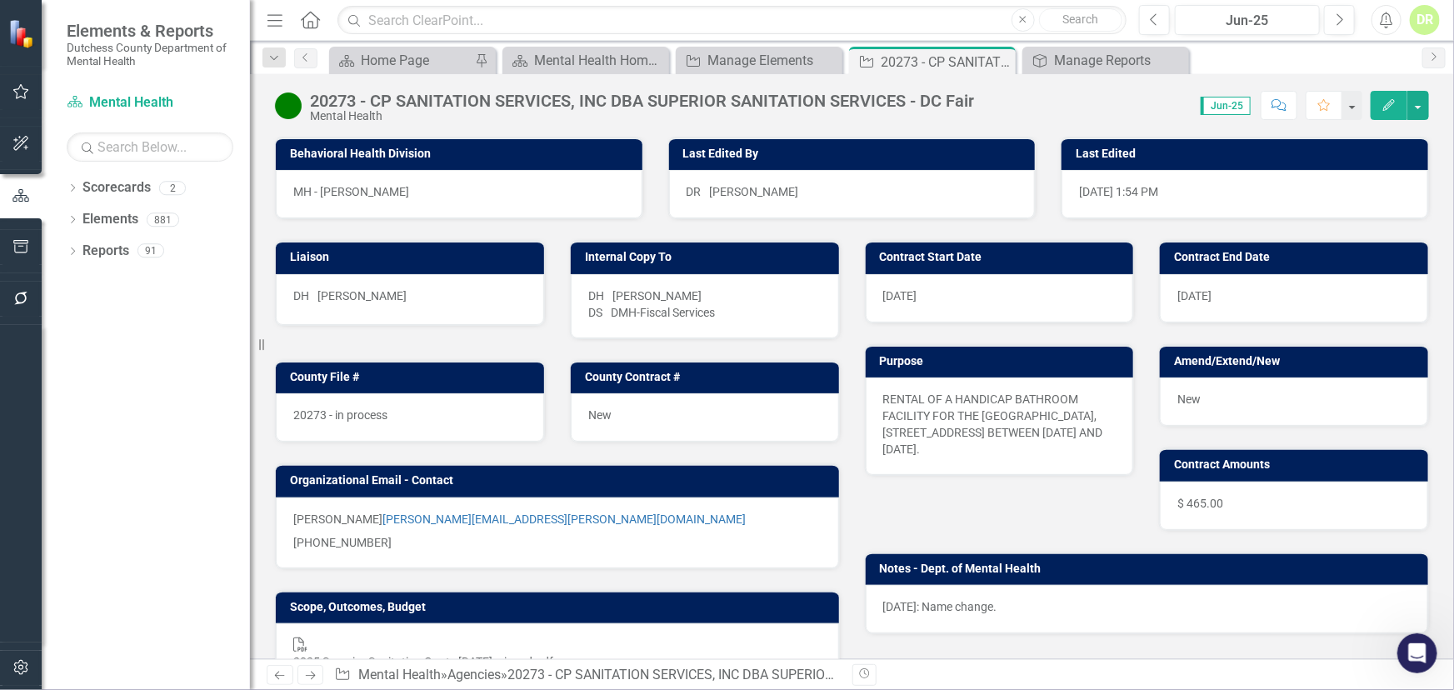
click at [390, 102] on div "20273 - CP SANITATION SERVICES, INC DBA SUPERIOR SANITATION SERVICES - DC Fair" at bounding box center [642, 101] width 664 height 18
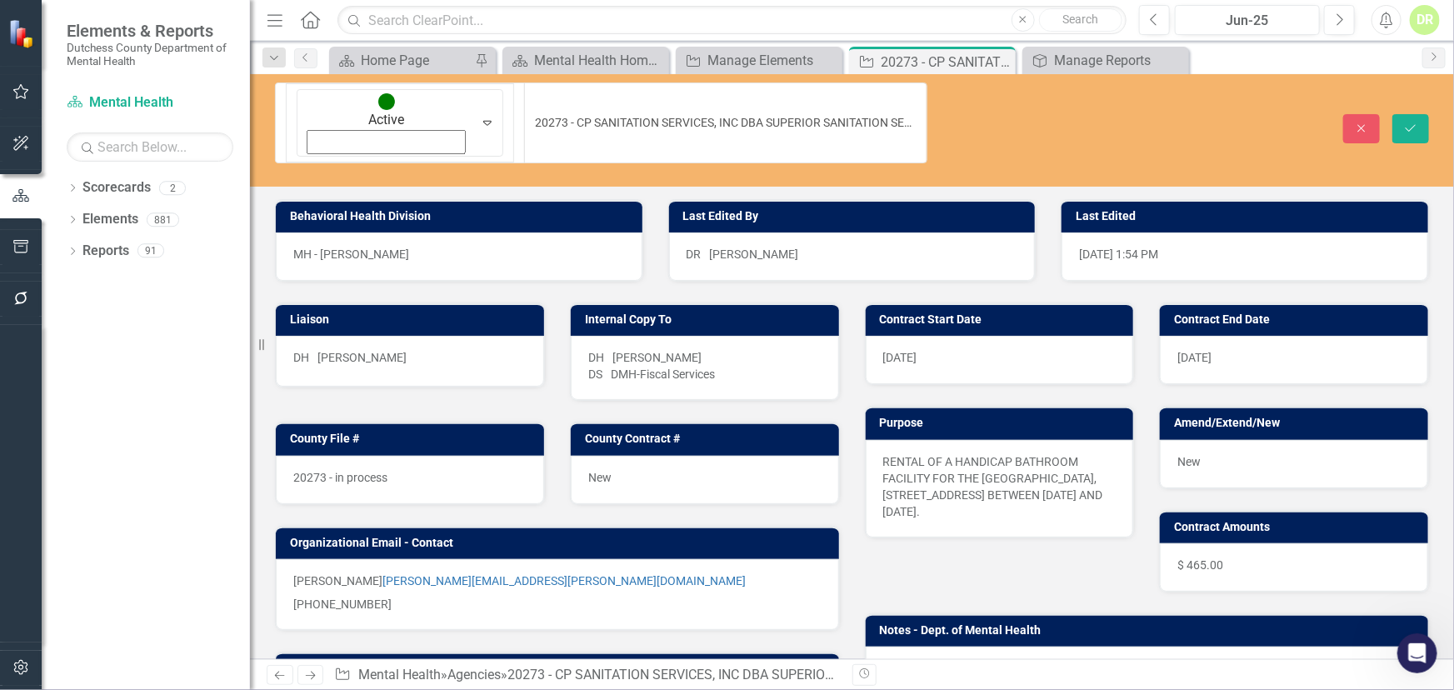
drag, startPoint x: 373, startPoint y: 95, endPoint x: 732, endPoint y: 87, distance: 359.1
drag, startPoint x: 382, startPoint y: 93, endPoint x: 799, endPoint y: 97, distance: 416.5
click at [799, 97] on input "20273 - CP SANITATION SERVICES, INC DBA SUPERIOR SANITATION SERVICES - DC Fair" at bounding box center [725, 122] width 402 height 81
click at [1354, 122] on icon "Close" at bounding box center [1361, 128] width 15 height 12
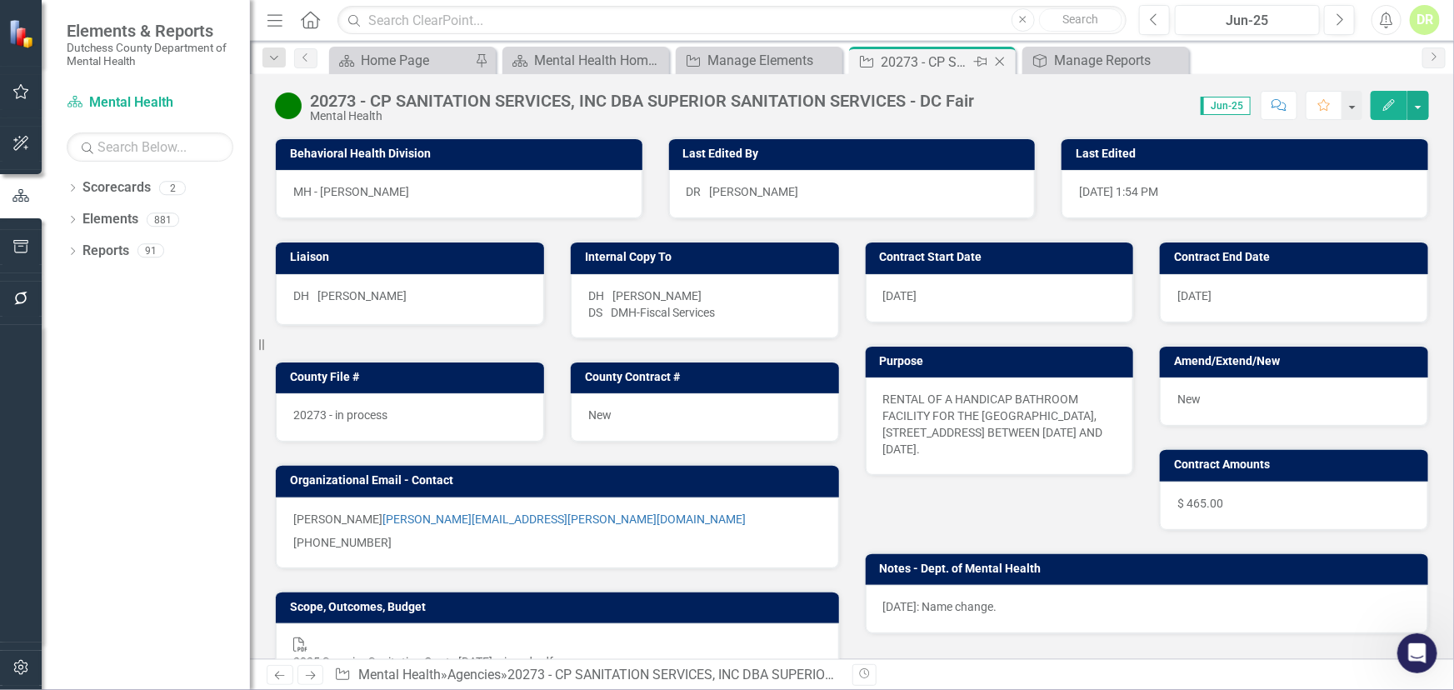
click at [1002, 57] on icon "Close" at bounding box center [999, 61] width 17 height 13
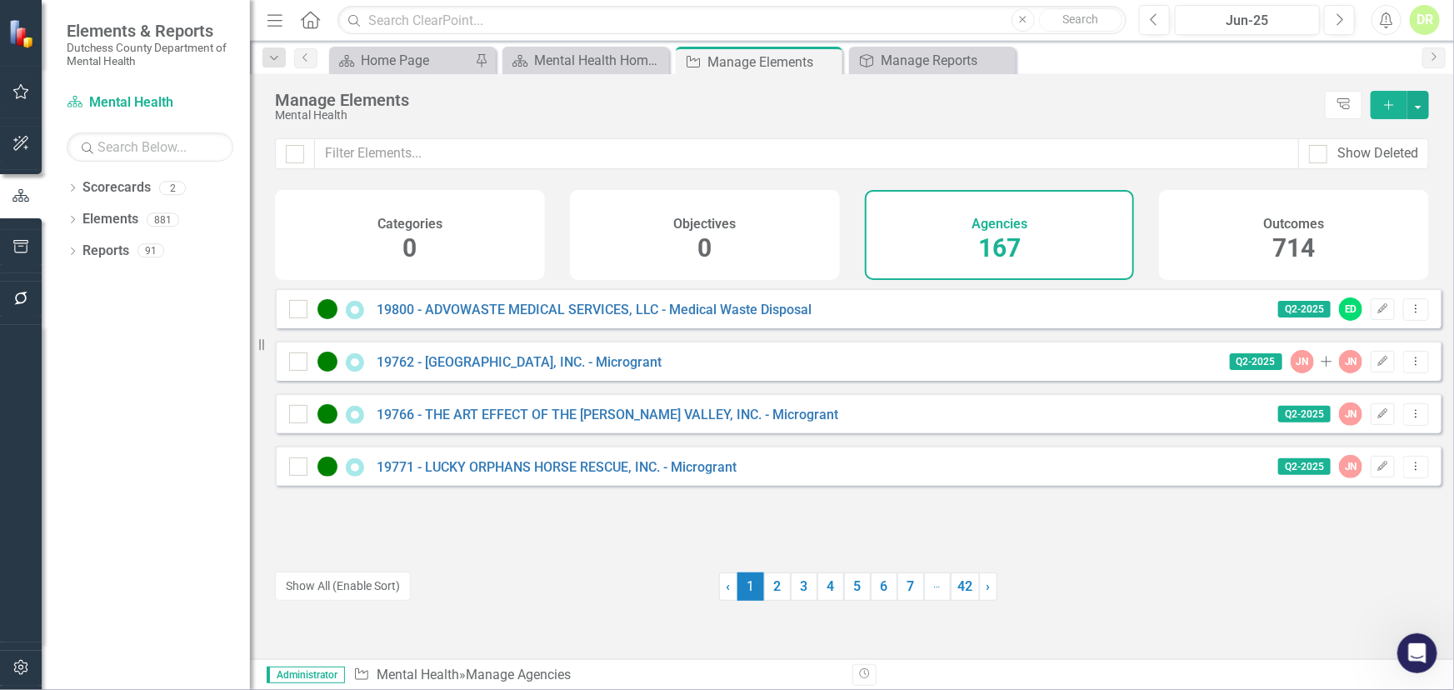
click at [1280, 237] on span "714" at bounding box center [1294, 247] width 42 height 29
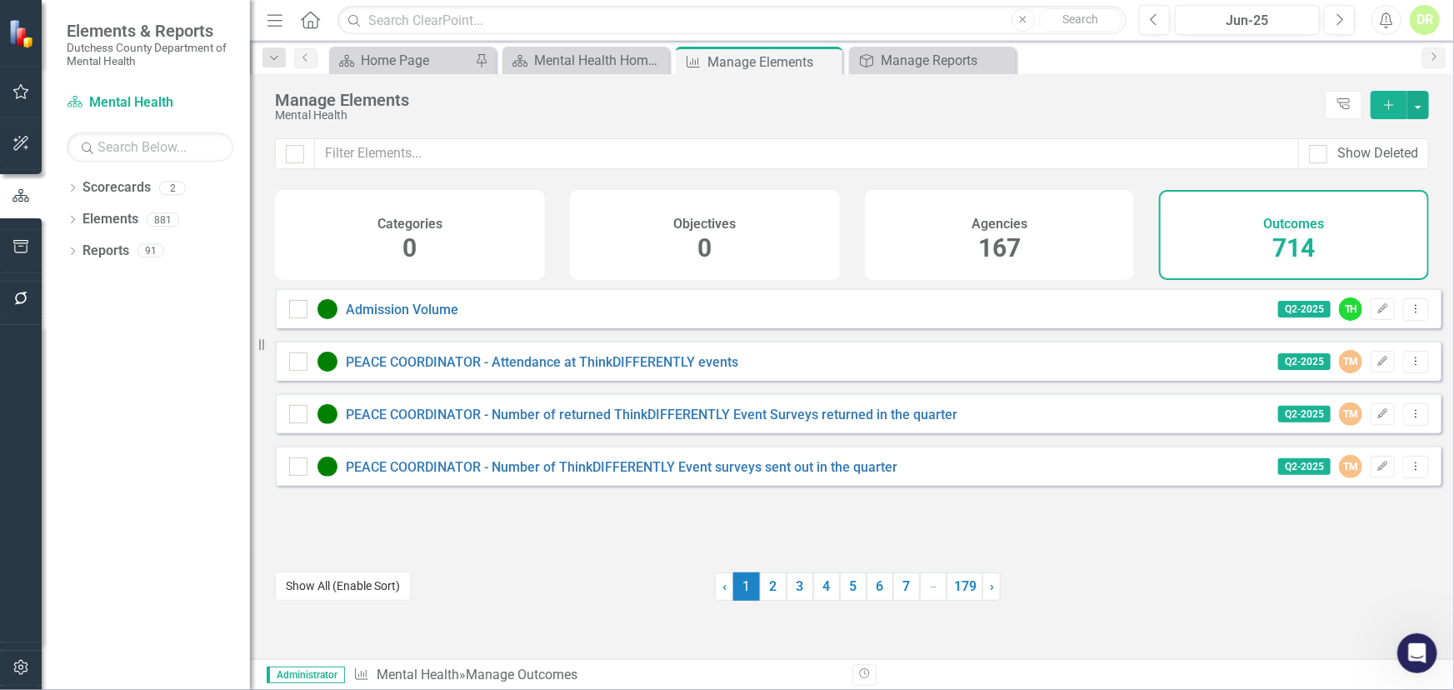
click at [343, 580] on button "Show All (Enable Sort)" at bounding box center [343, 585] width 136 height 29
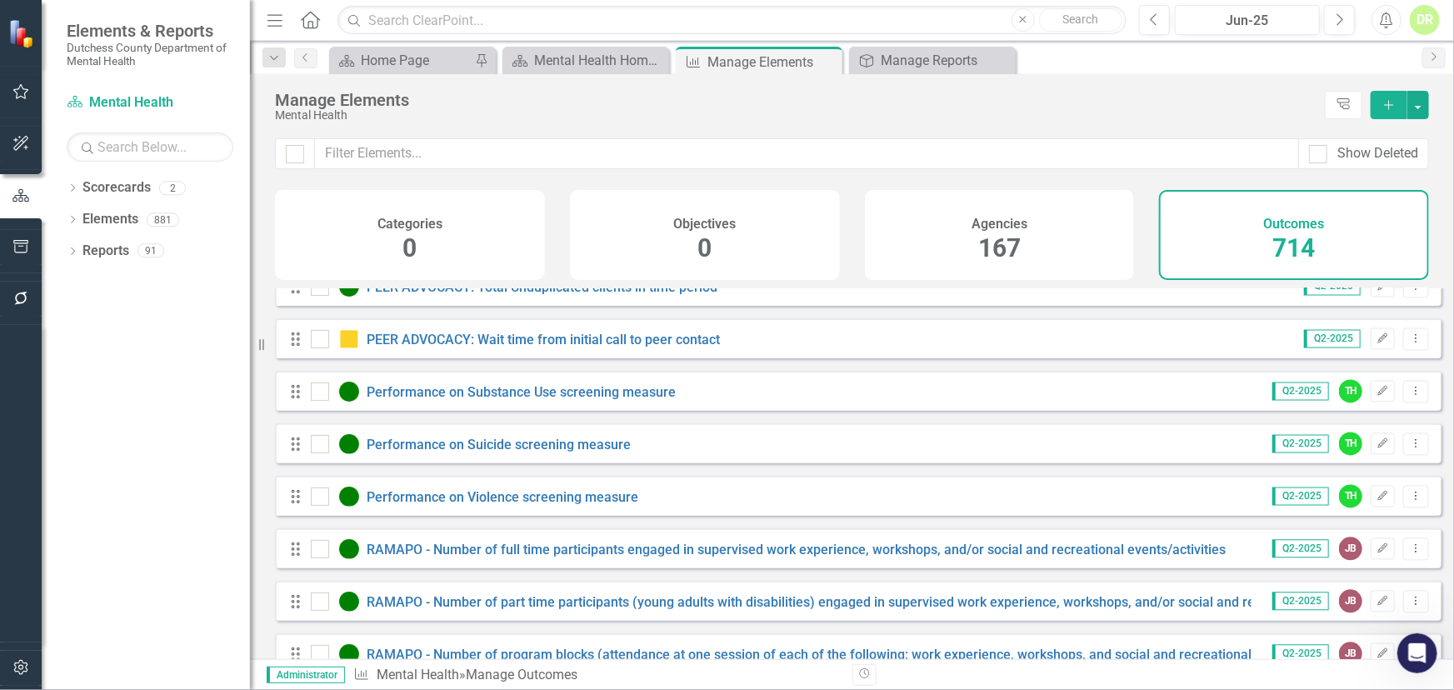
scroll to position [11360, 0]
click at [494, 347] on link "PEER ADVOCACY: Wait time from initial call to peer contact" at bounding box center [543, 339] width 353 height 16
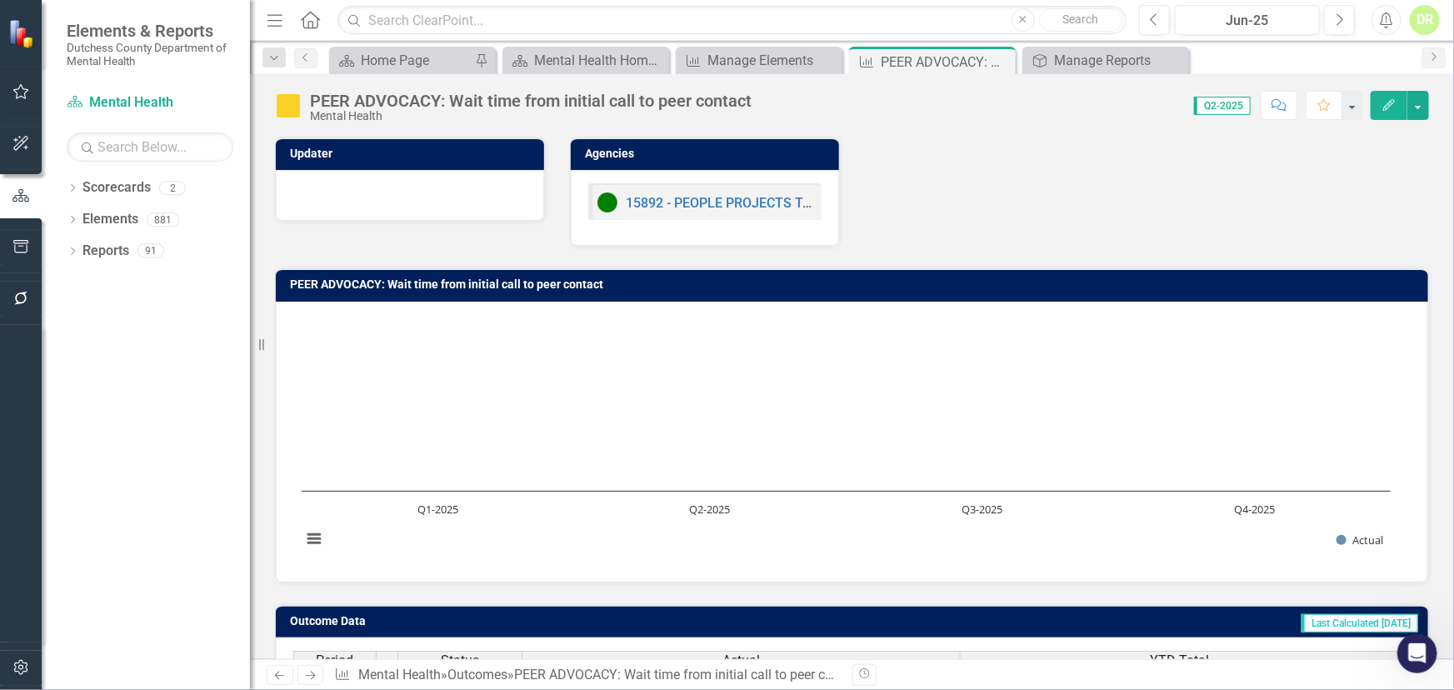
click at [290, 104] on img at bounding box center [288, 105] width 27 height 27
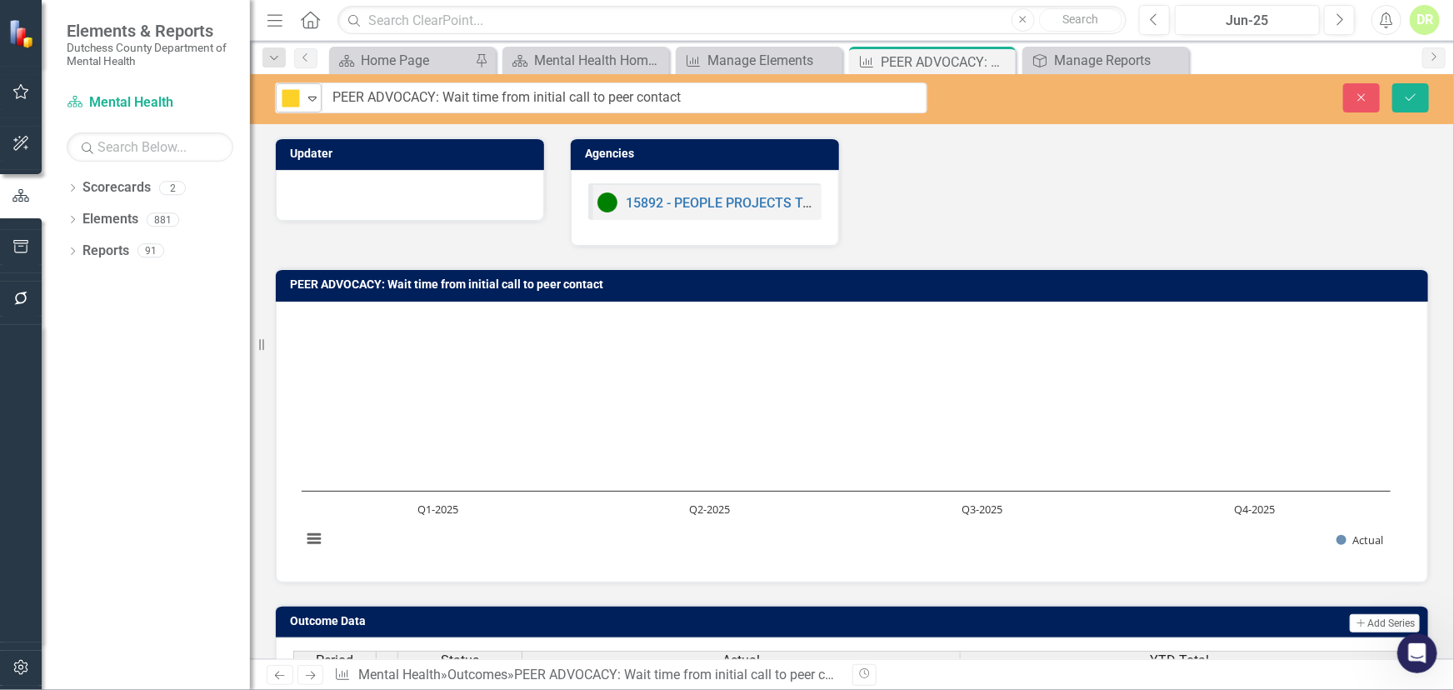
click at [317, 92] on icon "Expand" at bounding box center [312, 98] width 17 height 13
click at [1279, 102] on div "Close Save" at bounding box center [1203, 97] width 477 height 29
click at [1358, 91] on button "Close" at bounding box center [1361, 97] width 37 height 29
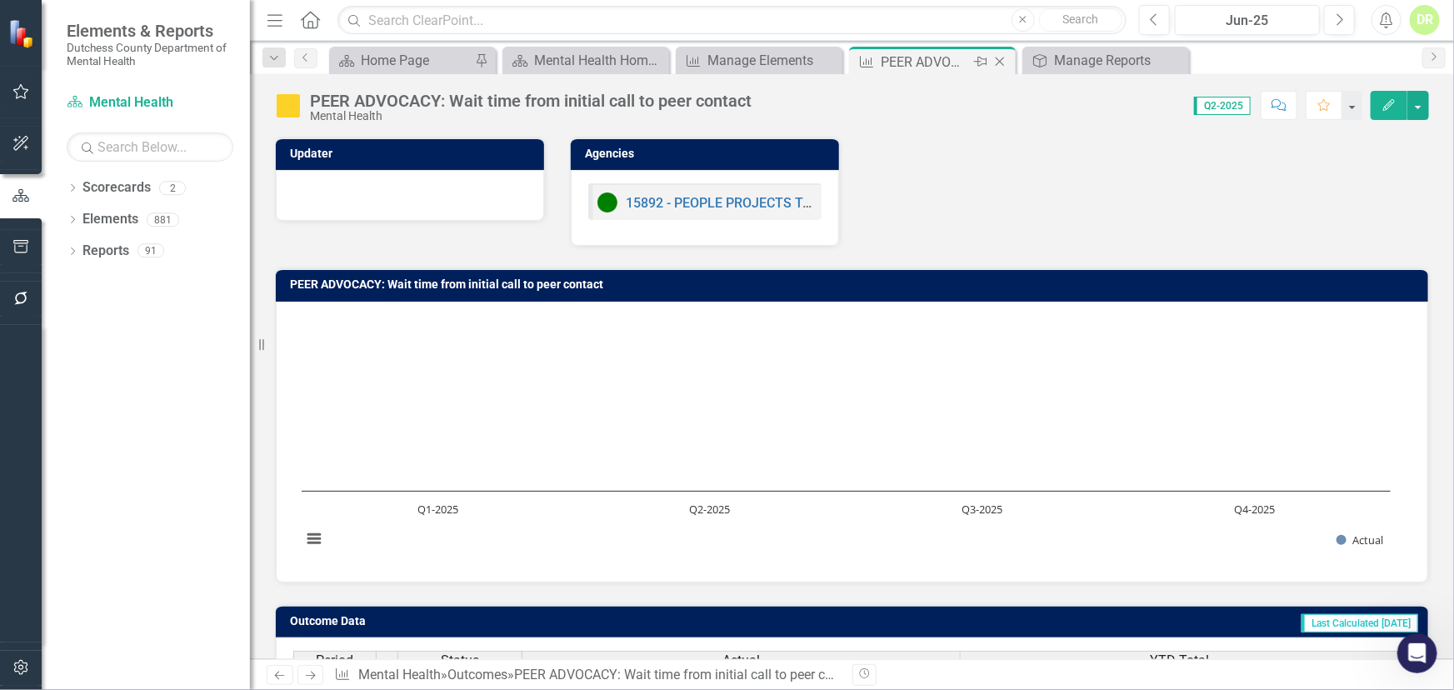
click at [1004, 58] on icon "Close" at bounding box center [999, 61] width 17 height 13
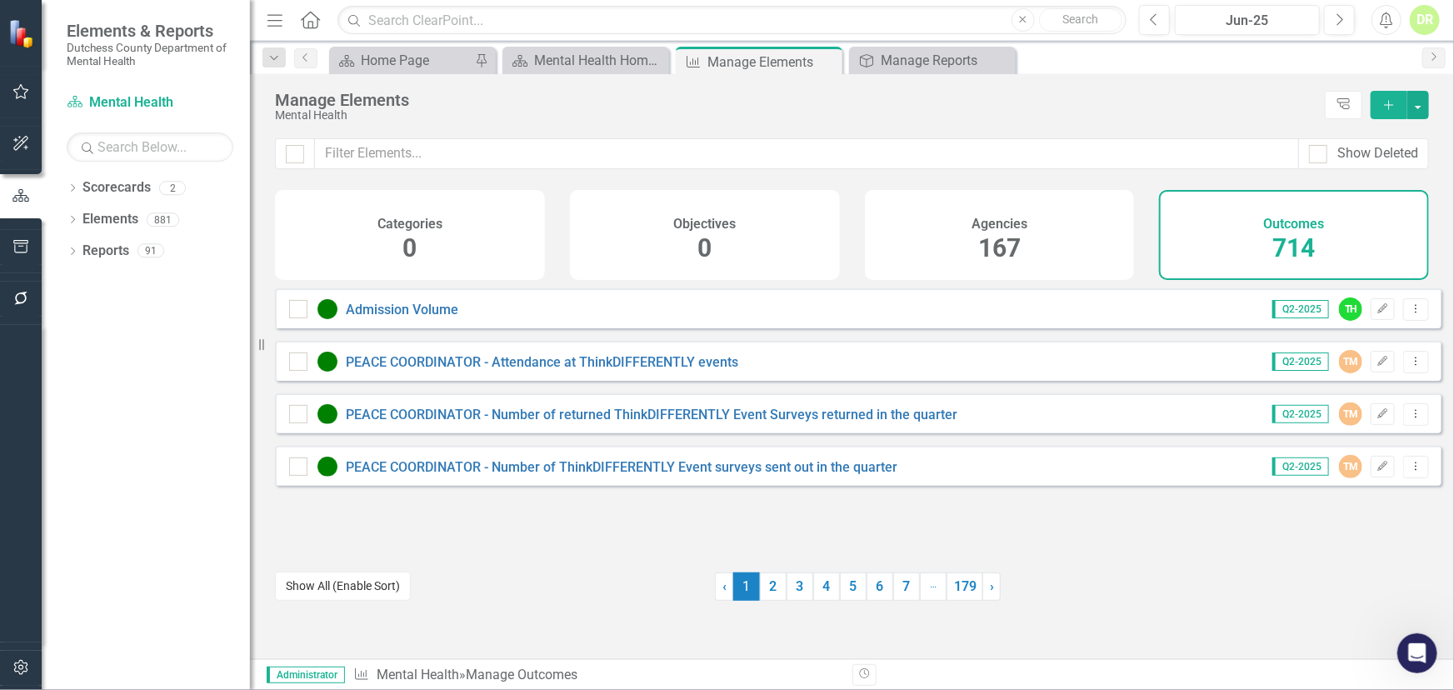
click at [338, 580] on button "Show All (Enable Sort)" at bounding box center [343, 585] width 136 height 29
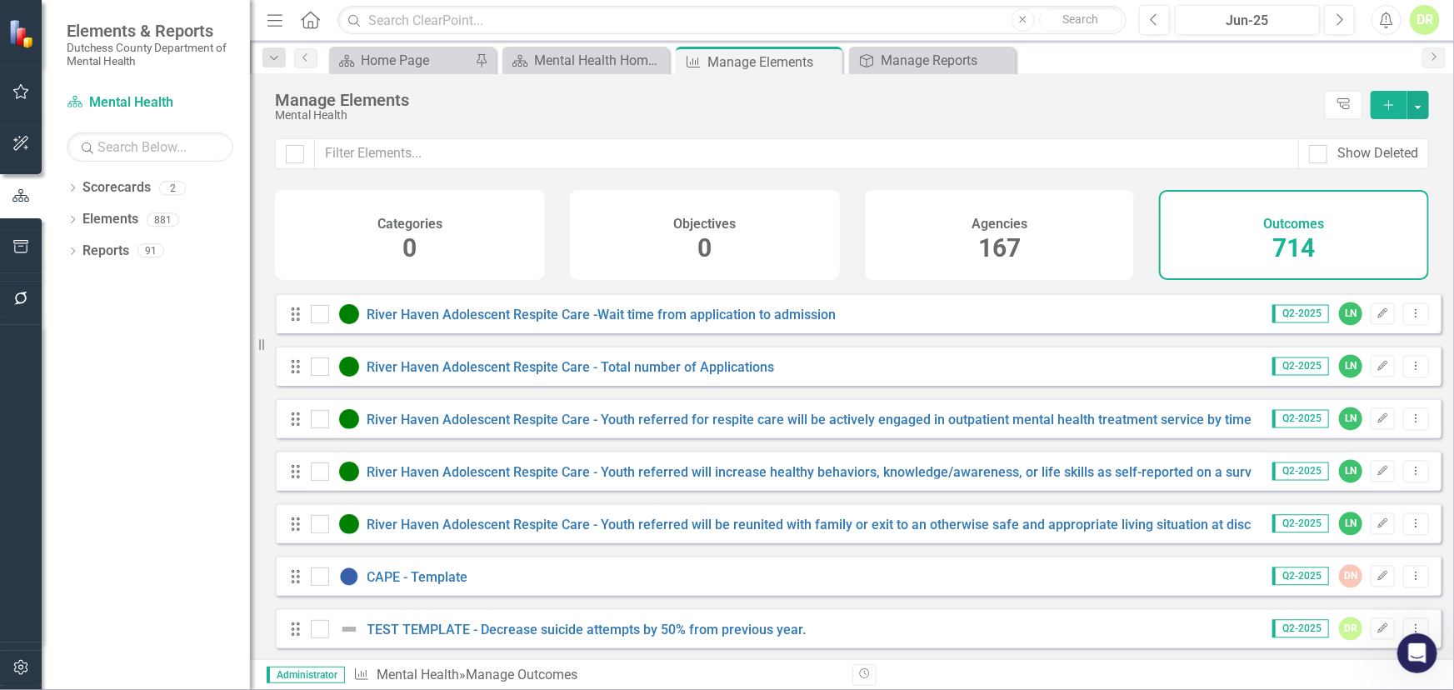
scroll to position [37154, 0]
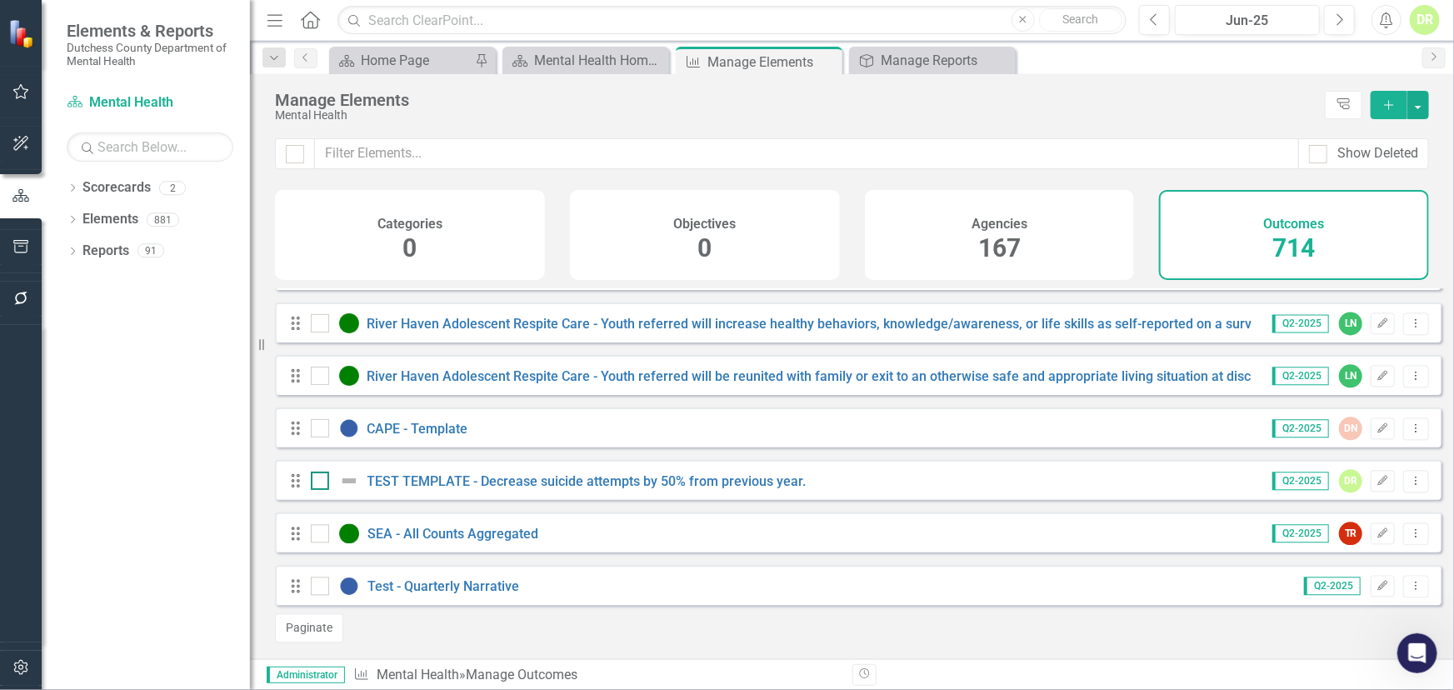
click at [351, 480] on img at bounding box center [349, 481] width 20 height 20
click at [322, 480] on input "checkbox" at bounding box center [316, 477] width 11 height 11
click at [351, 480] on img at bounding box center [349, 481] width 20 height 20
click at [322, 480] on input "checkbox" at bounding box center [316, 477] width 11 height 11
click at [351, 480] on img at bounding box center [349, 481] width 20 height 20
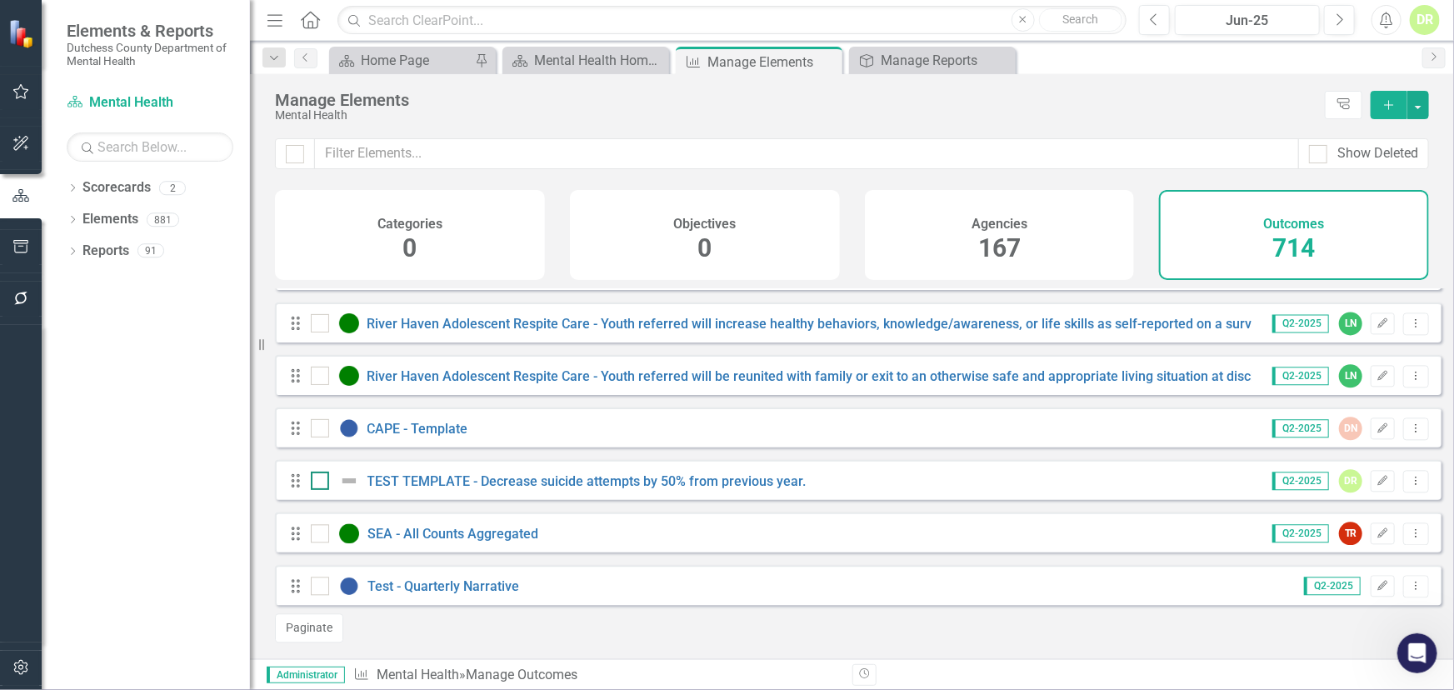
click at [322, 480] on input "checkbox" at bounding box center [316, 477] width 11 height 11
click at [351, 480] on img at bounding box center [349, 481] width 20 height 20
click at [322, 480] on input "checkbox" at bounding box center [316, 477] width 11 height 11
checkbox input "false"
click at [437, 487] on link "TEST TEMPLATE - Decrease suicide attempts by 50% from previous year." at bounding box center [586, 481] width 439 height 16
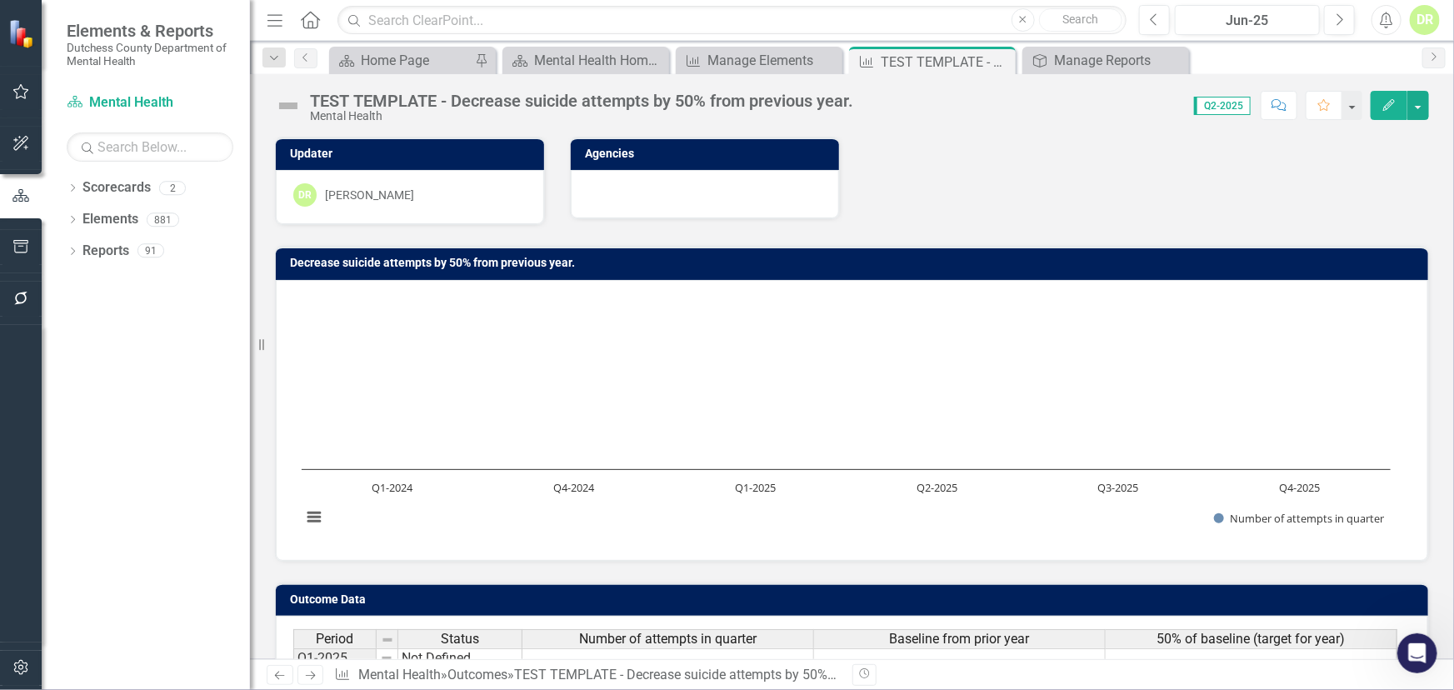
click at [296, 106] on img at bounding box center [288, 105] width 27 height 27
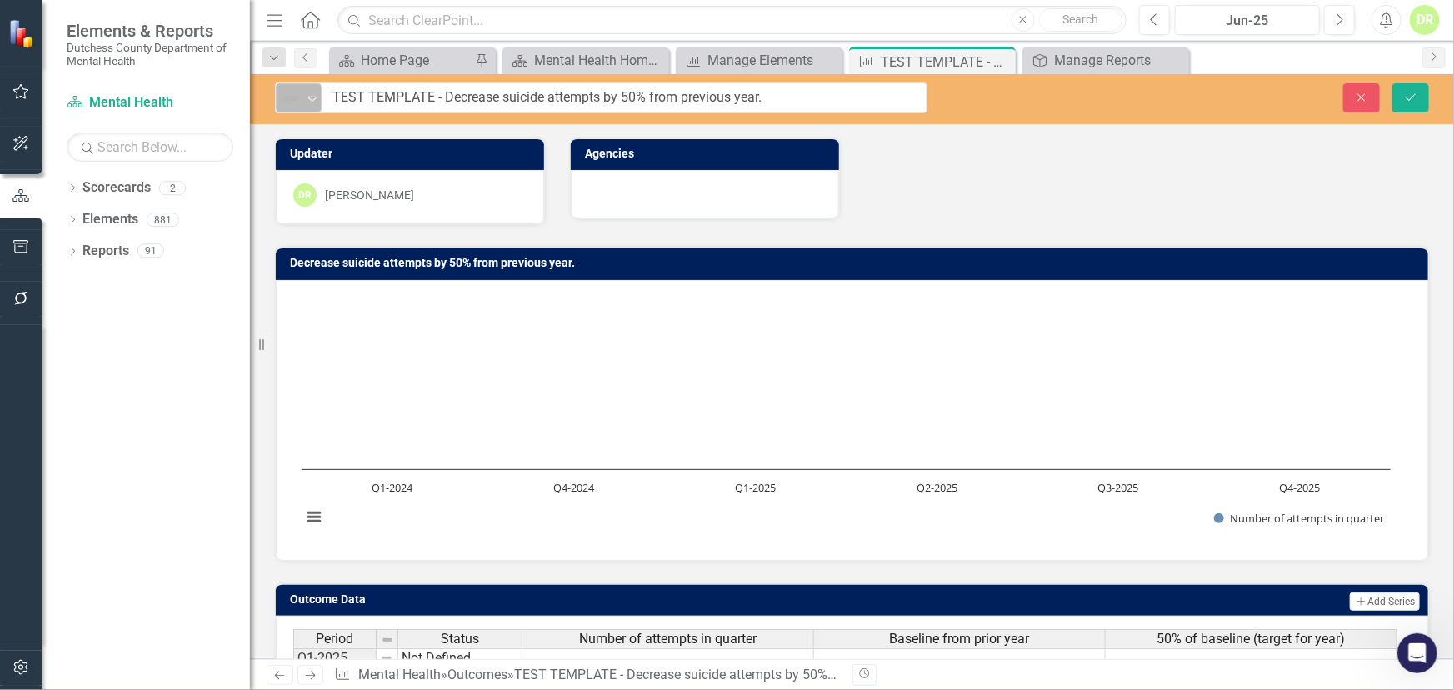
click at [311, 98] on icon "Expand" at bounding box center [312, 98] width 17 height 13
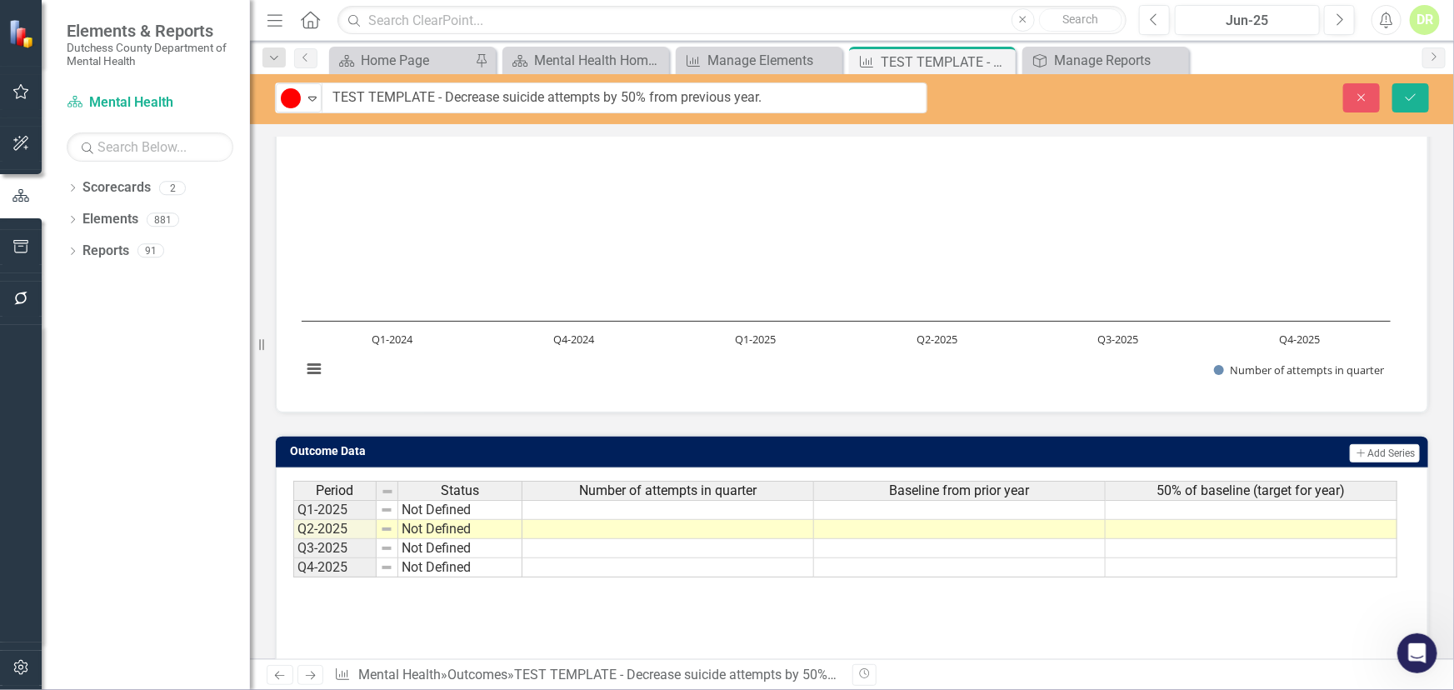
scroll to position [176, 0]
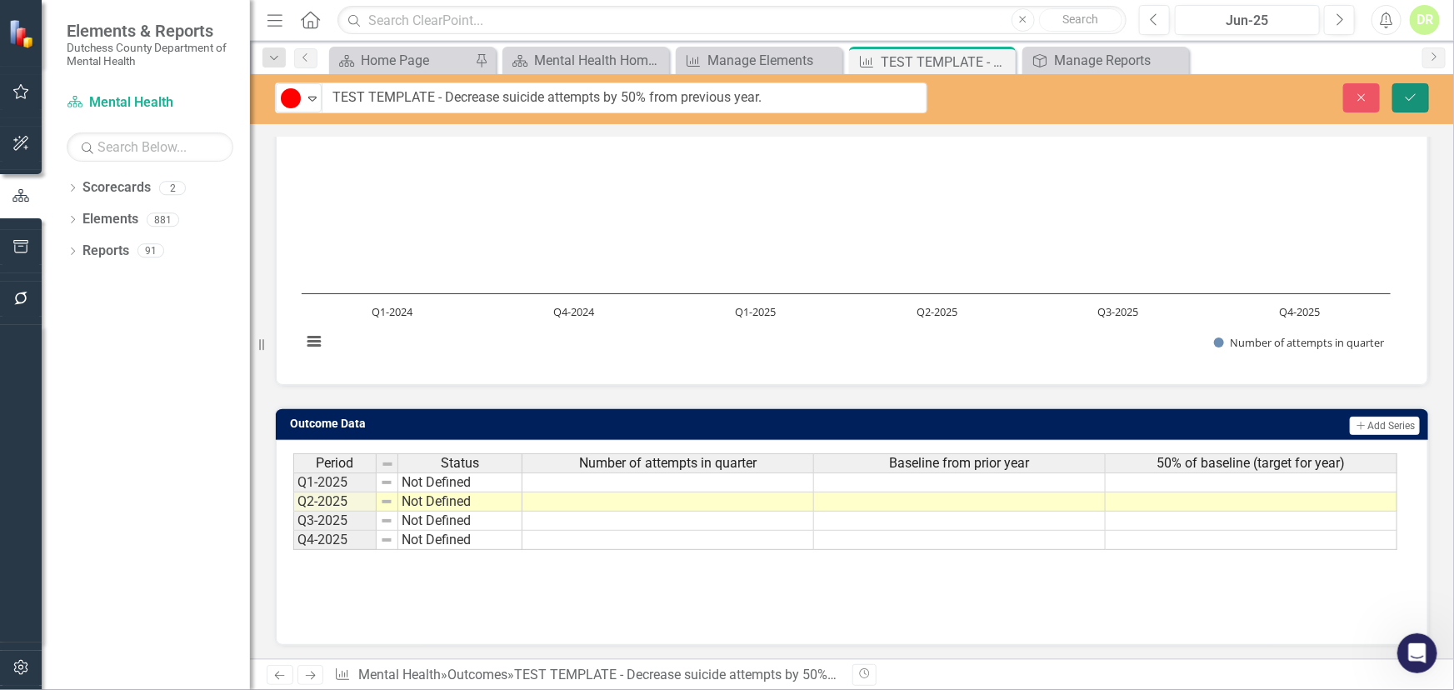
click at [1405, 99] on icon "Save" at bounding box center [1410, 98] width 15 height 12
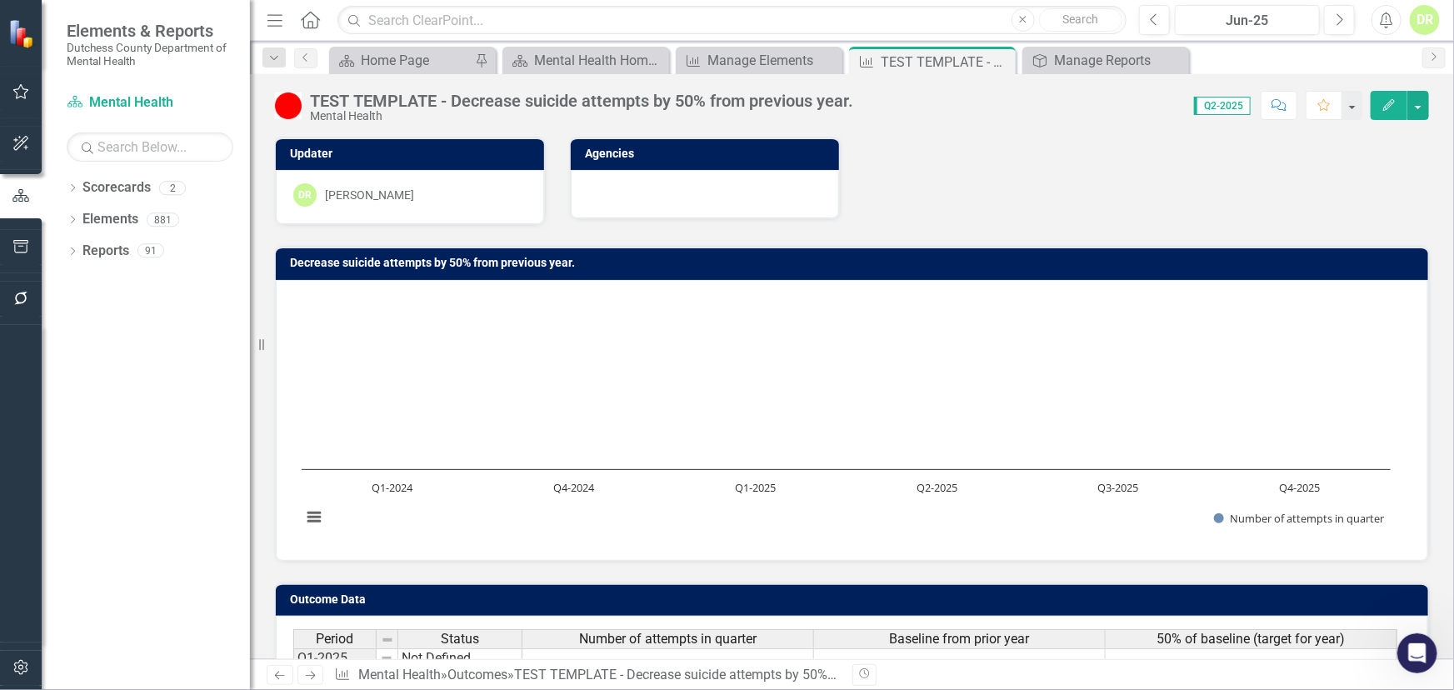
scroll to position [173, 0]
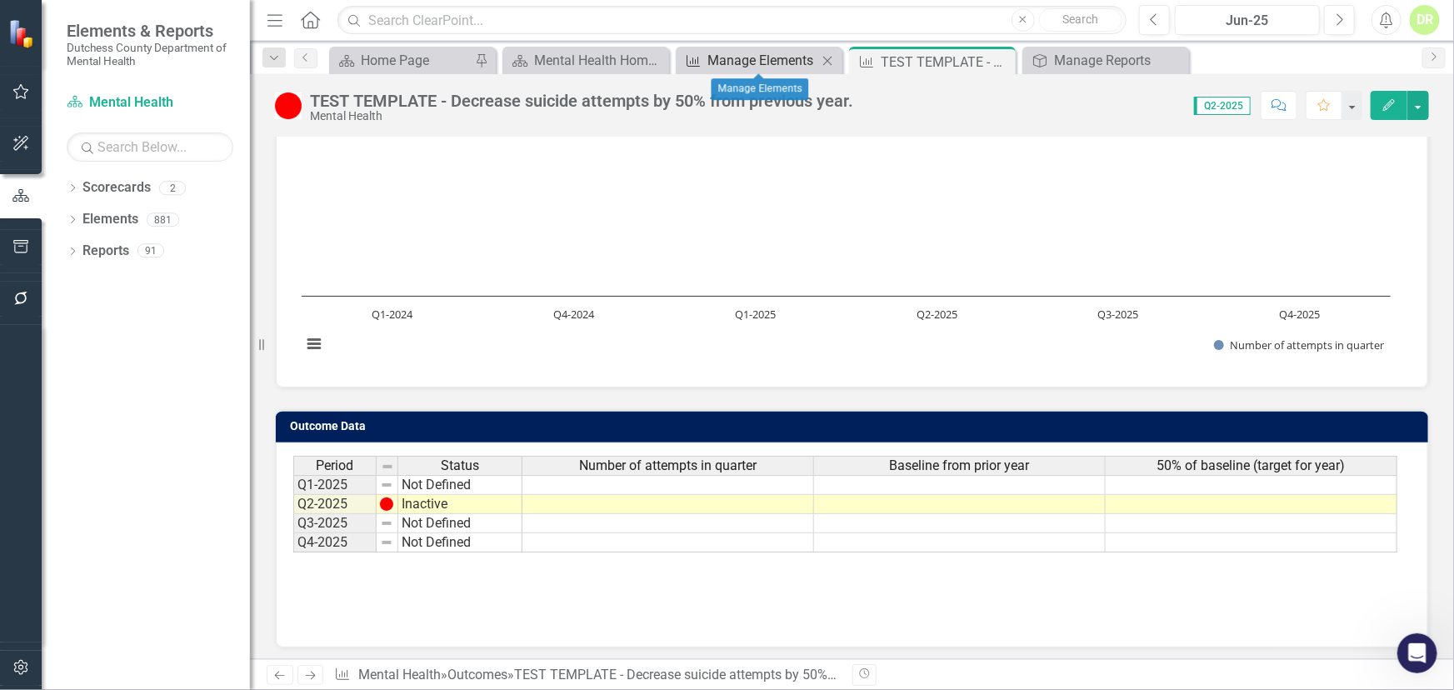
click at [723, 57] on div "Manage Elements" at bounding box center [762, 60] width 110 height 21
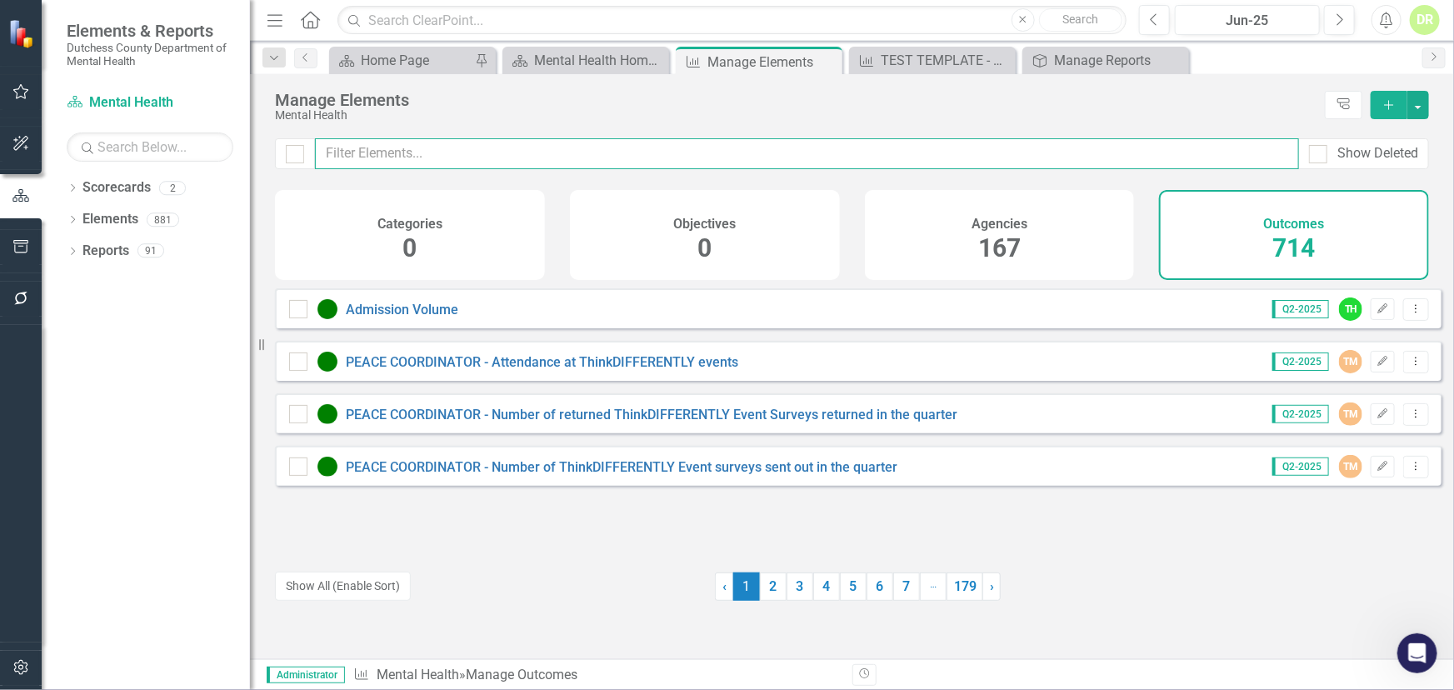
click at [366, 152] on input "text" at bounding box center [807, 153] width 984 height 31
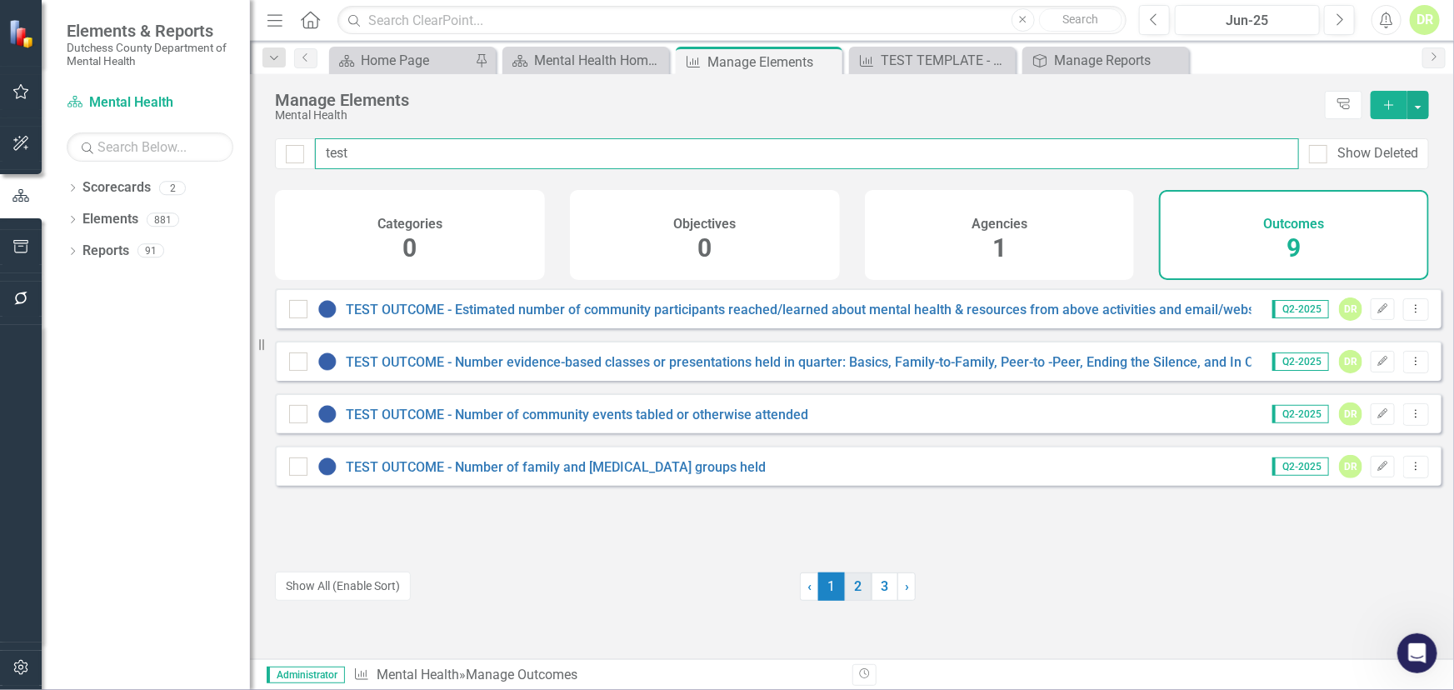
type input "test"
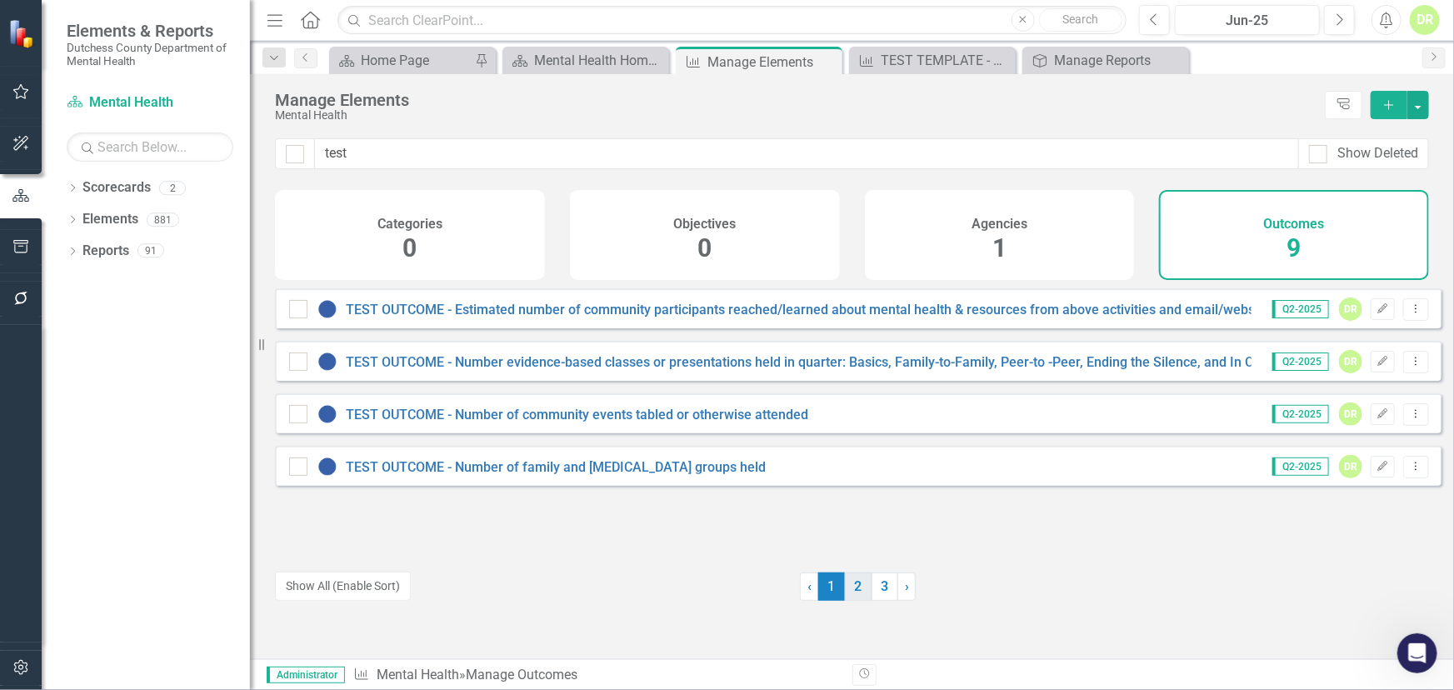
click at [845, 587] on link "2" at bounding box center [858, 586] width 27 height 28
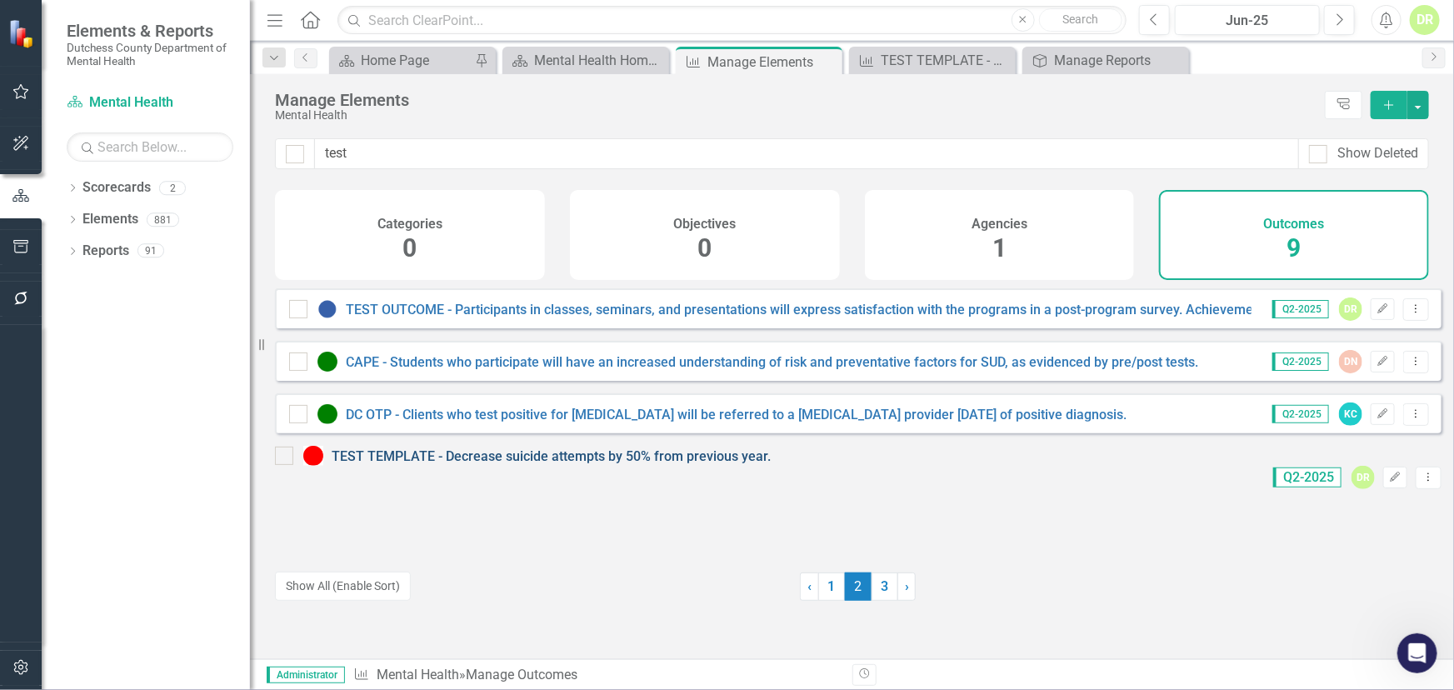
click at [437, 464] on link "TEST TEMPLATE - Decrease suicide attempts by 50% from previous year." at bounding box center [551, 456] width 439 height 16
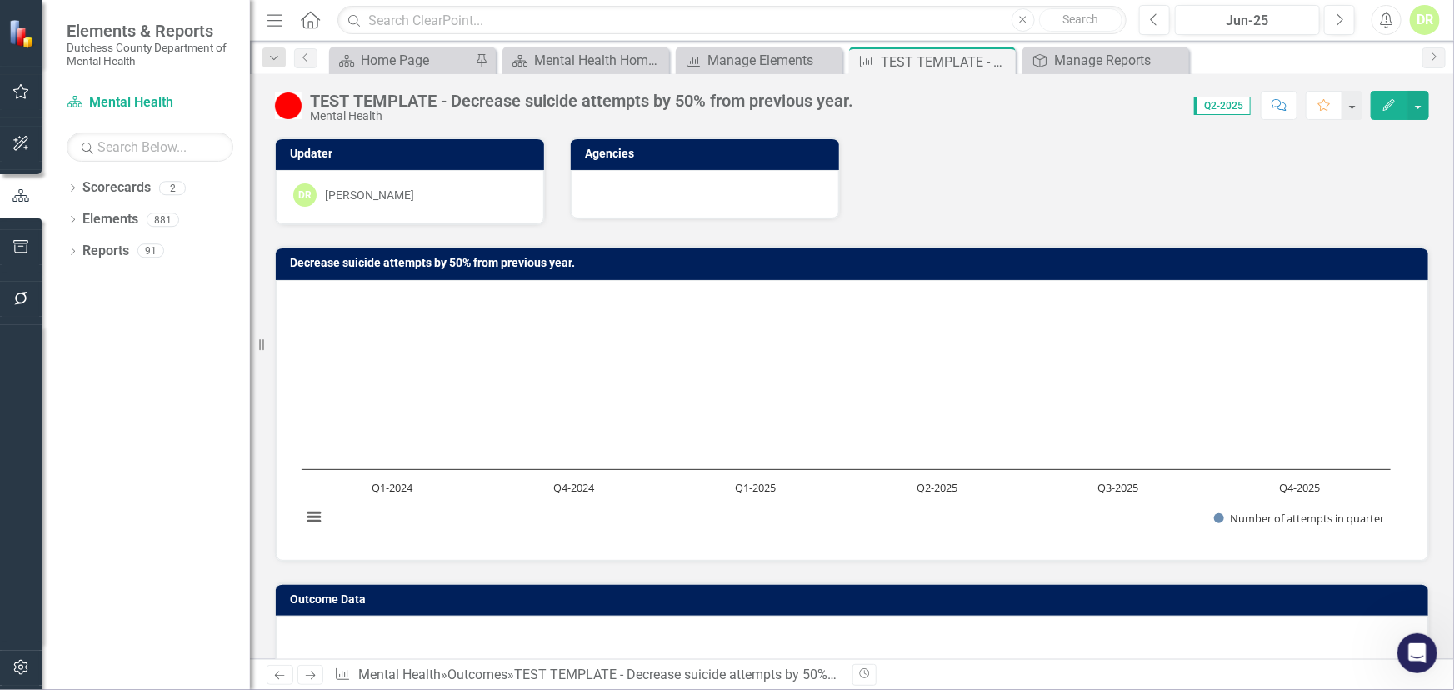
click at [437, 475] on rect "Interactive chart" at bounding box center [845, 418] width 1105 height 250
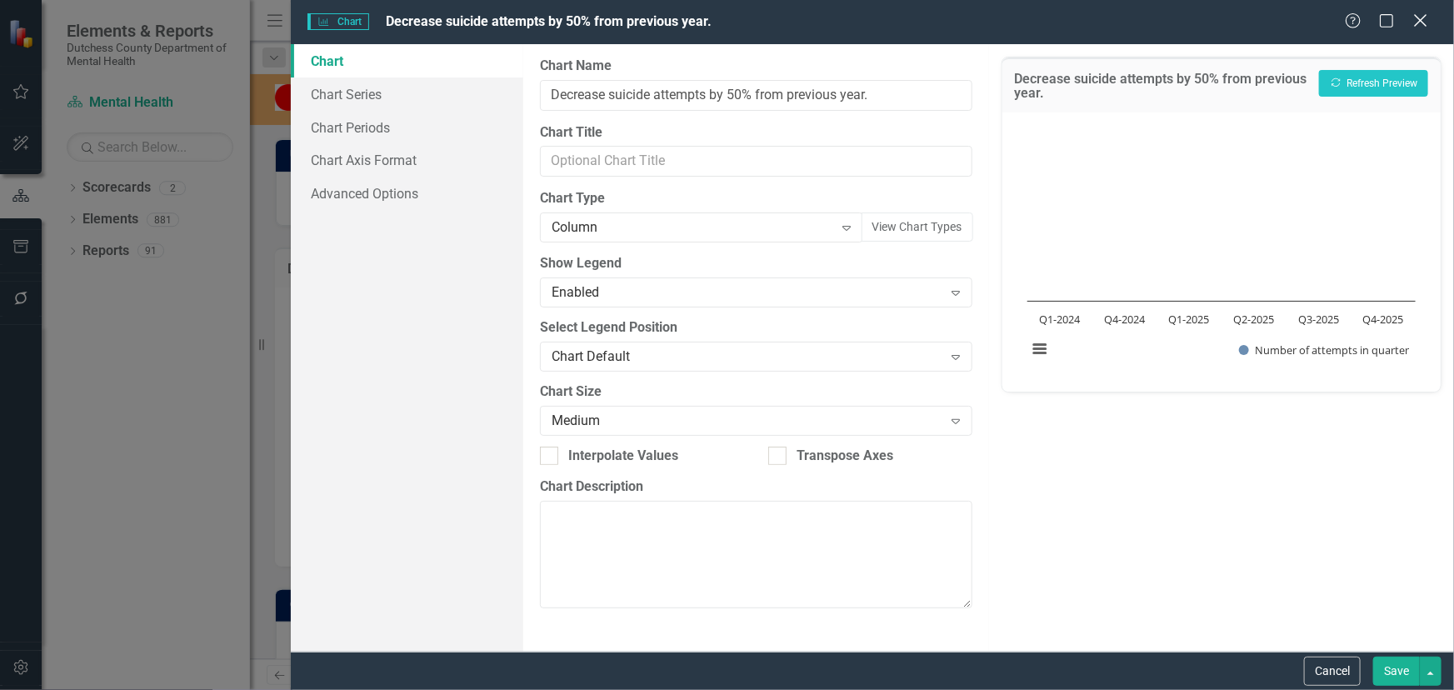
click at [1419, 12] on div "Close" at bounding box center [1420, 22] width 21 height 22
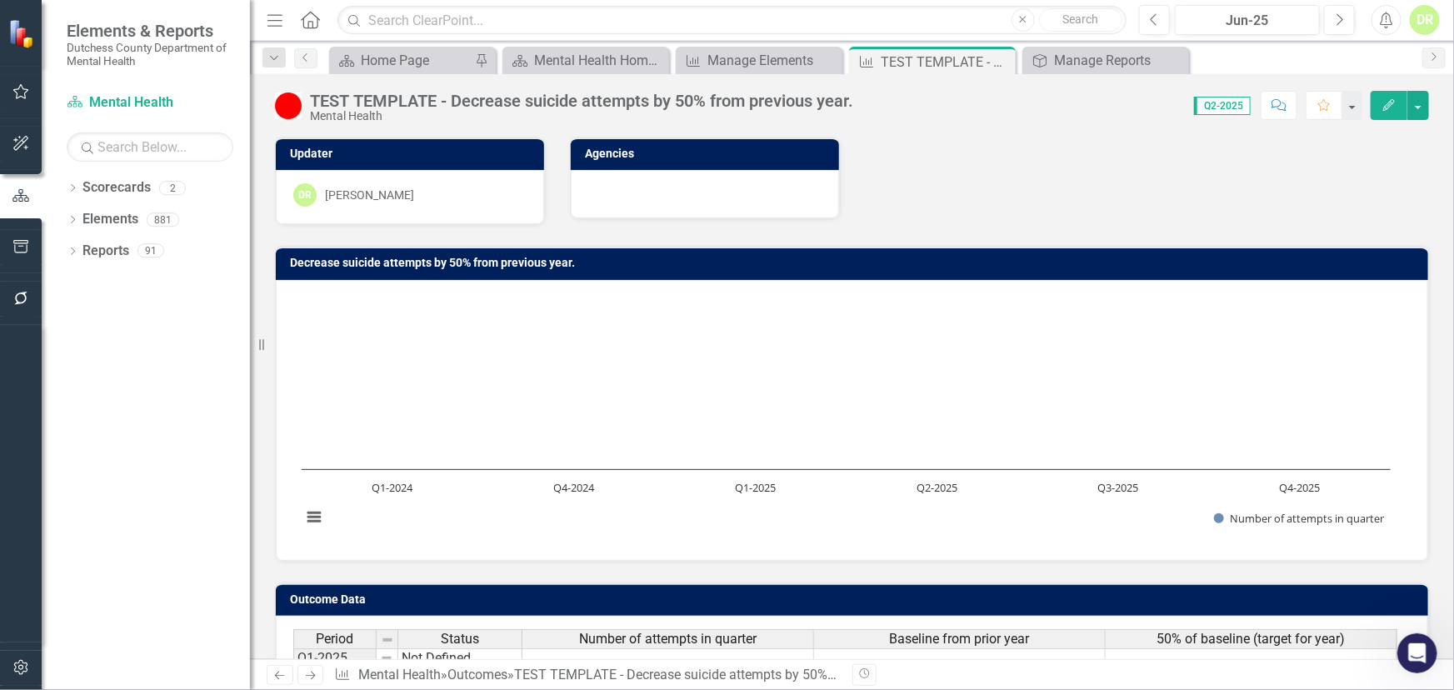
click at [296, 113] on img at bounding box center [288, 105] width 27 height 27
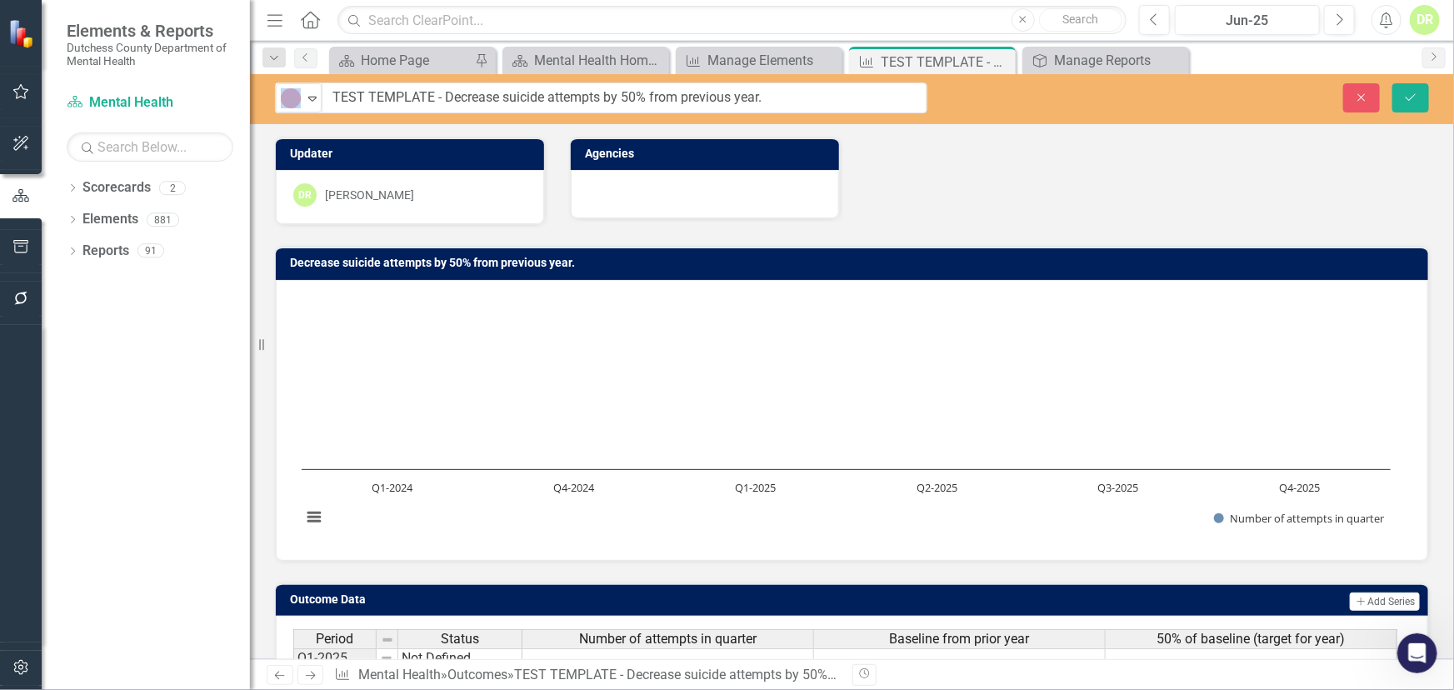
click at [296, 113] on div "Inactive Expand TEST TEMPLATE - Decrease suicide attempts by 50% from previous …" at bounding box center [852, 99] width 1204 height 50
click at [357, 167] on div "Updater" at bounding box center [410, 153] width 268 height 32
click at [475, 206] on div "DR Diane Richard" at bounding box center [409, 194] width 233 height 23
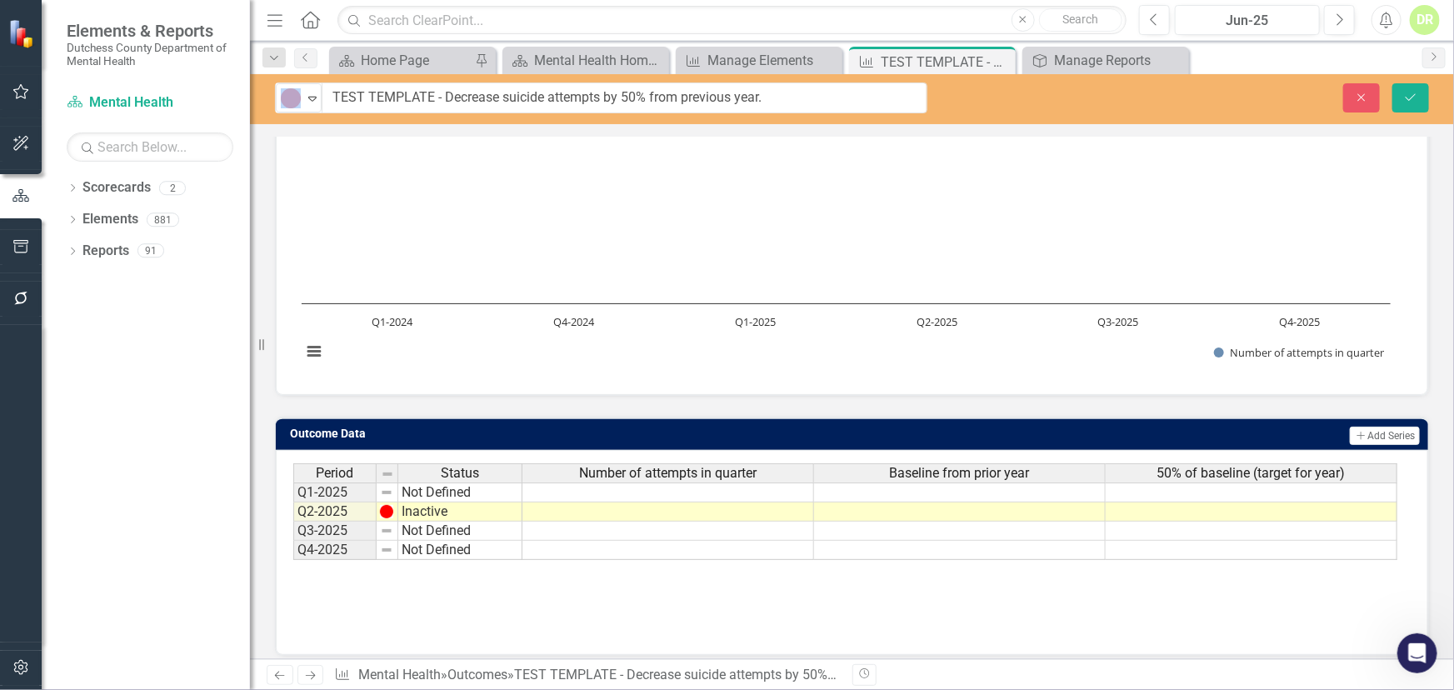
scroll to position [176, 0]
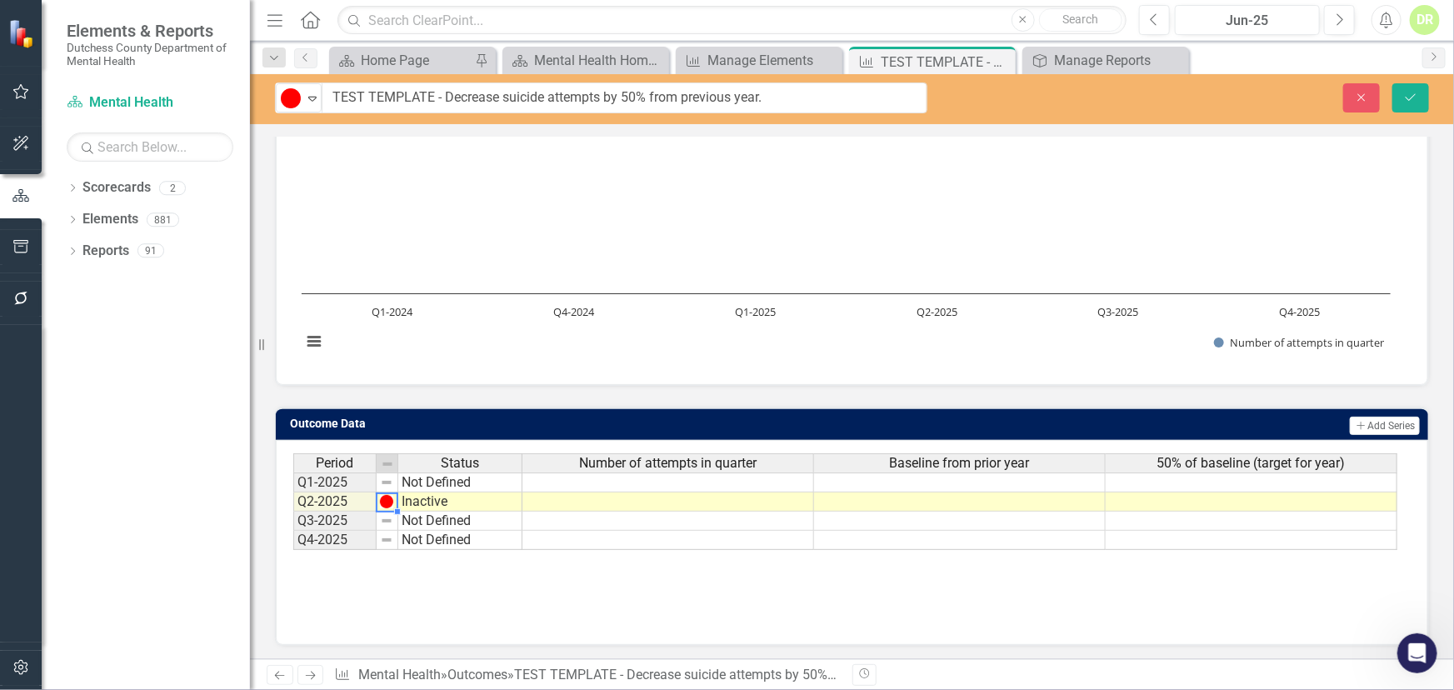
click at [387, 501] on img at bounding box center [386, 501] width 13 height 13
click at [392, 501] on img at bounding box center [386, 501] width 13 height 13
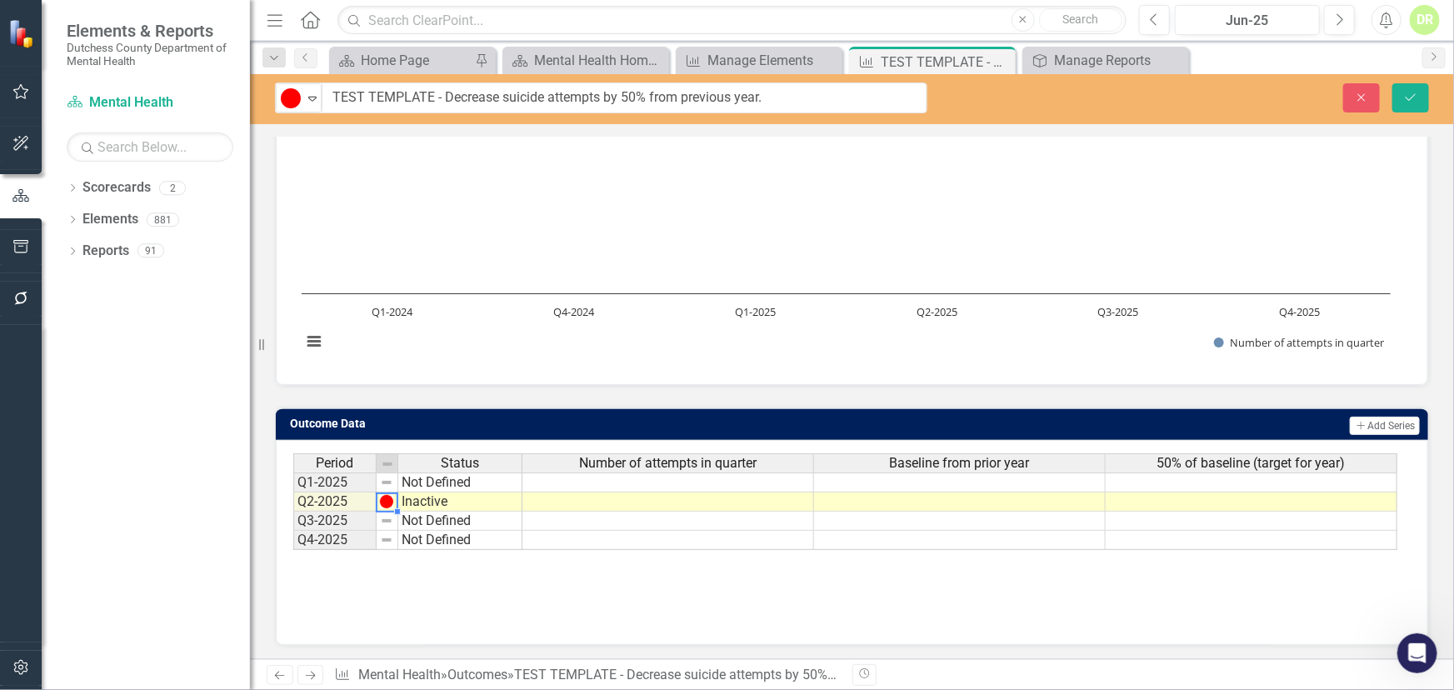
click at [413, 500] on td "Inactive" at bounding box center [460, 501] width 124 height 19
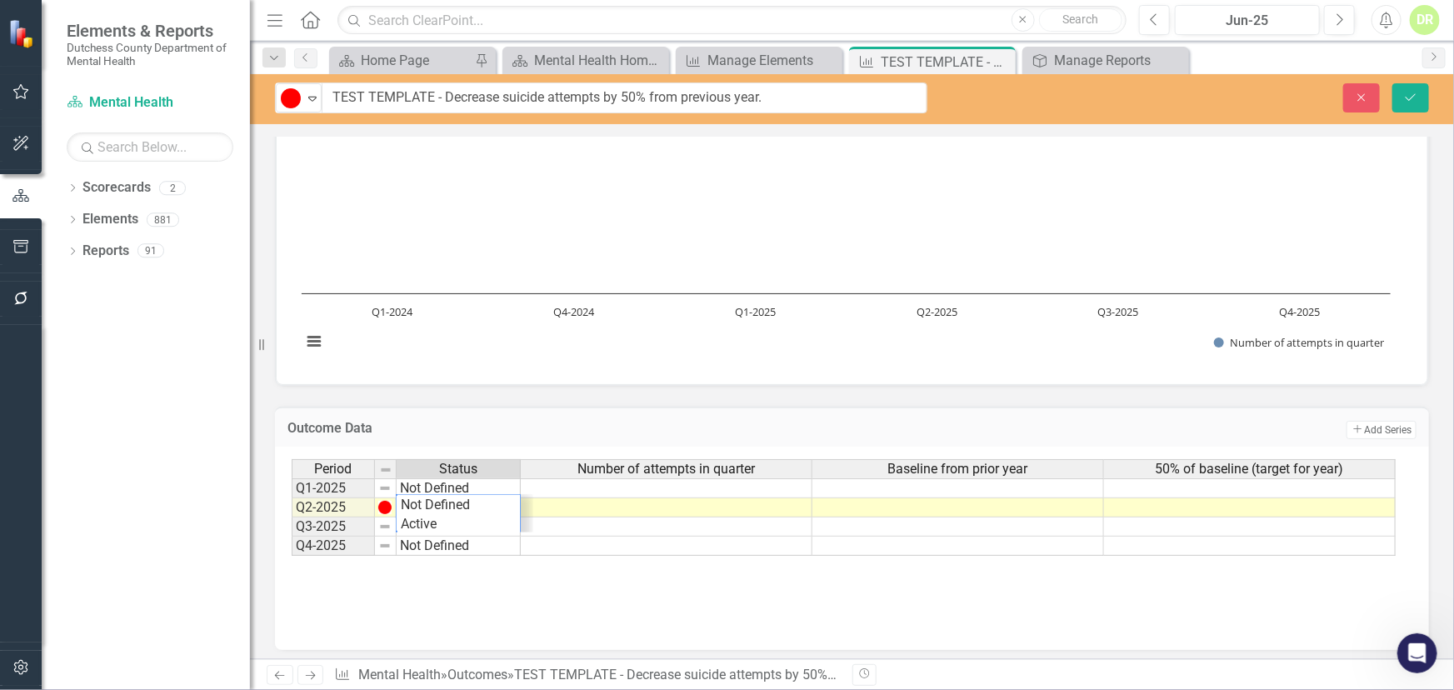
scroll to position [39, 0]
click at [417, 502] on div "Period Status Number of attempts in quarter Baseline from prior year 50% of bas…" at bounding box center [846, 507] width 1108 height 97
click at [427, 504] on td "Hold" at bounding box center [459, 507] width 124 height 19
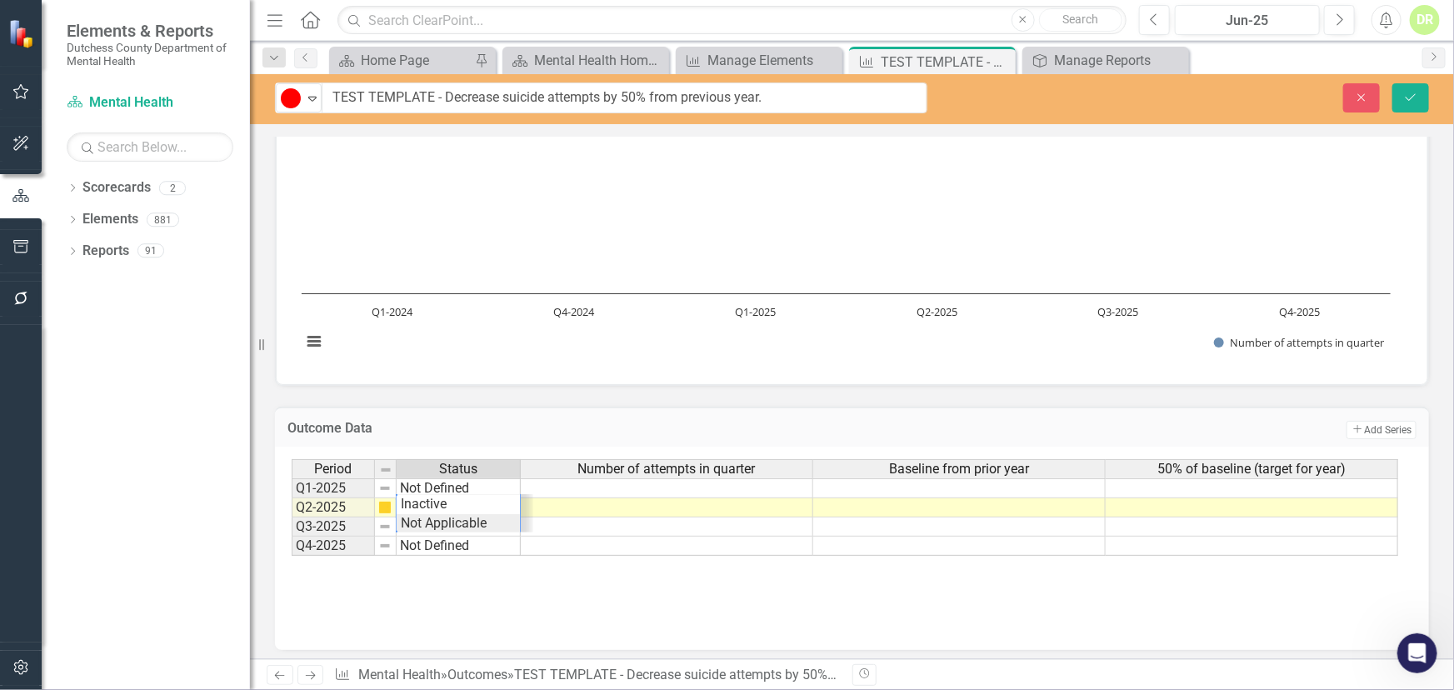
scroll to position [0, 0]
click at [460, 480] on td "Not Defined" at bounding box center [459, 488] width 124 height 20
click at [448, 505] on td "Hold" at bounding box center [459, 507] width 124 height 19
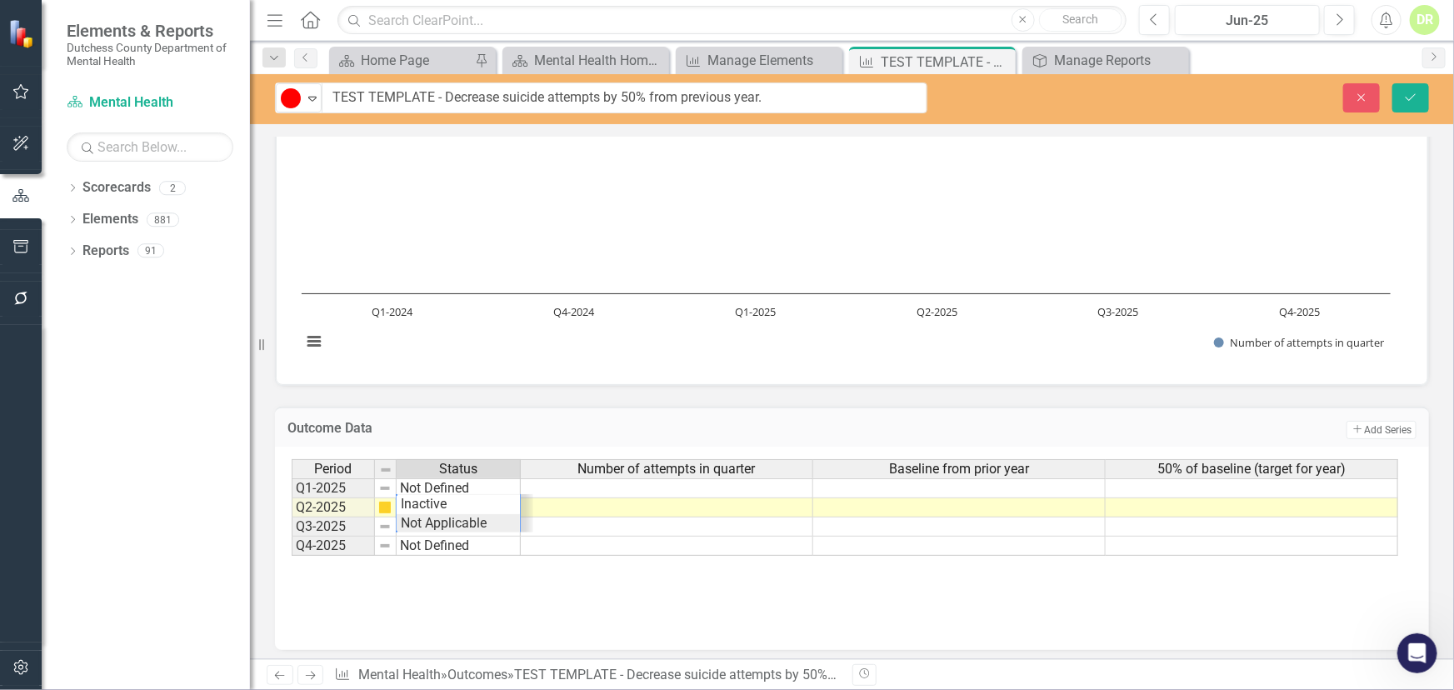
type textarea "Not Applicable"
click at [454, 516] on div "Period Status Number of attempts in quarter Baseline from prior year 50% of bas…" at bounding box center [846, 507] width 1108 height 97
click at [1410, 100] on icon "Save" at bounding box center [1410, 98] width 15 height 12
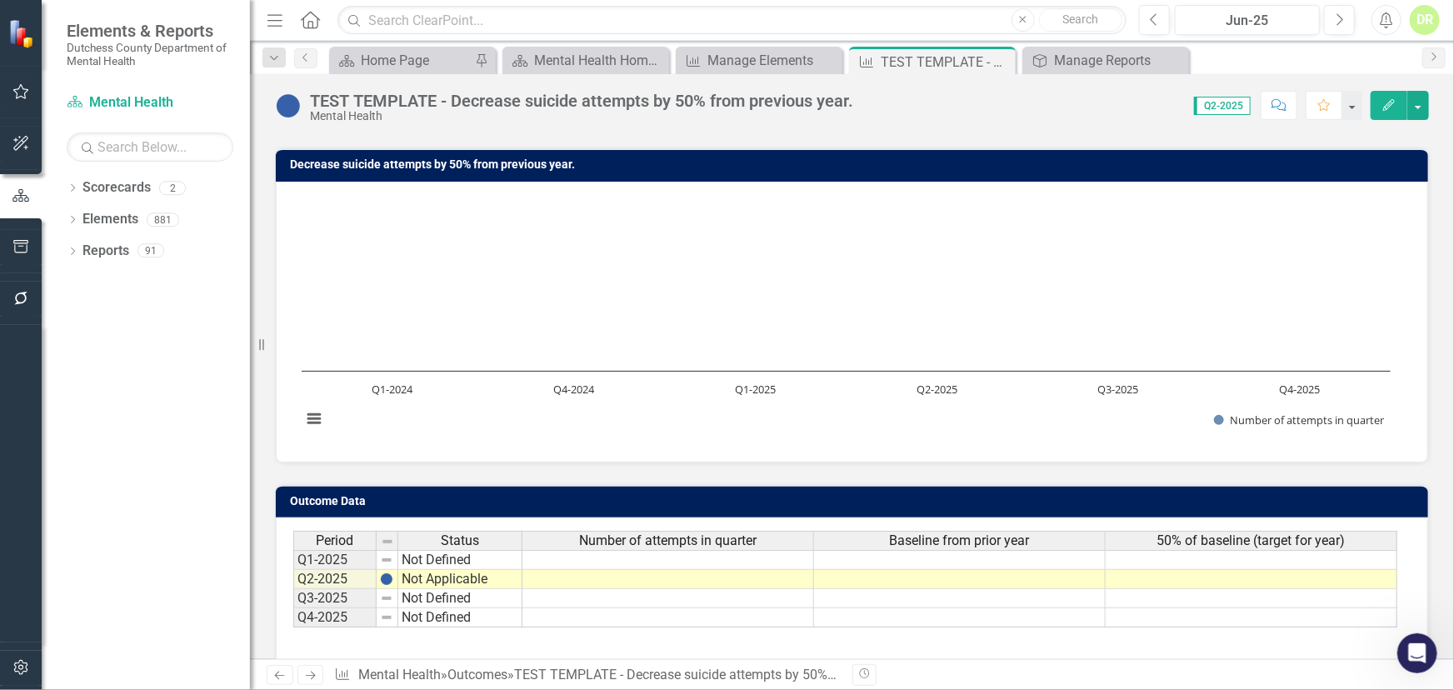
scroll to position [25, 0]
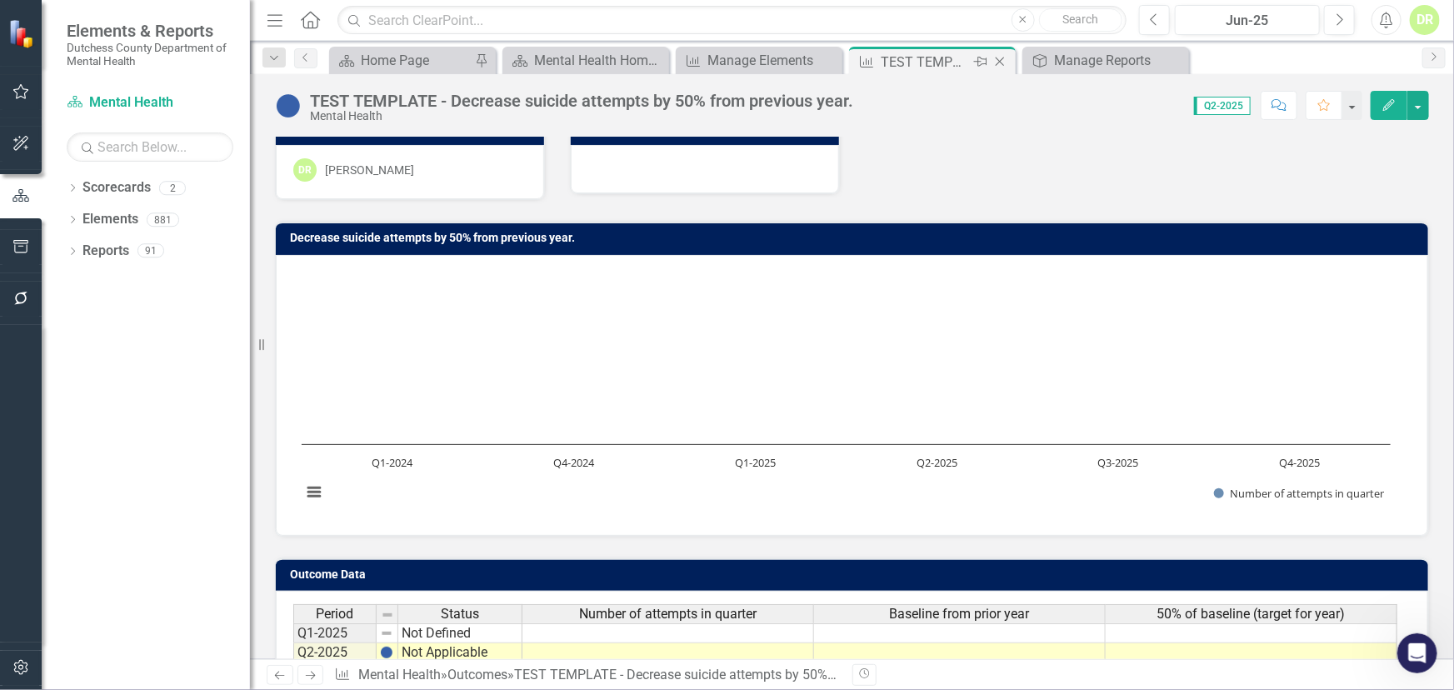
click at [1002, 62] on icon "Close" at bounding box center [999, 61] width 17 height 13
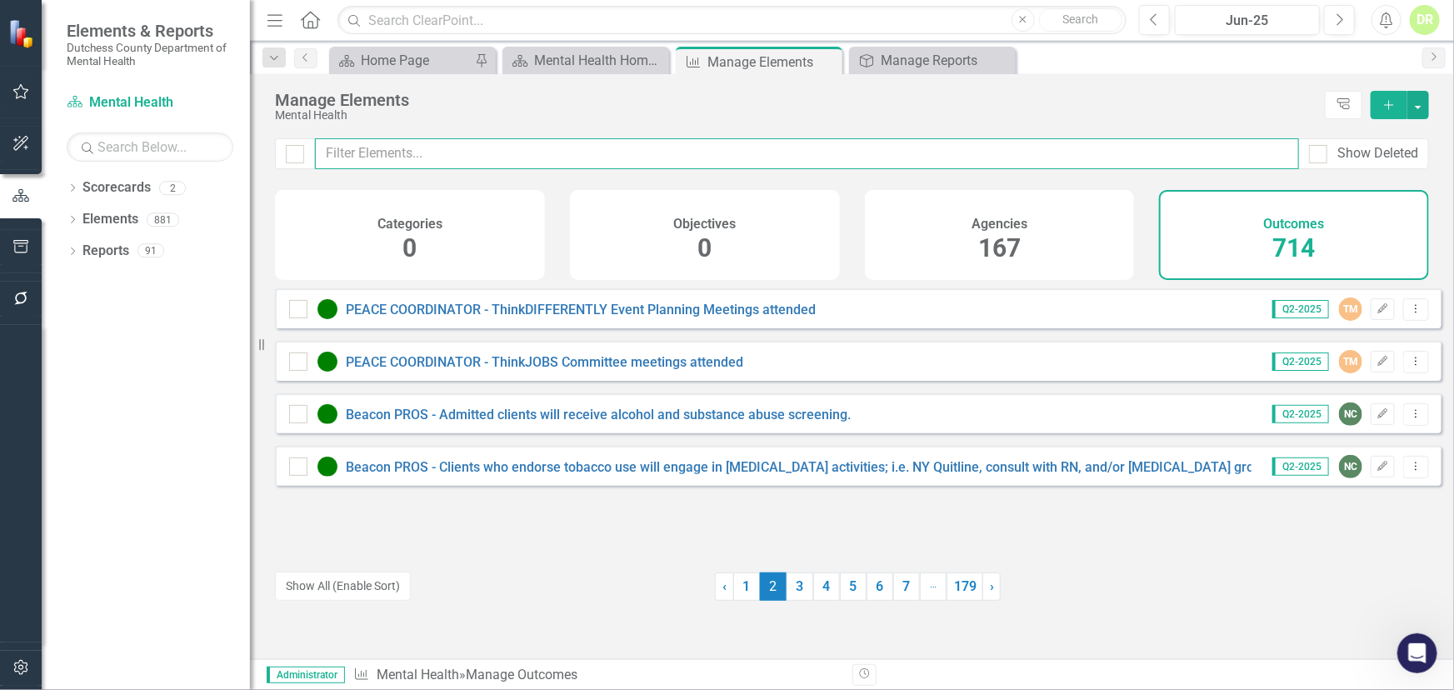
click at [643, 144] on input "text" at bounding box center [807, 153] width 984 height 31
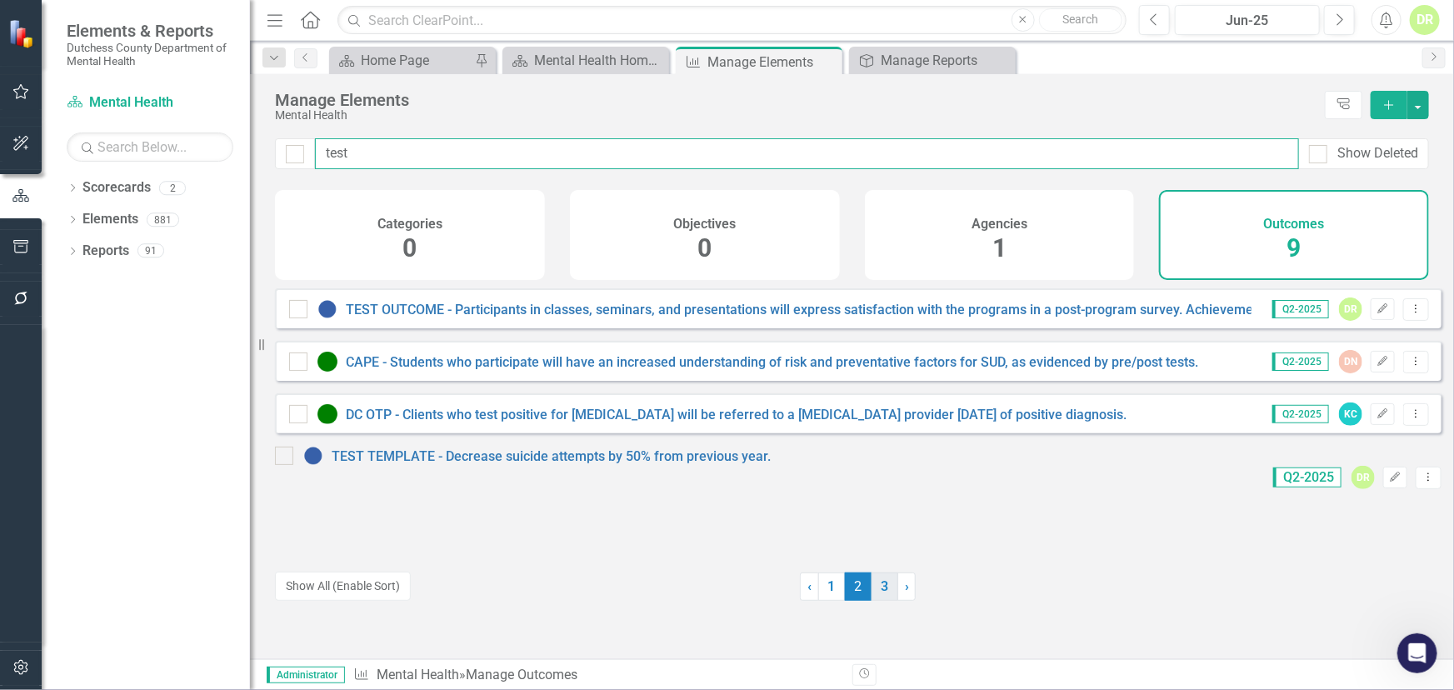
type input "test"
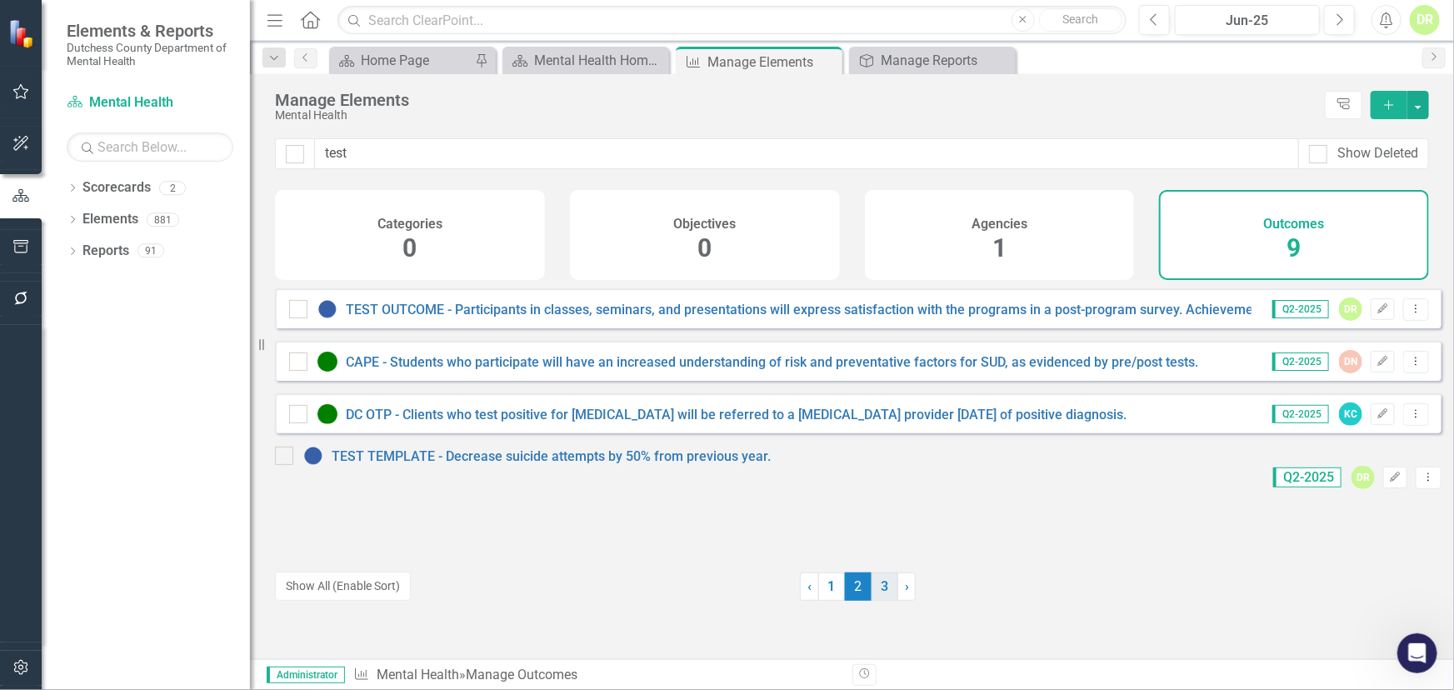
click at [876, 587] on link "3" at bounding box center [884, 586] width 27 height 28
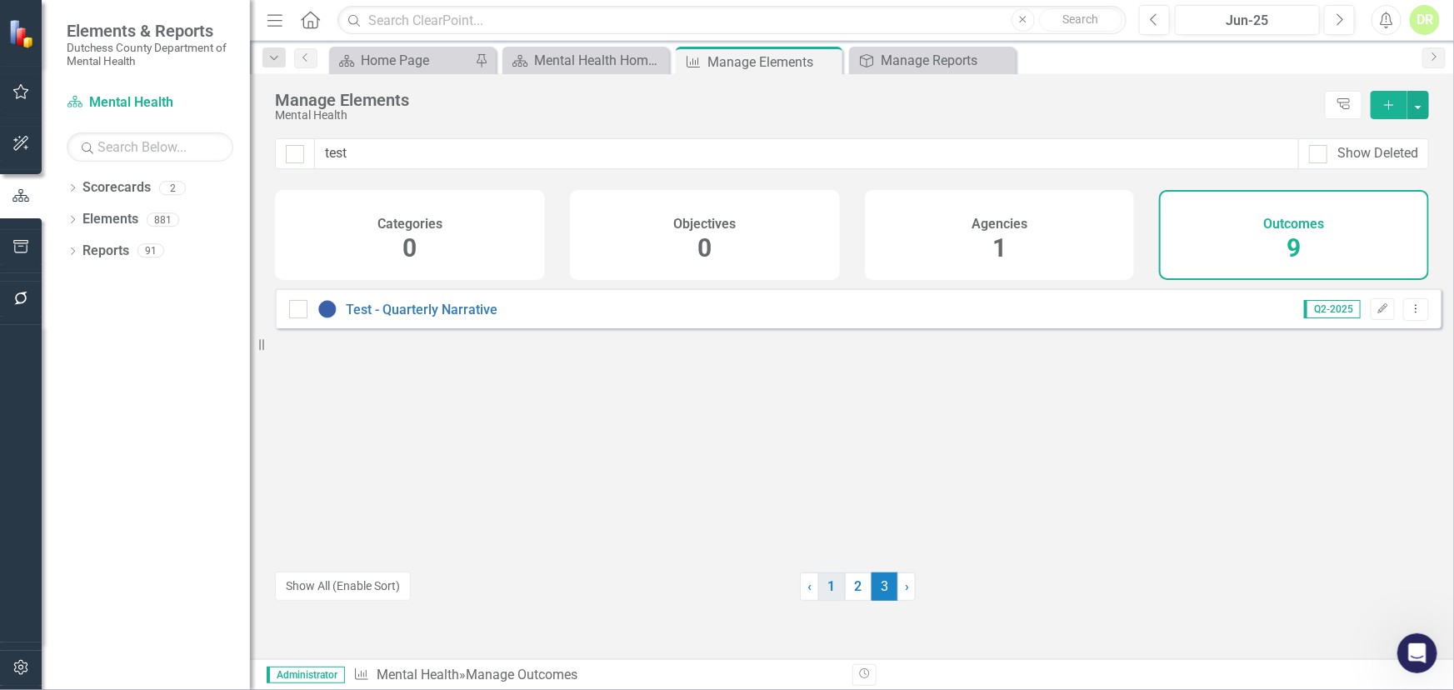
click at [825, 581] on link "1" at bounding box center [831, 586] width 27 height 28
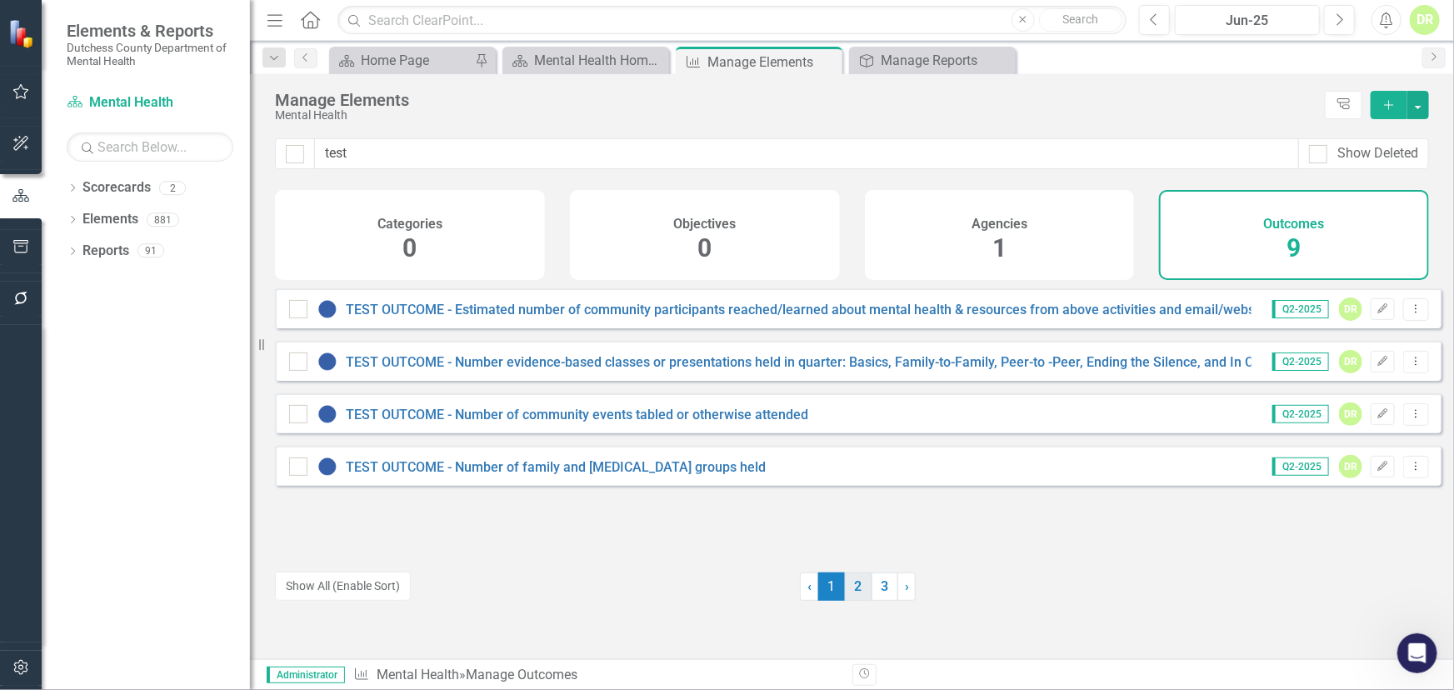
click at [857, 579] on link "2" at bounding box center [858, 586] width 27 height 28
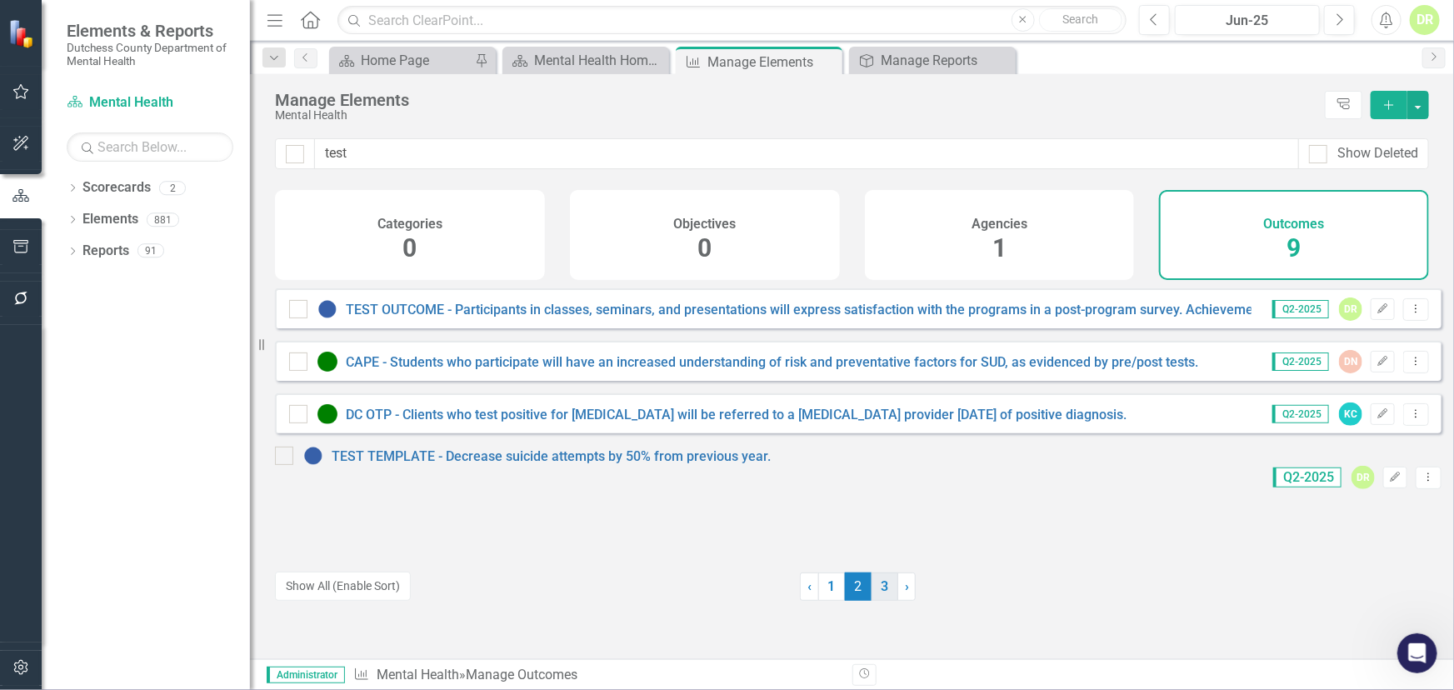
click at [878, 581] on link "3" at bounding box center [884, 586] width 27 height 28
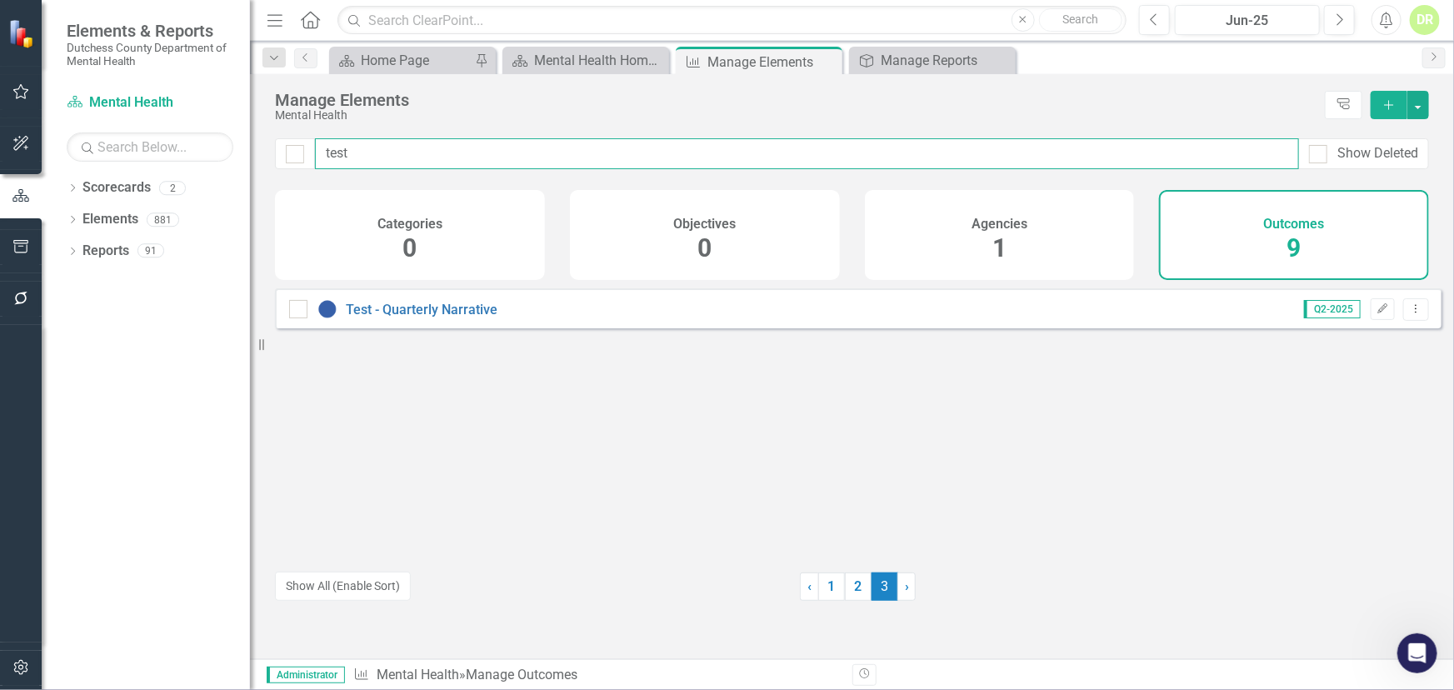
drag, startPoint x: 552, startPoint y: 150, endPoint x: 202, endPoint y: 163, distance: 350.1
click at [202, 163] on div "Elements & Reports Dutchess County Department of Mental Health Scorecard Mental…" at bounding box center [727, 345] width 1454 height 690
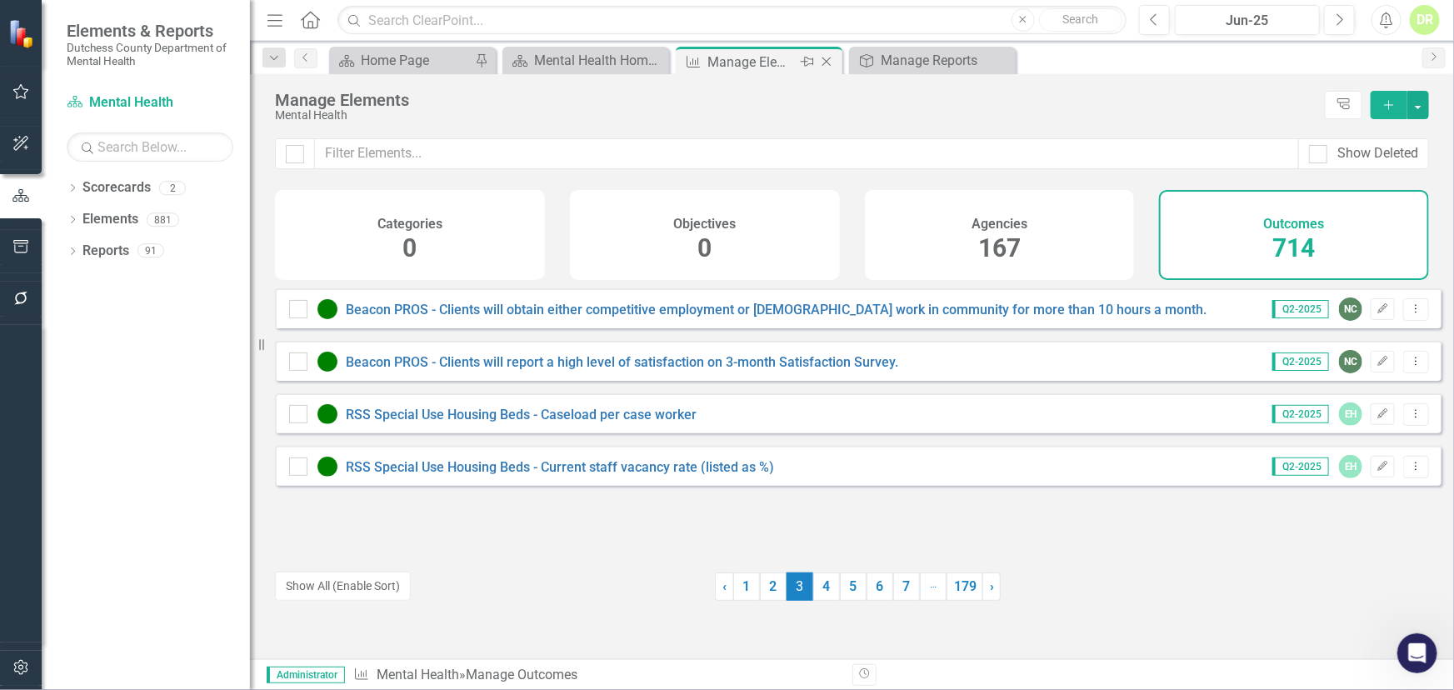
click at [761, 61] on div "Manage Elements" at bounding box center [751, 62] width 89 height 21
click at [991, 222] on h4 "Agencies" at bounding box center [999, 224] width 56 height 15
